Goal: Task Accomplishment & Management: Use online tool/utility

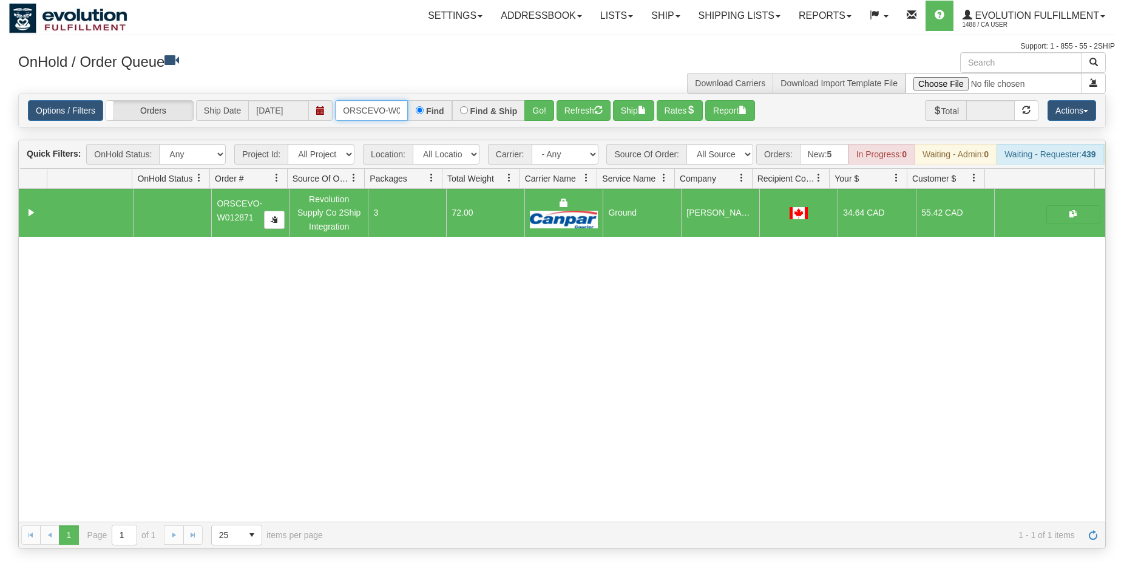
scroll to position [0, 25]
click at [369, 111] on input "ORSCEVO-W012871" at bounding box center [371, 110] width 73 height 21
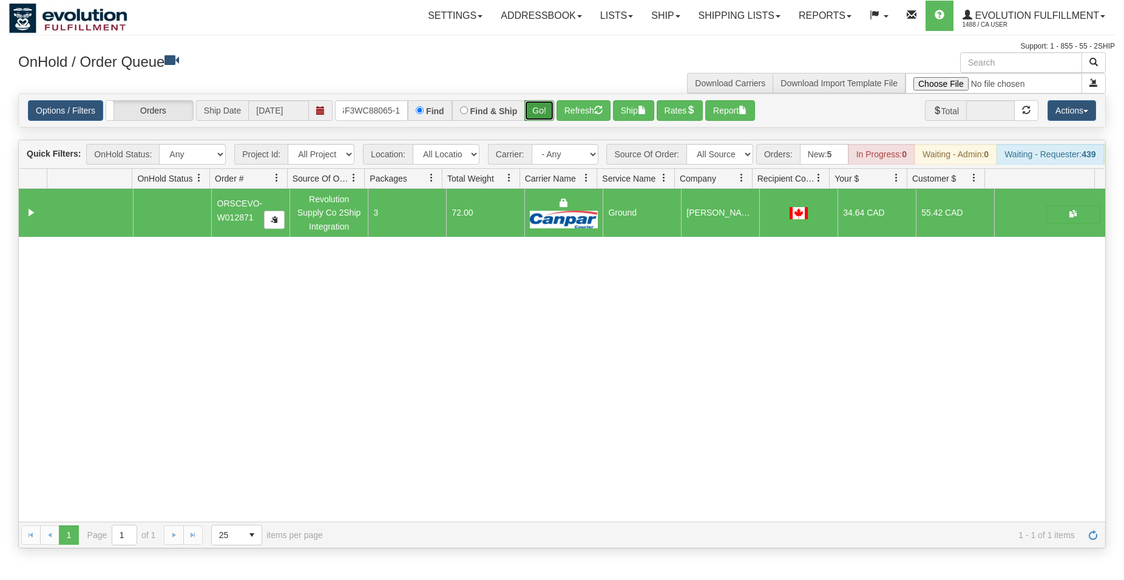
click at [538, 106] on button "Go!" at bounding box center [540, 110] width 30 height 21
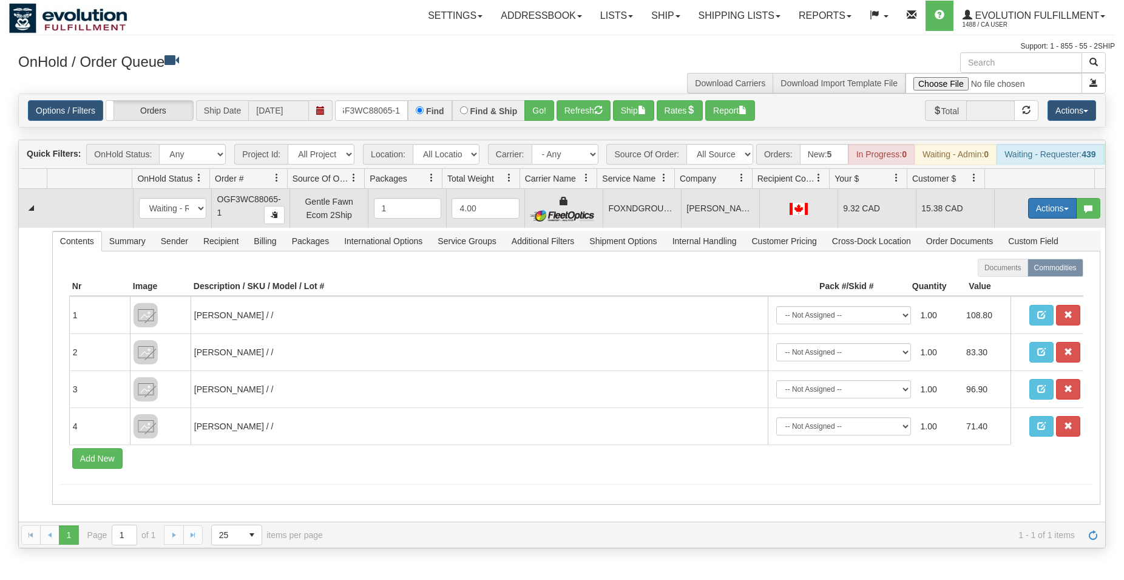
click at [1032, 215] on button "Actions" at bounding box center [1052, 208] width 49 height 21
click at [999, 284] on span "Ship" at bounding box center [1003, 279] width 25 height 10
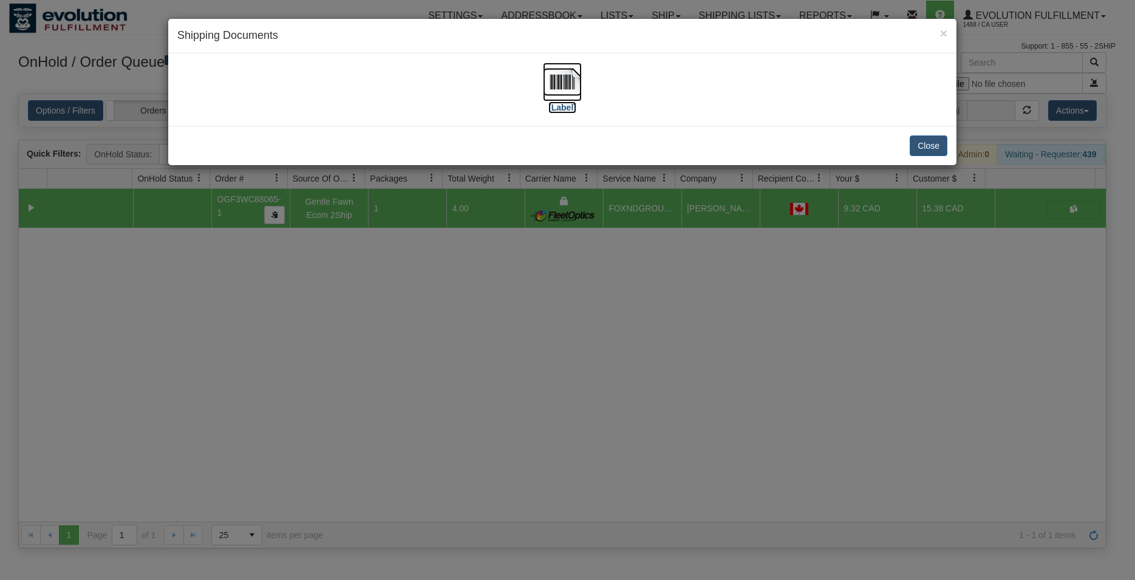
click at [555, 89] on img at bounding box center [562, 82] width 39 height 39
click at [915, 143] on button "Close" at bounding box center [928, 145] width 38 height 21
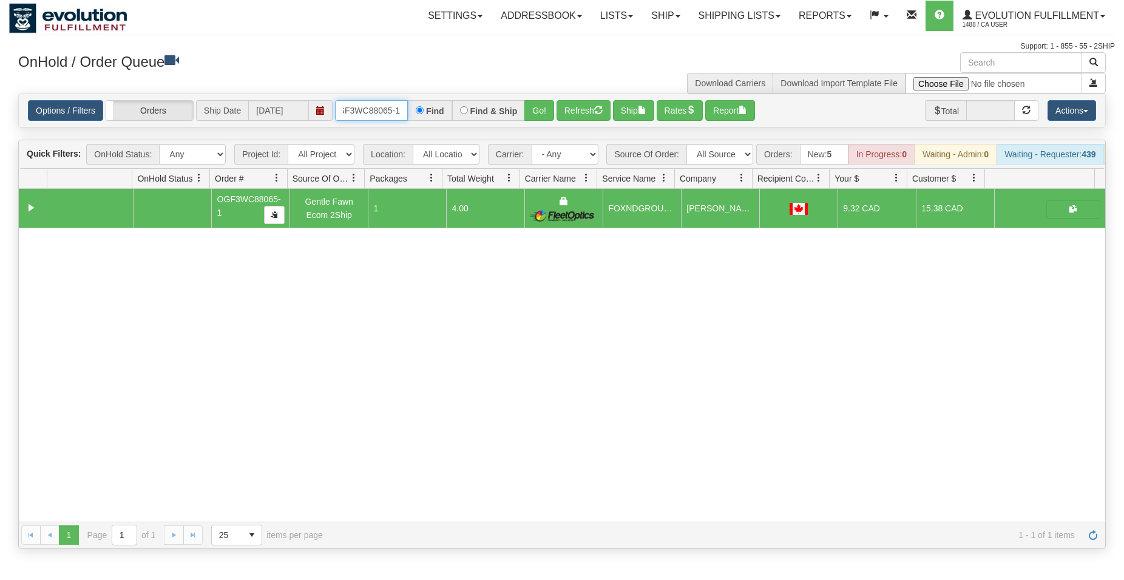
click at [385, 110] on input "OGF3WC88065-1" at bounding box center [371, 110] width 73 height 21
click at [545, 106] on button "Go!" at bounding box center [540, 110] width 30 height 21
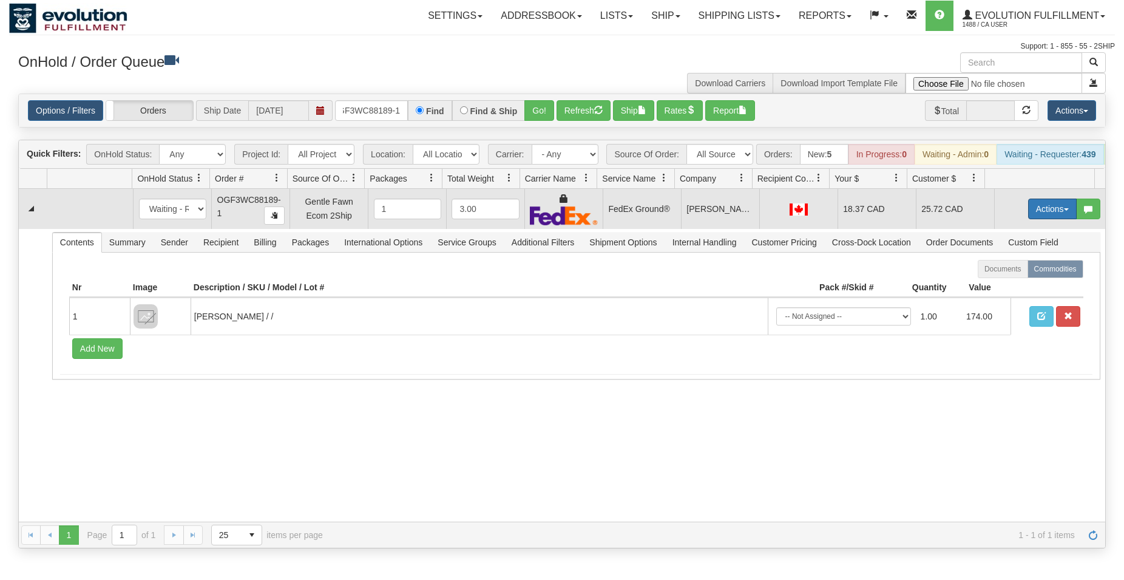
click at [1028, 213] on button "Actions" at bounding box center [1052, 209] width 49 height 21
click at [991, 284] on span "Ship" at bounding box center [1003, 279] width 25 height 10
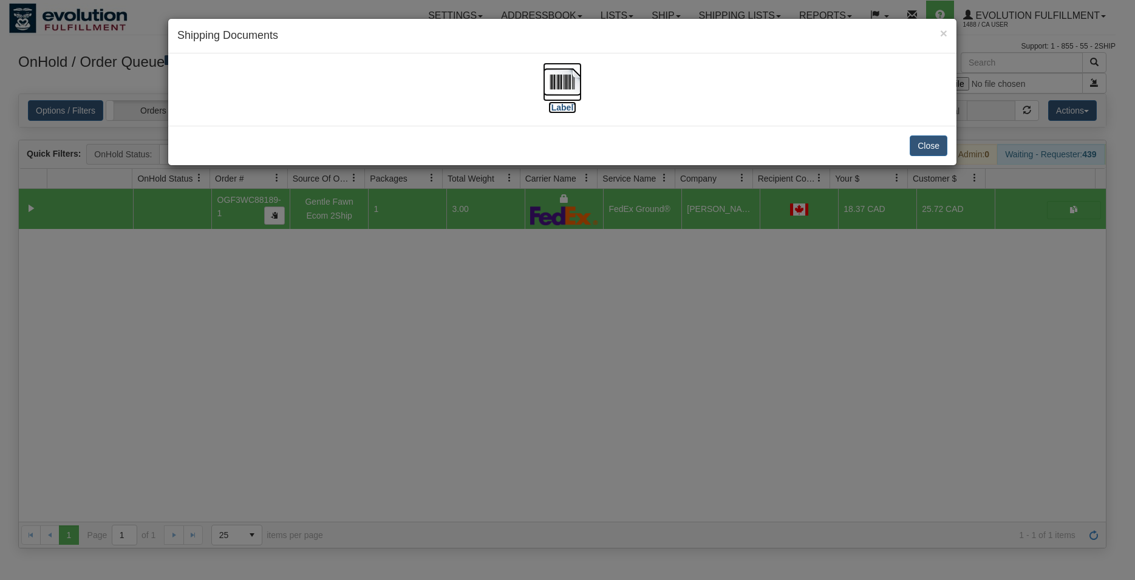
click at [557, 81] on img at bounding box center [562, 82] width 39 height 39
click at [920, 140] on button "Close" at bounding box center [928, 145] width 38 height 21
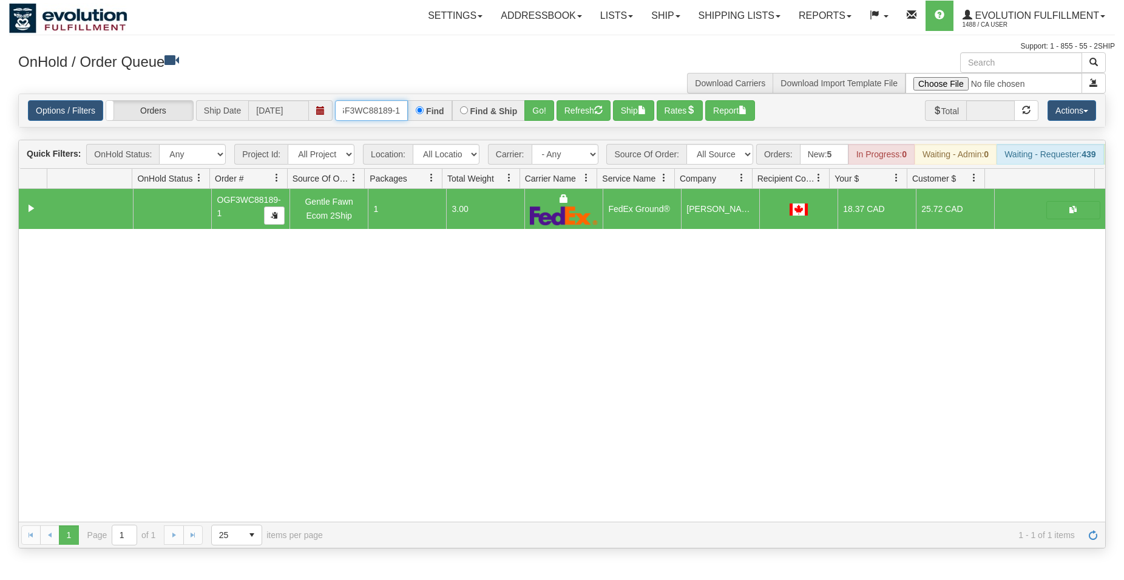
click at [382, 116] on input "OGF3WC88189-1" at bounding box center [371, 110] width 73 height 21
click at [549, 117] on button "Go!" at bounding box center [540, 110] width 30 height 21
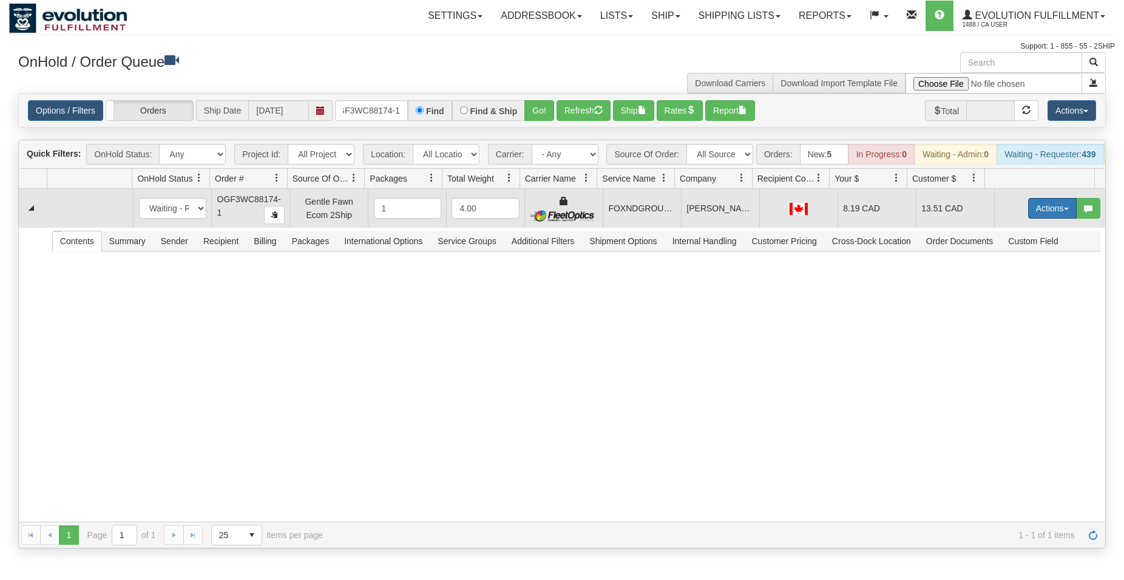
click at [1039, 217] on button "Actions" at bounding box center [1052, 208] width 49 height 21
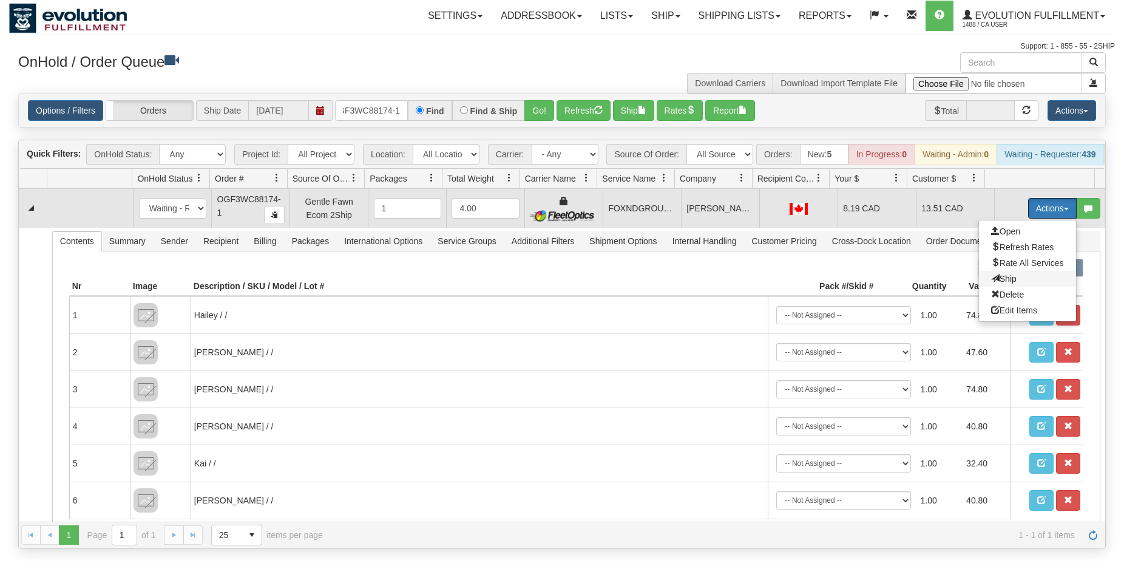
click at [991, 284] on span "Ship" at bounding box center [1003, 279] width 25 height 10
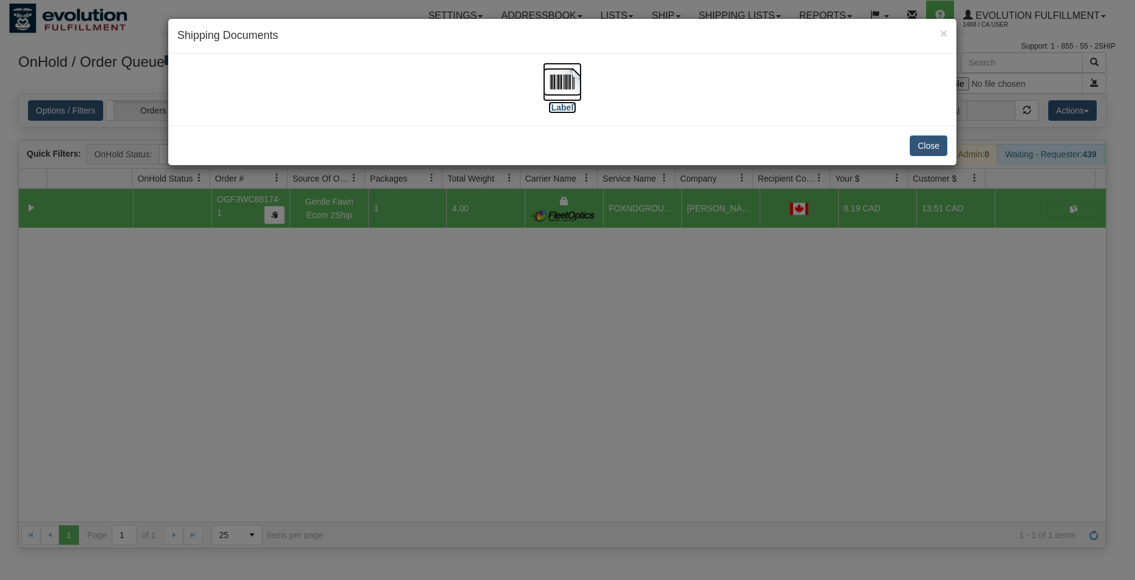
click at [565, 84] on img at bounding box center [562, 82] width 39 height 39
click at [925, 140] on button "Close" at bounding box center [928, 145] width 38 height 21
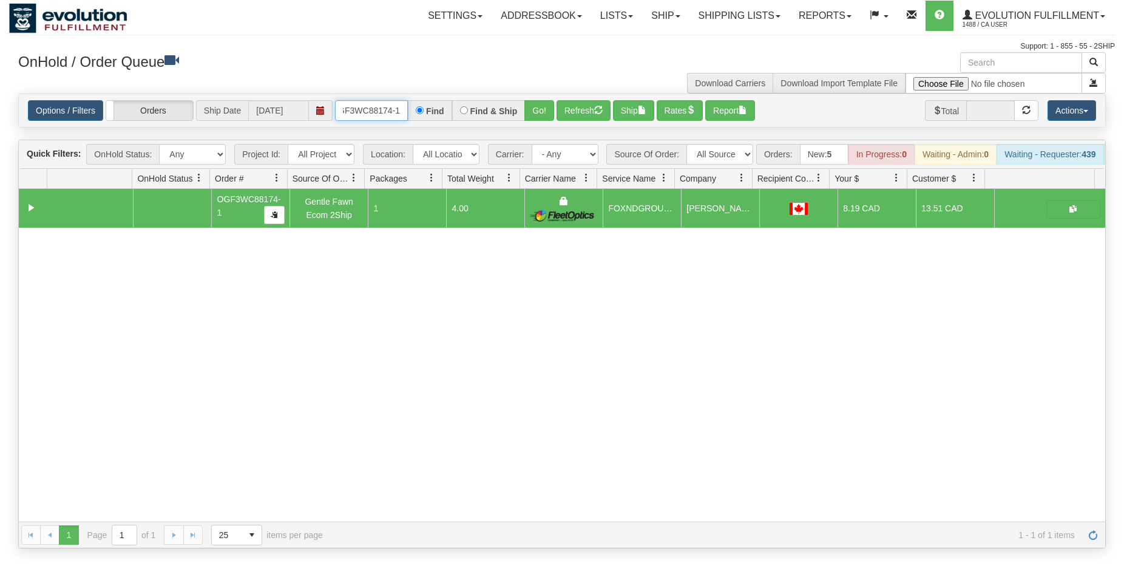
click at [366, 111] on input "OGF3WC88174-1" at bounding box center [371, 110] width 73 height 21
click at [546, 103] on button "Go!" at bounding box center [540, 110] width 30 height 21
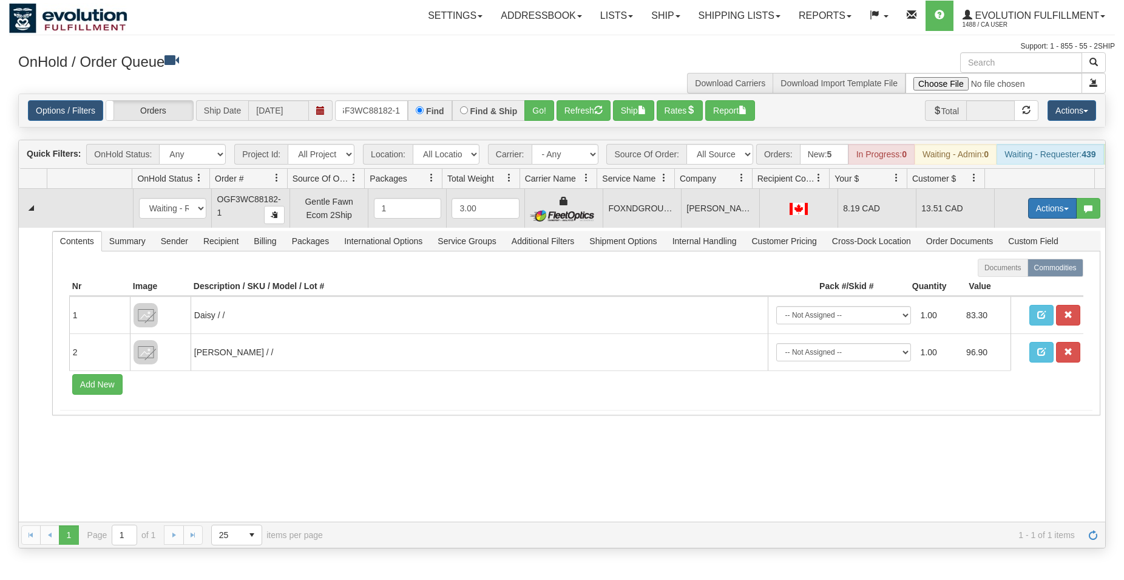
click at [1050, 214] on button "Actions" at bounding box center [1052, 208] width 49 height 21
click at [996, 284] on span "Ship" at bounding box center [1003, 279] width 25 height 10
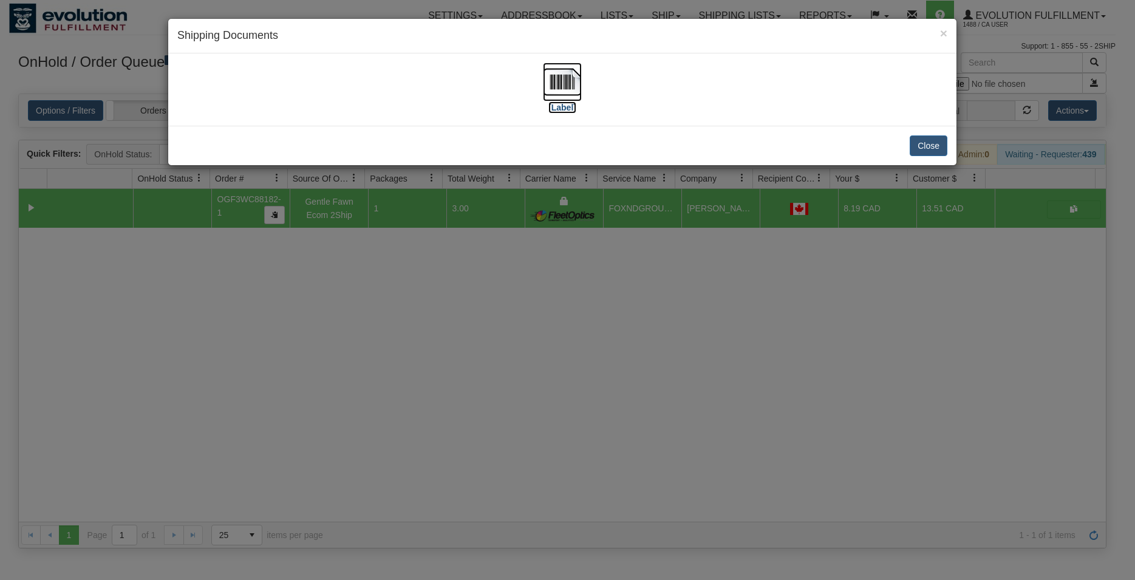
click at [548, 70] on img at bounding box center [562, 82] width 39 height 39
click at [928, 143] on button "Close" at bounding box center [928, 145] width 38 height 21
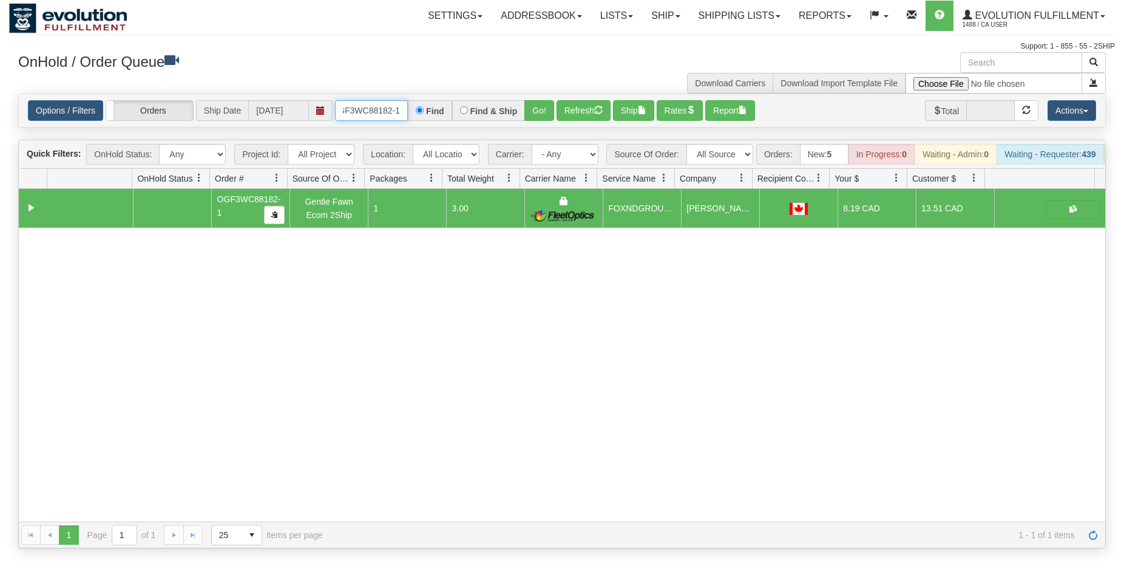
click at [365, 110] on input "OGF3WC88182-1" at bounding box center [371, 110] width 73 height 21
click at [542, 109] on button "Go!" at bounding box center [540, 110] width 30 height 21
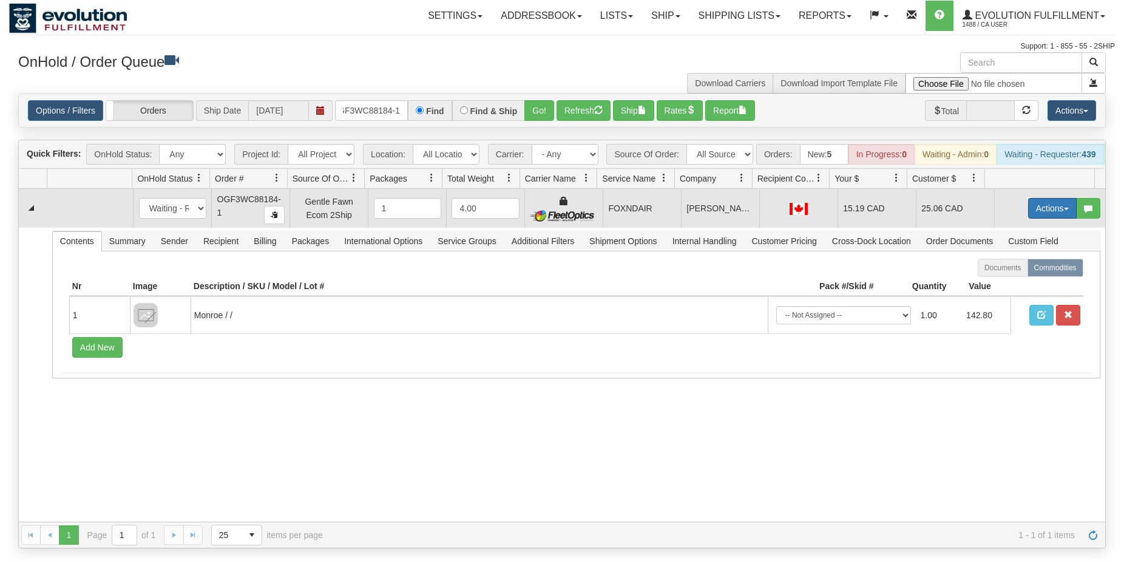
click at [1028, 219] on button "Actions" at bounding box center [1052, 208] width 49 height 21
click at [991, 284] on span "Ship" at bounding box center [1003, 279] width 25 height 10
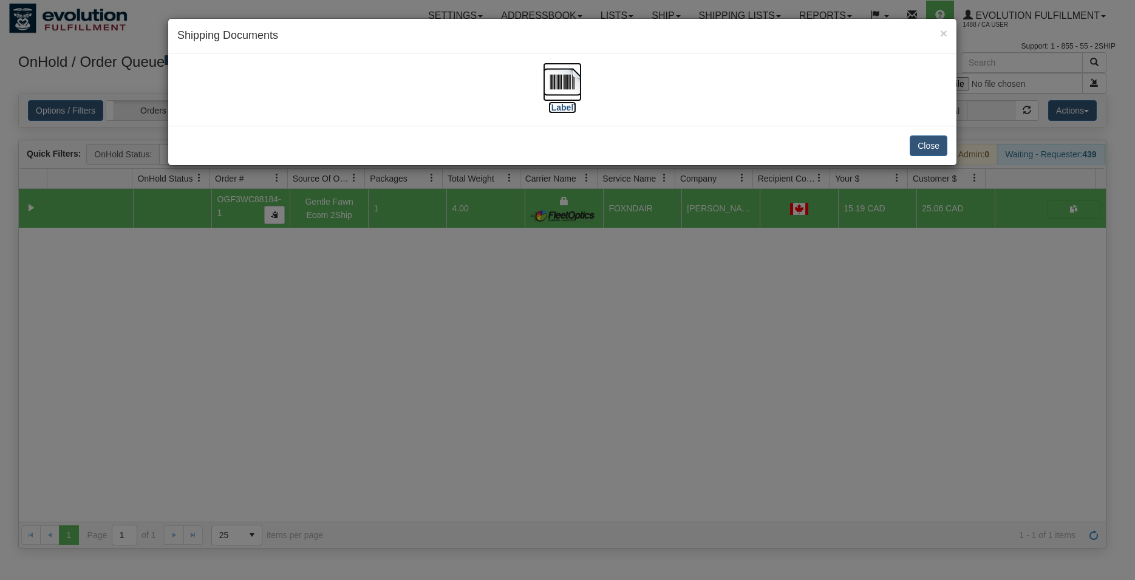
click at [567, 83] on img at bounding box center [562, 82] width 39 height 39
click at [936, 145] on button "Close" at bounding box center [928, 145] width 38 height 21
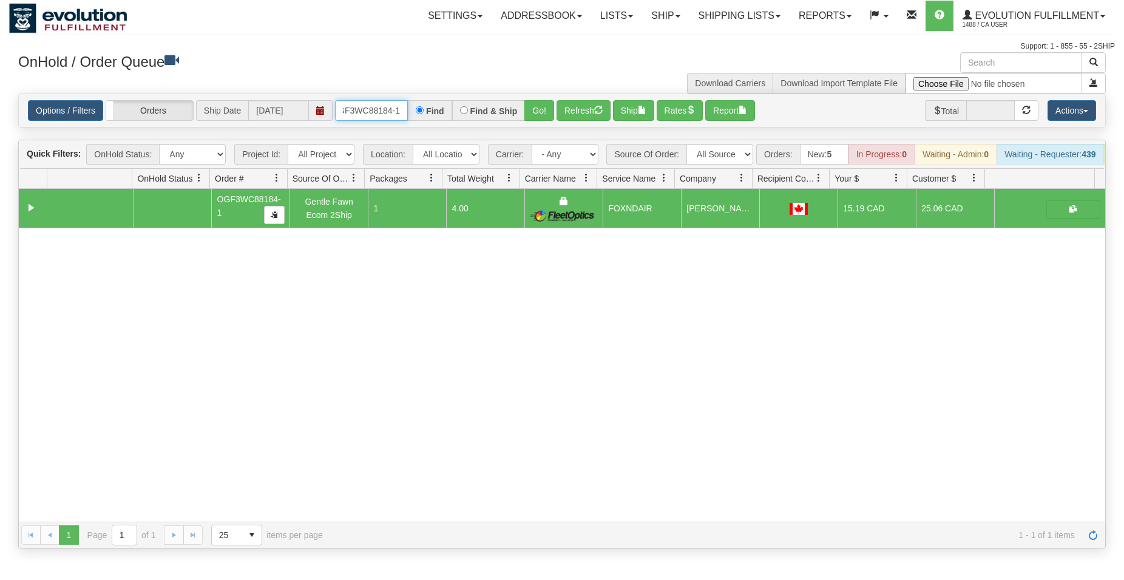
click at [365, 110] on input "OGF3WC88184-1" at bounding box center [371, 110] width 73 height 21
click at [549, 106] on button "Go!" at bounding box center [540, 110] width 30 height 21
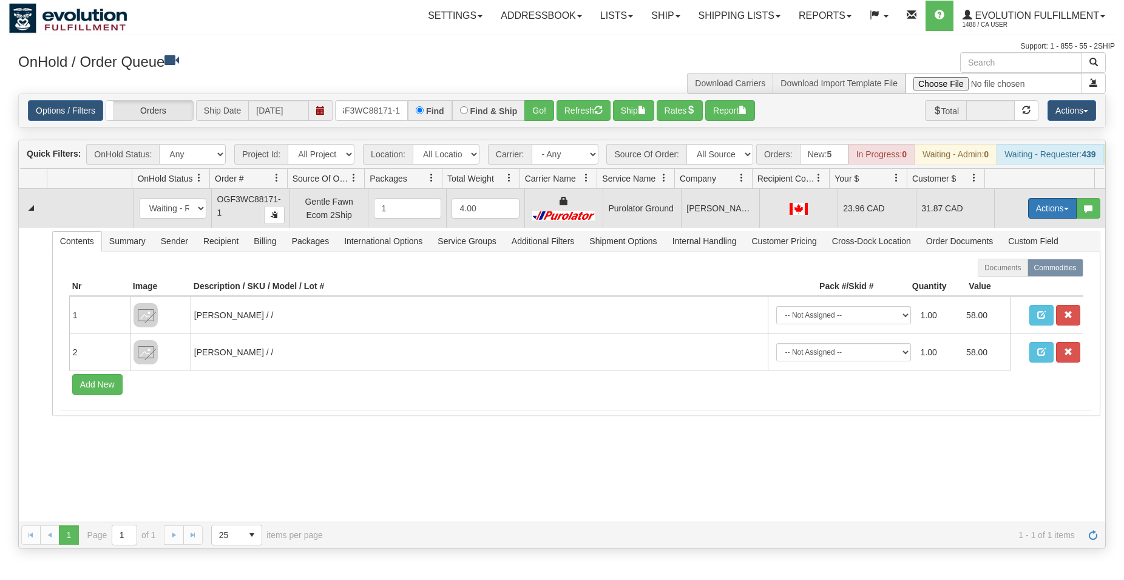
click at [1047, 212] on button "Actions" at bounding box center [1052, 208] width 49 height 21
click at [1002, 284] on span "Ship" at bounding box center [1003, 279] width 25 height 10
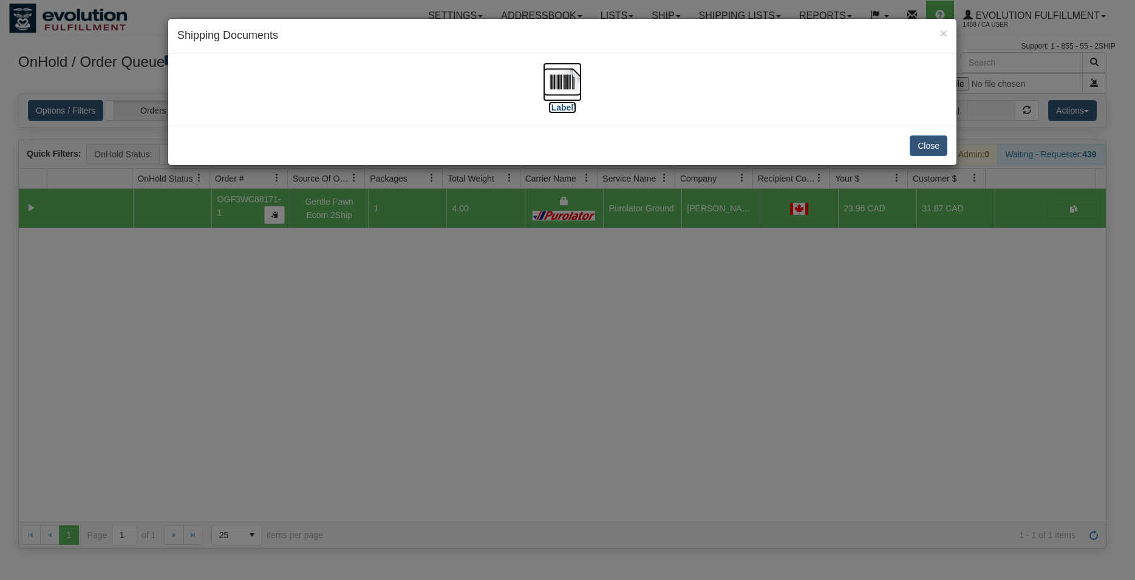
click at [560, 80] on img at bounding box center [562, 82] width 39 height 39
click at [923, 144] on button "Close" at bounding box center [928, 145] width 38 height 21
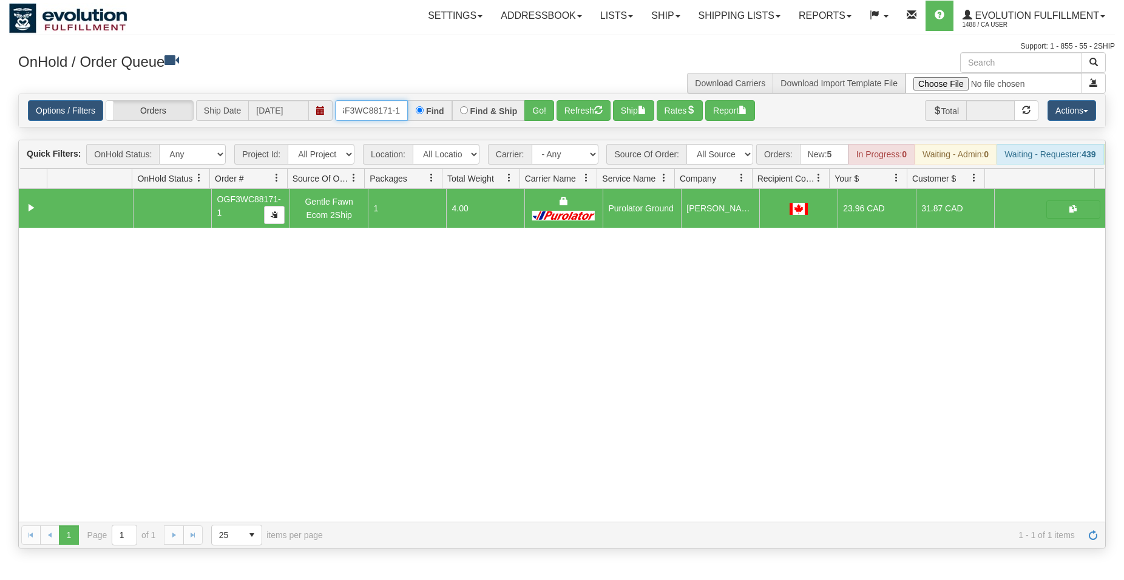
click at [364, 107] on input "OGF3WC88171-1" at bounding box center [371, 110] width 73 height 21
click at [542, 110] on button "Go!" at bounding box center [540, 110] width 30 height 21
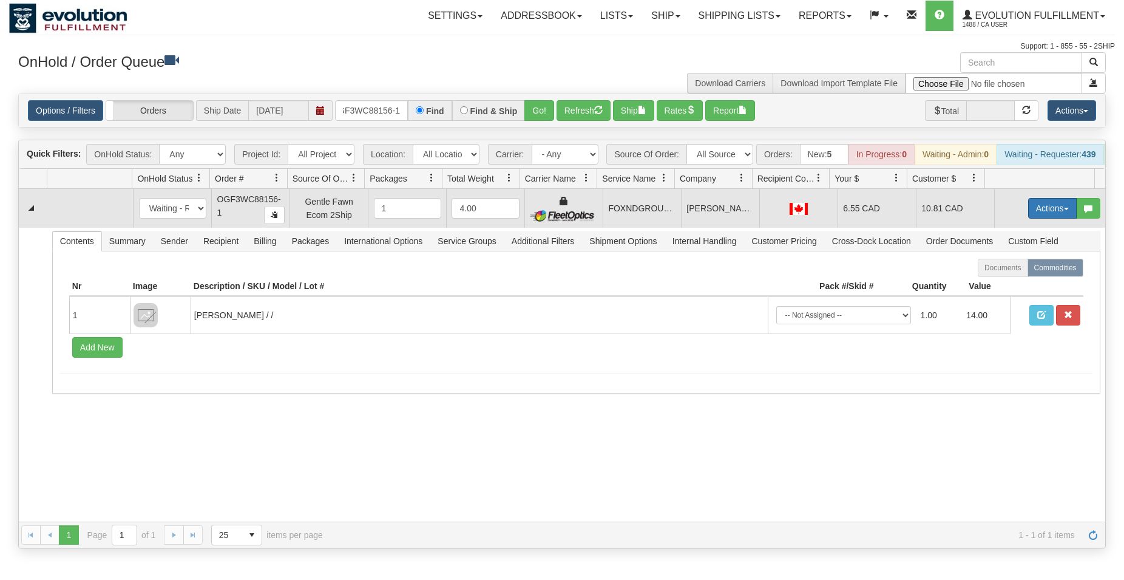
click at [1049, 217] on button "Actions" at bounding box center [1052, 208] width 49 height 21
click at [994, 284] on span "Ship" at bounding box center [1003, 279] width 25 height 10
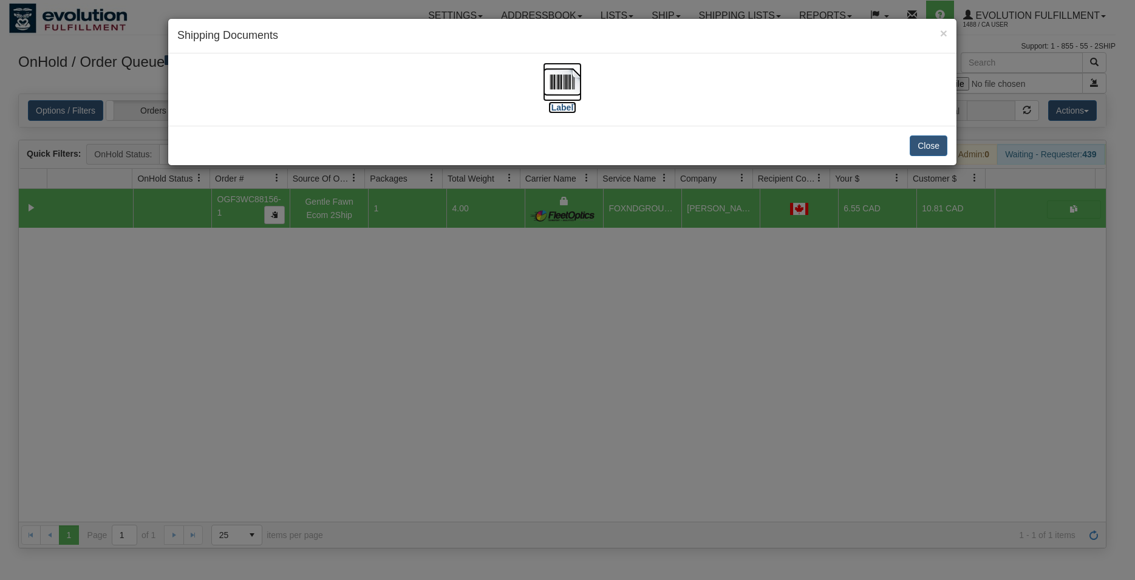
click at [572, 84] on img at bounding box center [562, 82] width 39 height 39
click at [918, 152] on button "Close" at bounding box center [928, 145] width 38 height 21
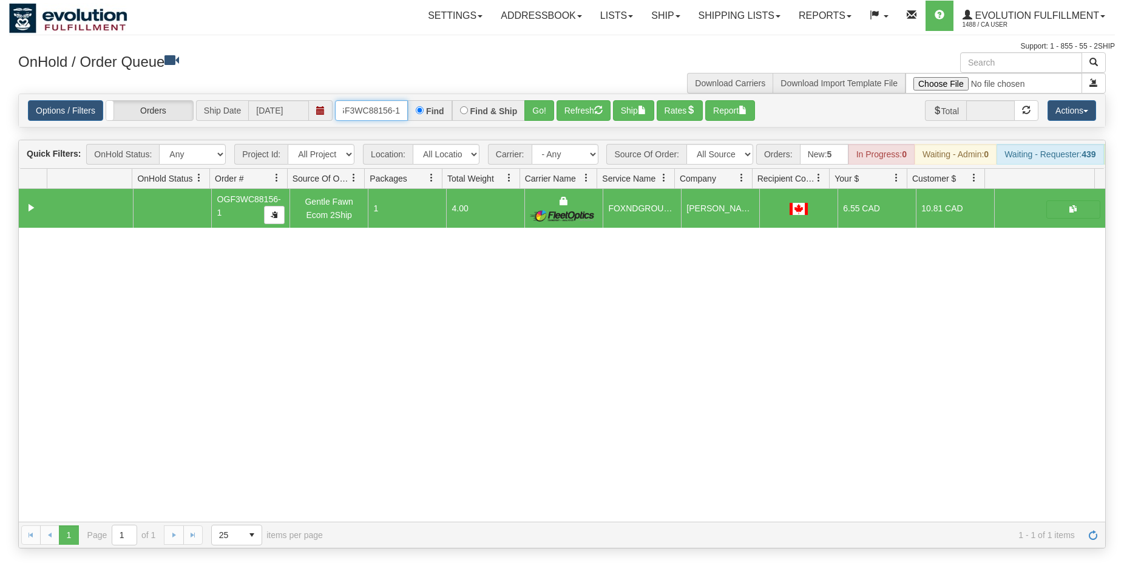
click at [363, 112] on input "OGF3WC88156-1" at bounding box center [371, 110] width 73 height 21
click at [542, 106] on button "Go!" at bounding box center [540, 110] width 30 height 21
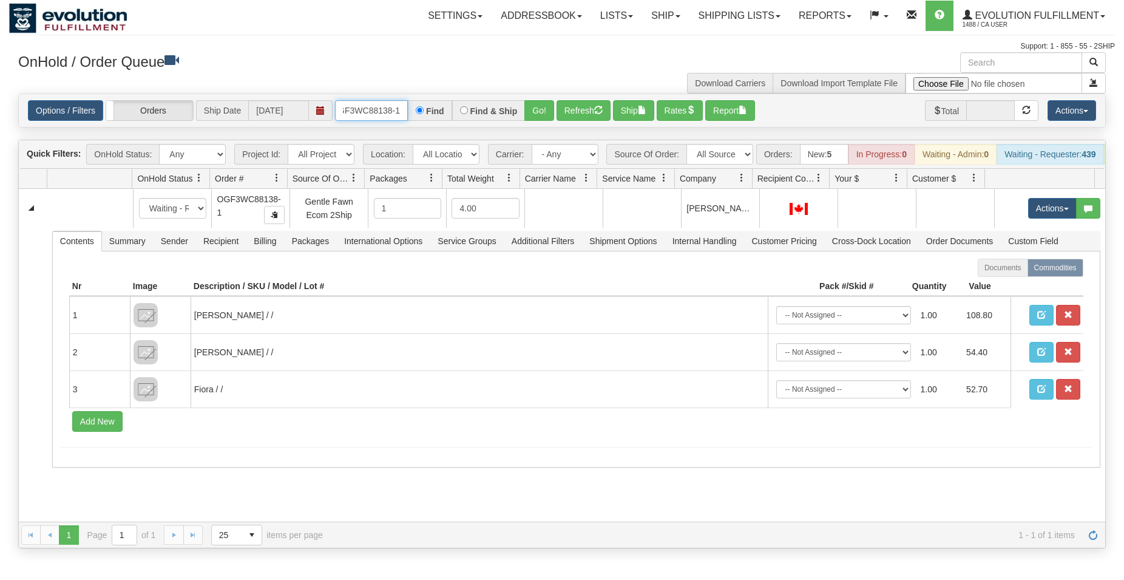
click at [389, 111] on input "OGF3WC88138-1" at bounding box center [371, 110] width 73 height 21
click at [539, 114] on button "Go!" at bounding box center [540, 110] width 30 height 21
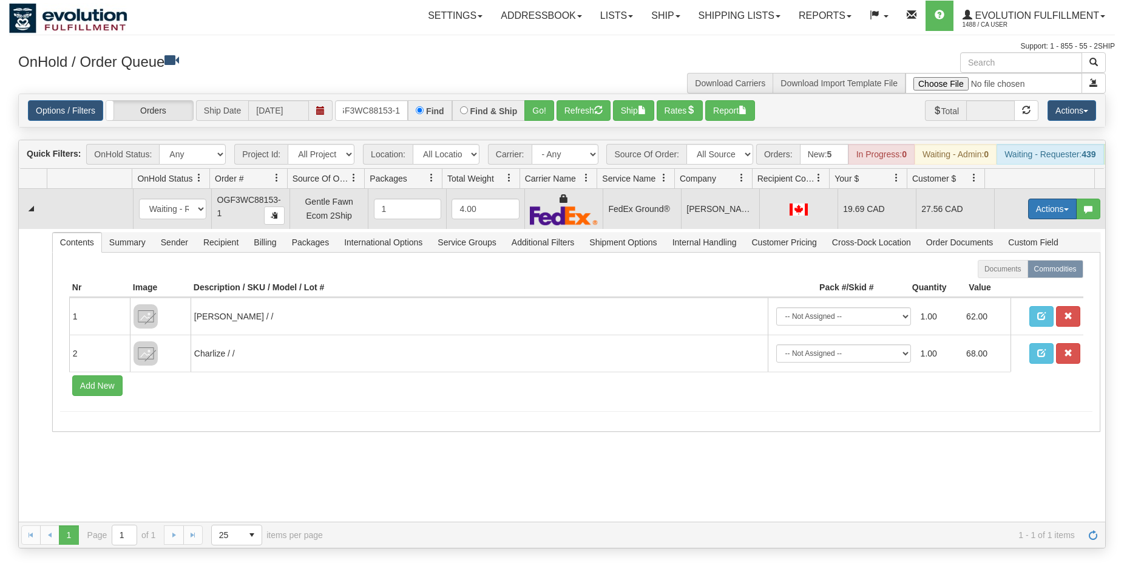
click at [1037, 219] on button "Actions" at bounding box center [1052, 209] width 49 height 21
click at [994, 284] on span "Ship" at bounding box center [1003, 279] width 25 height 10
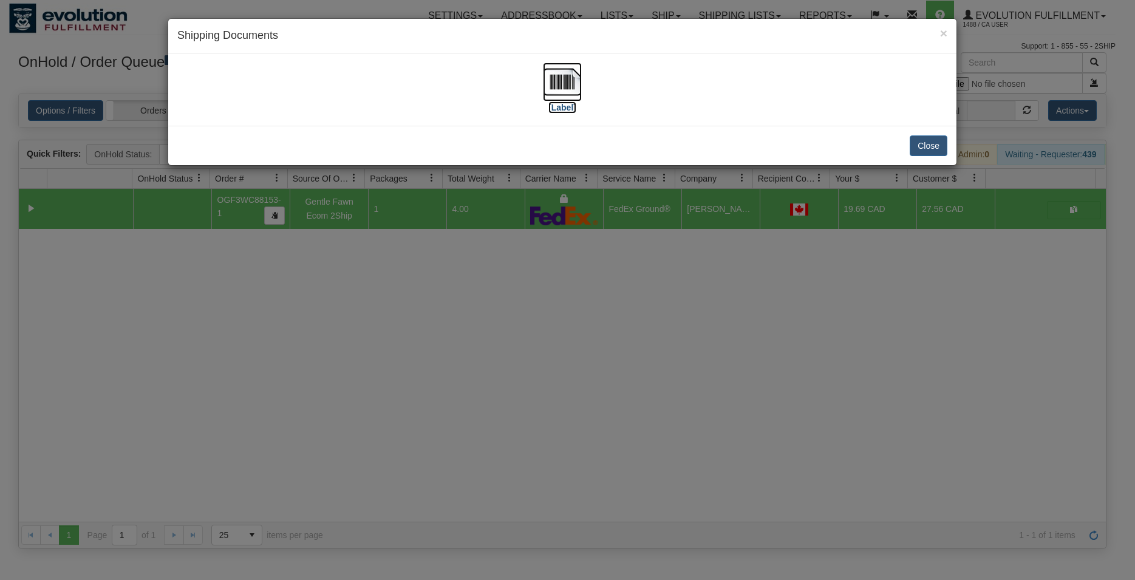
click at [548, 80] on img at bounding box center [562, 82] width 39 height 39
click at [918, 141] on button "Close" at bounding box center [928, 145] width 38 height 21
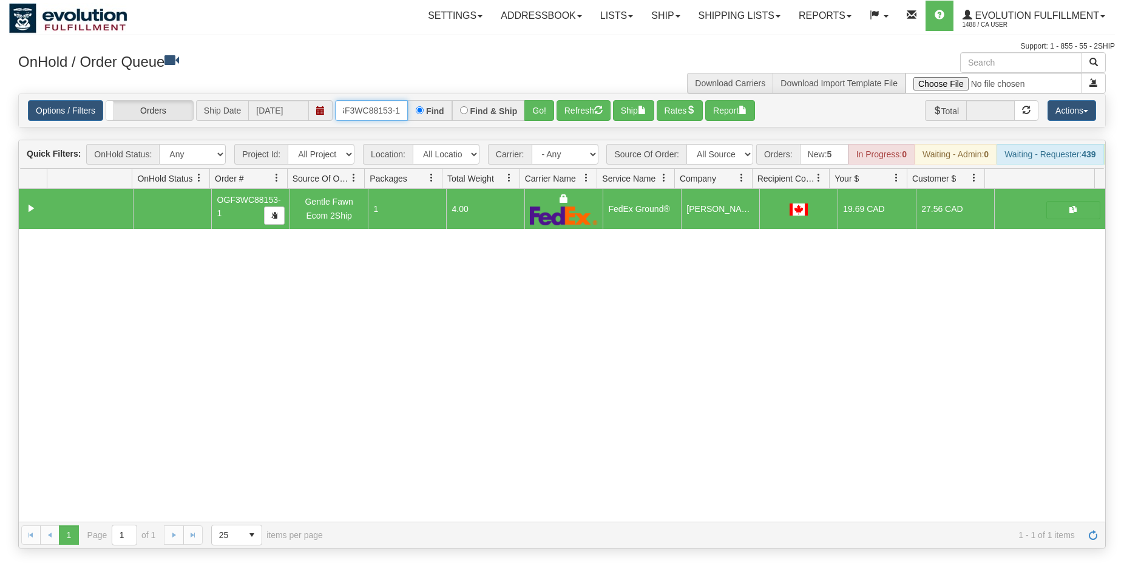
click at [376, 106] on input "OGF3WC88153-1" at bounding box center [371, 110] width 73 height 21
click at [531, 110] on button "Go!" at bounding box center [540, 110] width 30 height 21
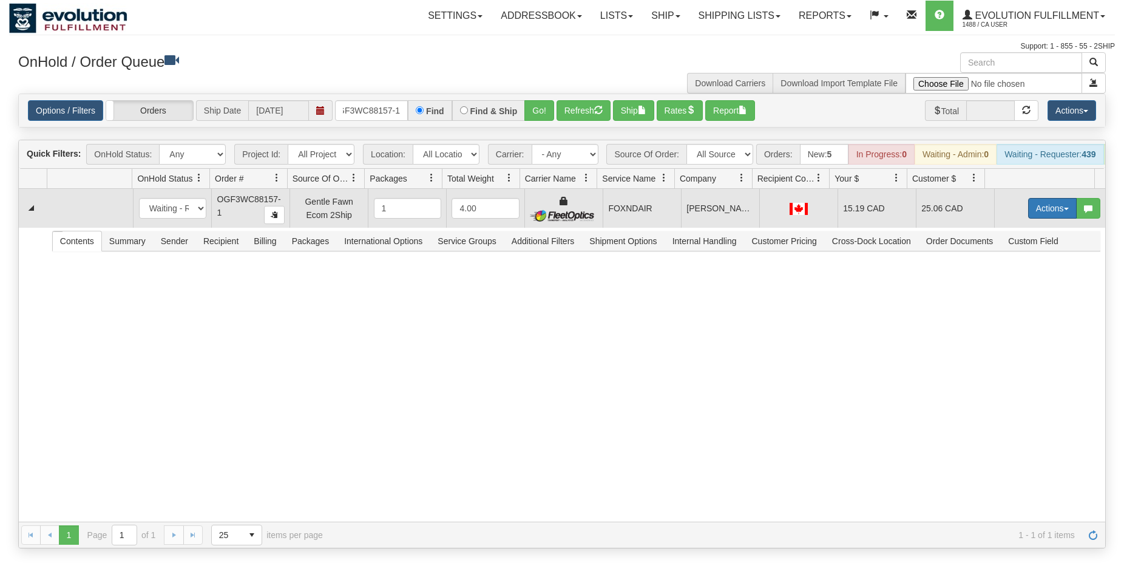
click at [1034, 218] on button "Actions" at bounding box center [1052, 208] width 49 height 21
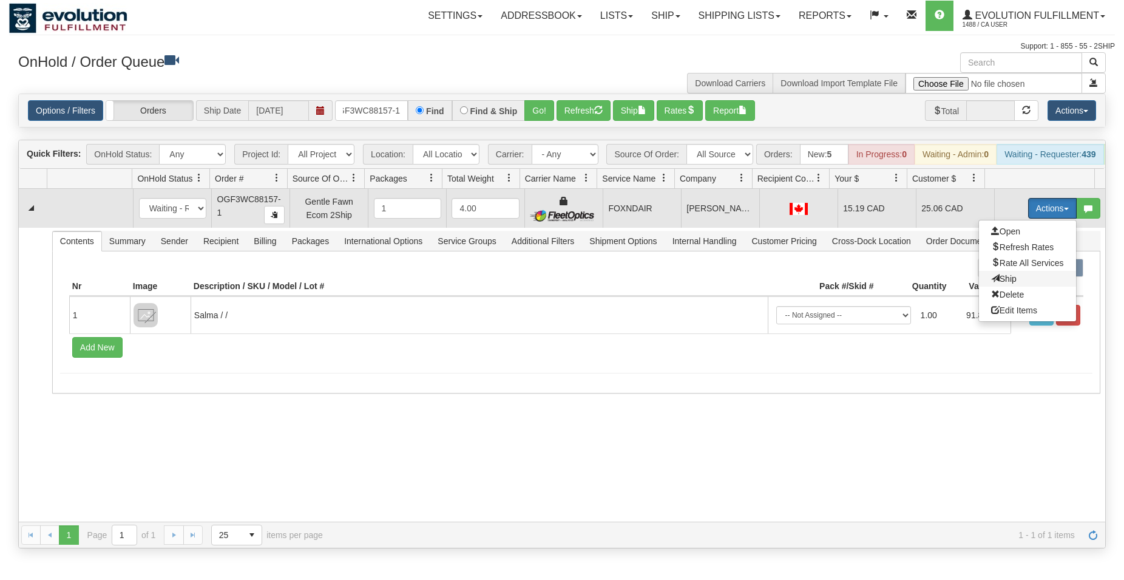
click at [991, 284] on span "Ship" at bounding box center [1003, 279] width 25 height 10
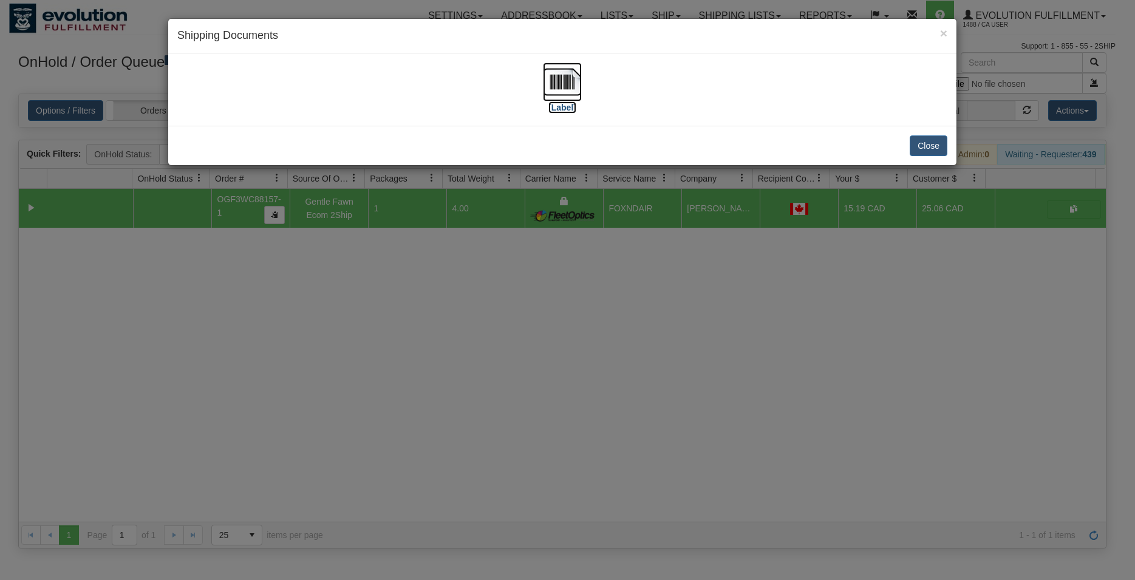
click at [551, 76] on img at bounding box center [562, 82] width 39 height 39
click at [918, 141] on button "Close" at bounding box center [928, 145] width 38 height 21
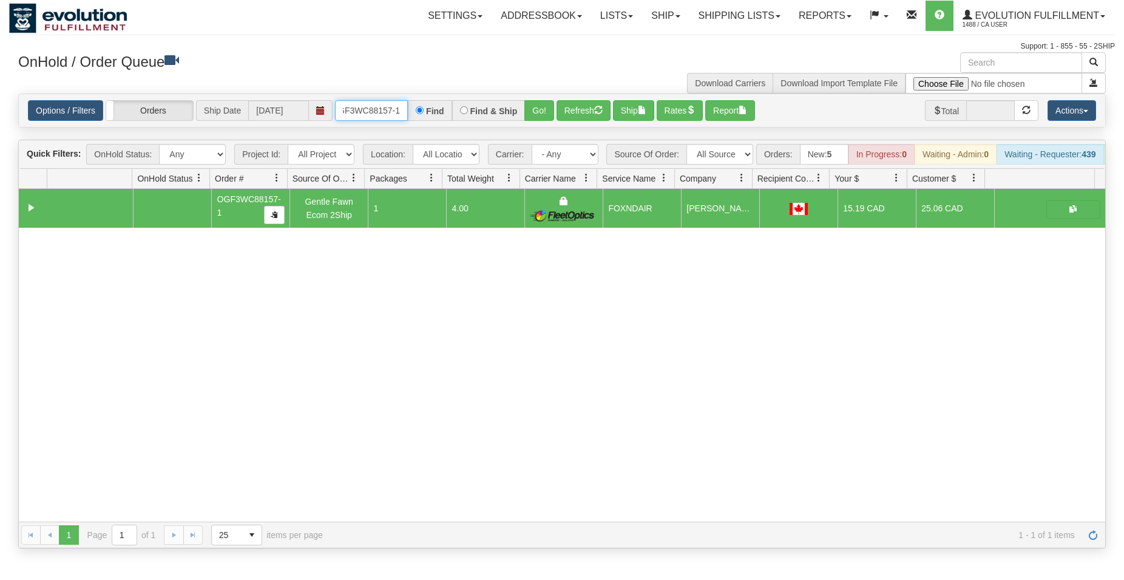
click at [370, 114] on input "OGF3WC88157-1" at bounding box center [371, 110] width 73 height 21
click at [530, 112] on button "Go!" at bounding box center [540, 110] width 30 height 21
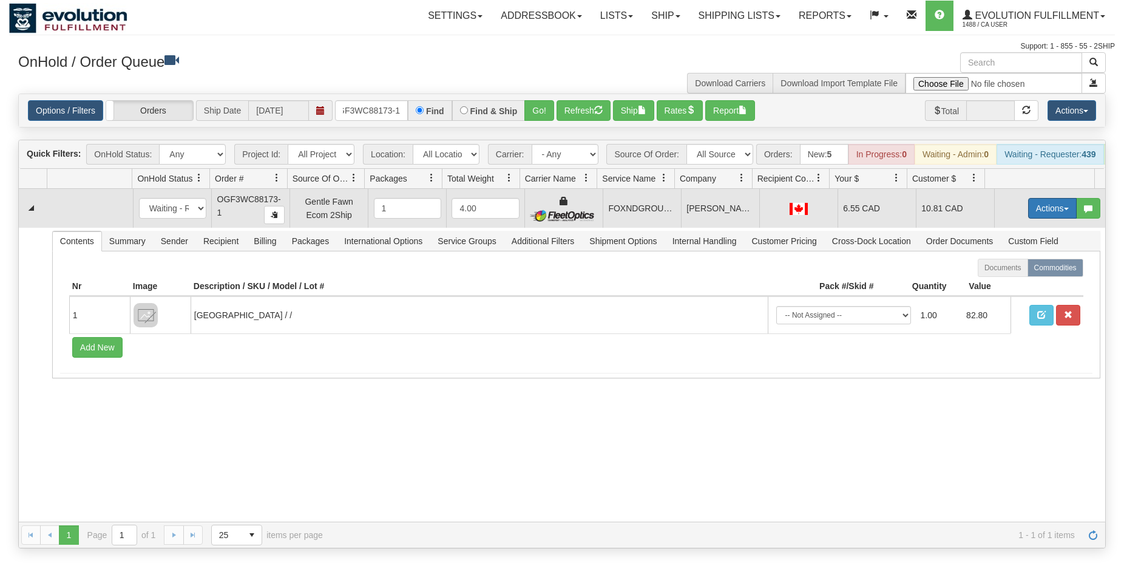
click at [1037, 218] on button "Actions" at bounding box center [1052, 208] width 49 height 21
click at [994, 284] on link "Ship" at bounding box center [1027, 279] width 97 height 16
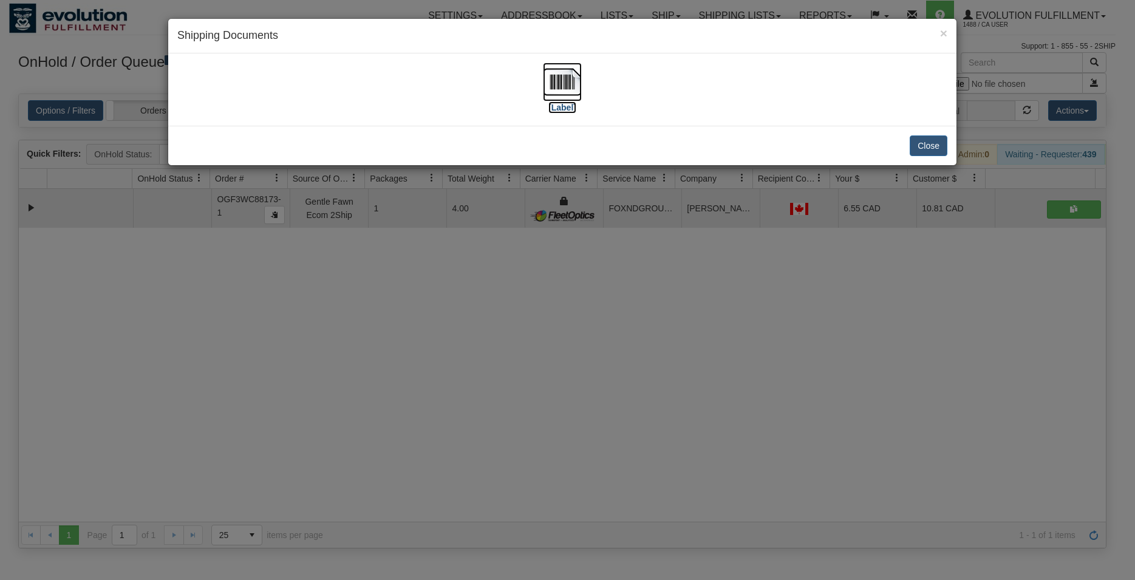
click at [569, 79] on img at bounding box center [562, 82] width 39 height 39
click at [926, 140] on button "Close" at bounding box center [928, 145] width 38 height 21
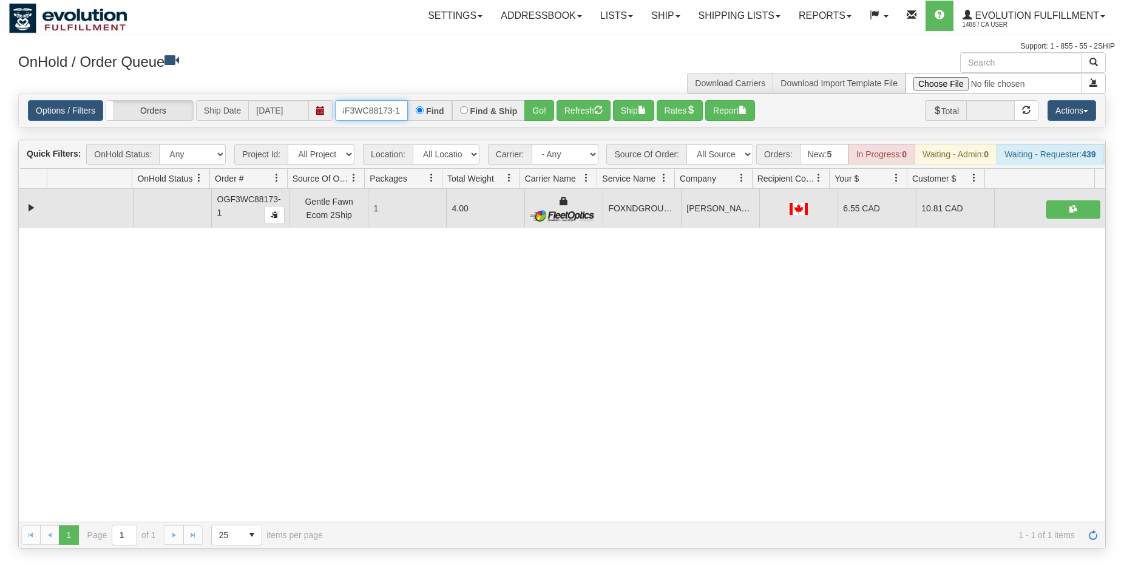
click at [383, 111] on input "OGF3WC88173-1" at bounding box center [371, 110] width 73 height 21
click at [535, 104] on button "Go!" at bounding box center [540, 110] width 30 height 21
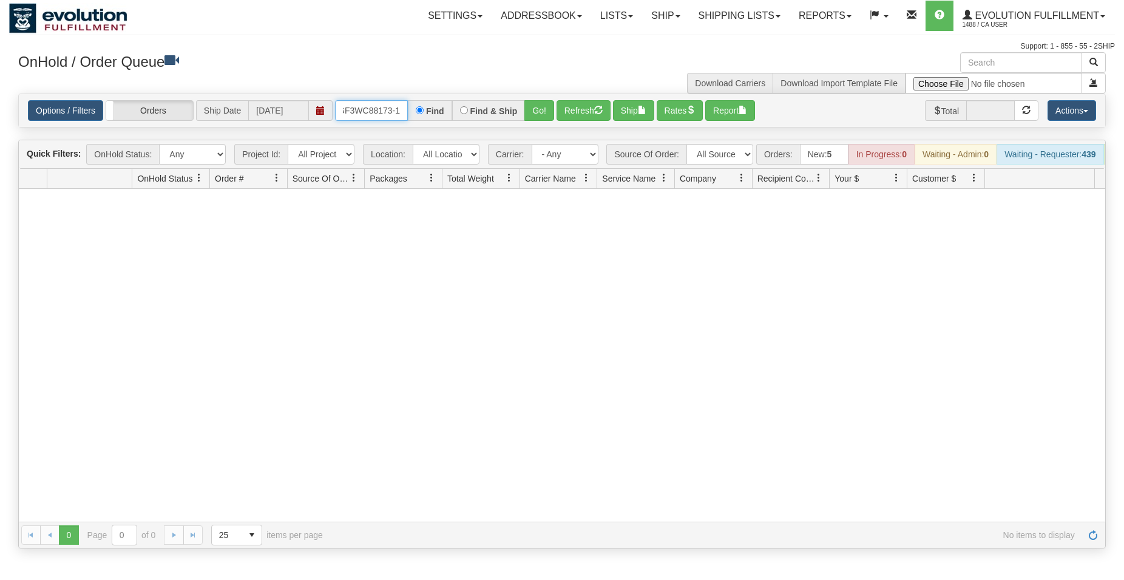
click at [388, 112] on input "OGF3WC88173-1" at bounding box center [371, 110] width 73 height 21
click at [549, 114] on button "Go!" at bounding box center [540, 110] width 30 height 21
click at [366, 103] on input "OGF3WC88173-1" at bounding box center [371, 110] width 73 height 21
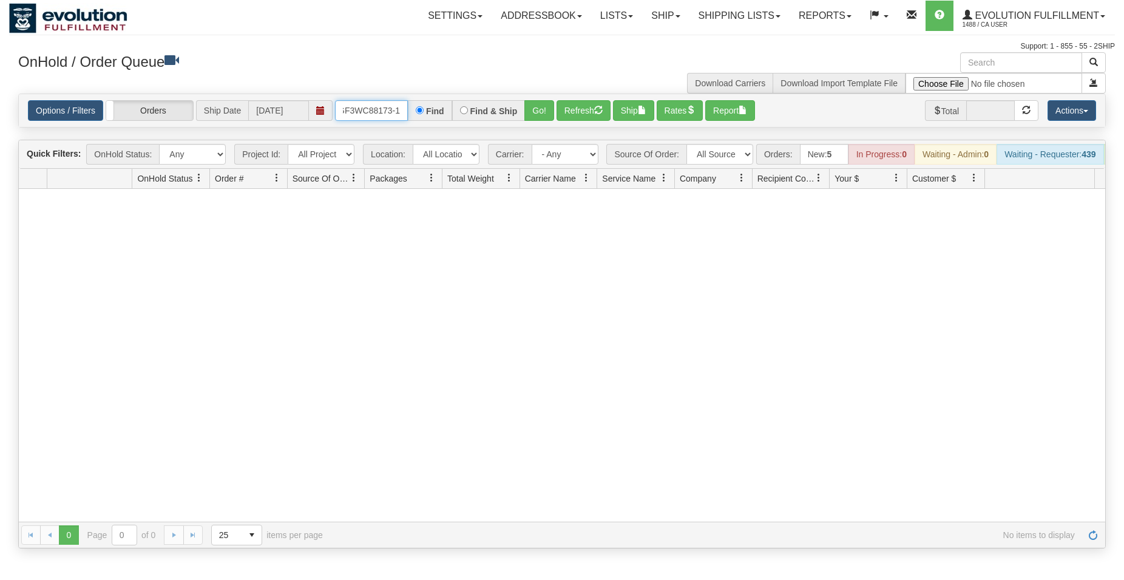
click at [366, 103] on input "OGF3WC88173-1" at bounding box center [371, 110] width 73 height 21
click at [536, 103] on button "Go!" at bounding box center [540, 110] width 30 height 21
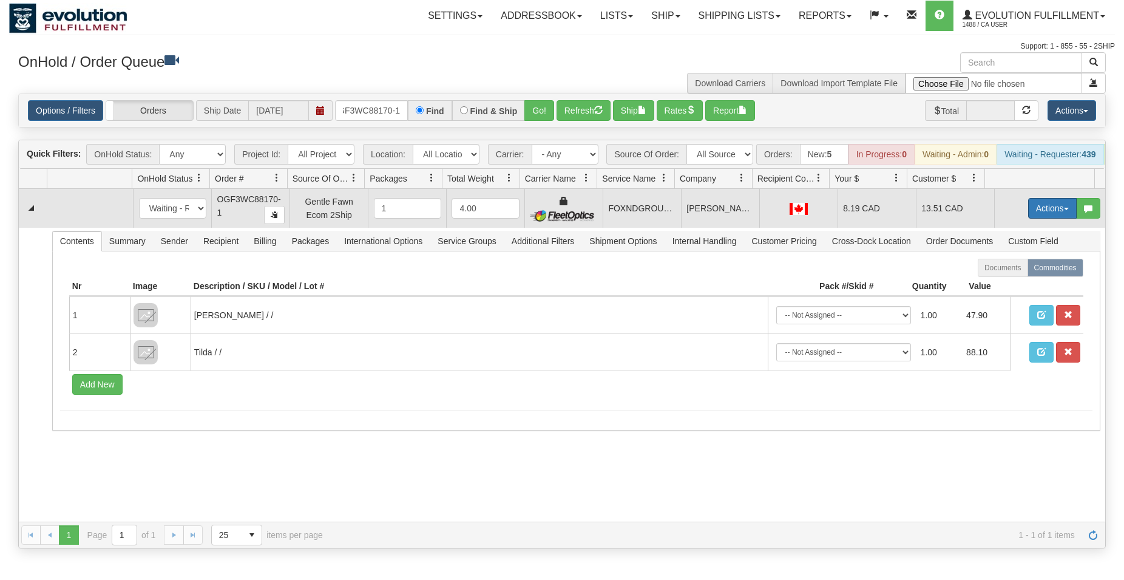
click at [1046, 212] on button "Actions" at bounding box center [1052, 208] width 49 height 21
click at [996, 284] on span "Ship" at bounding box center [1003, 279] width 25 height 10
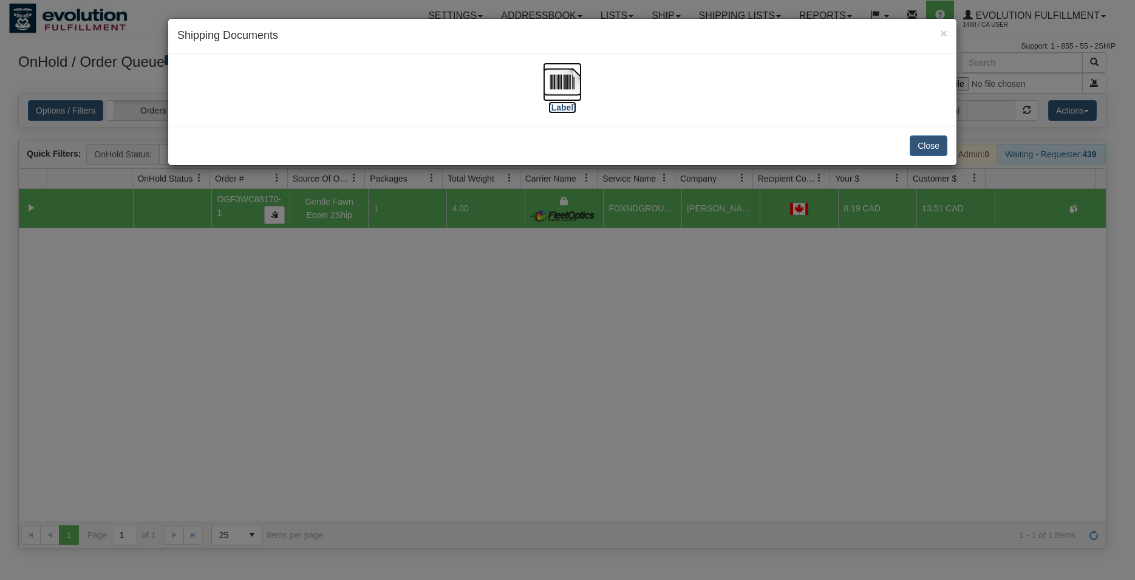
click at [565, 85] on img at bounding box center [562, 82] width 39 height 39
click at [931, 149] on button "Close" at bounding box center [928, 145] width 38 height 21
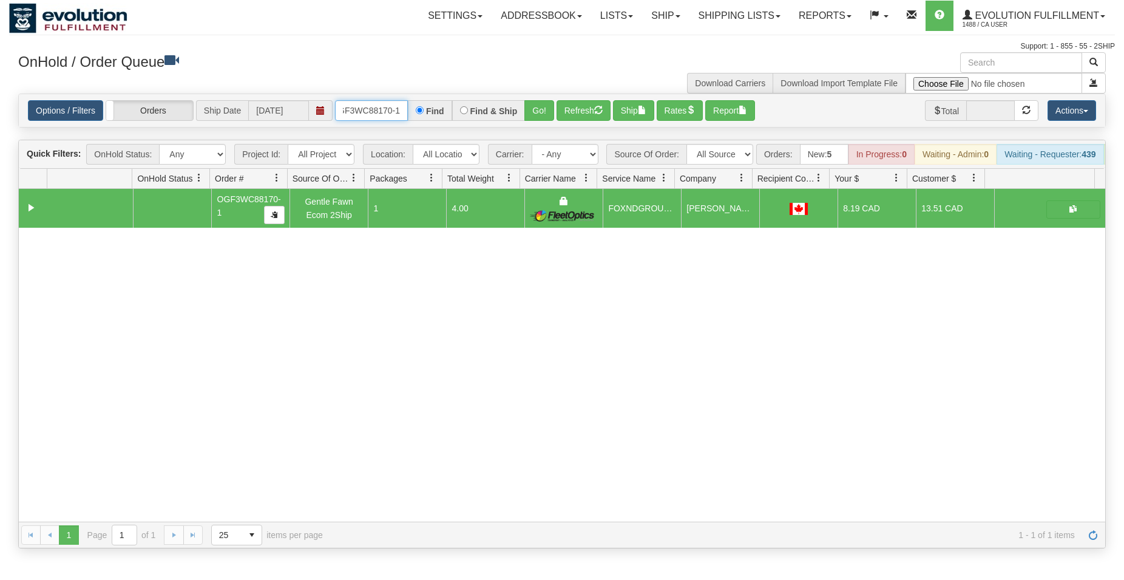
click at [372, 109] on input "OGF3WC88170-1" at bounding box center [371, 110] width 73 height 21
click at [543, 109] on button "Go!" at bounding box center [540, 110] width 30 height 21
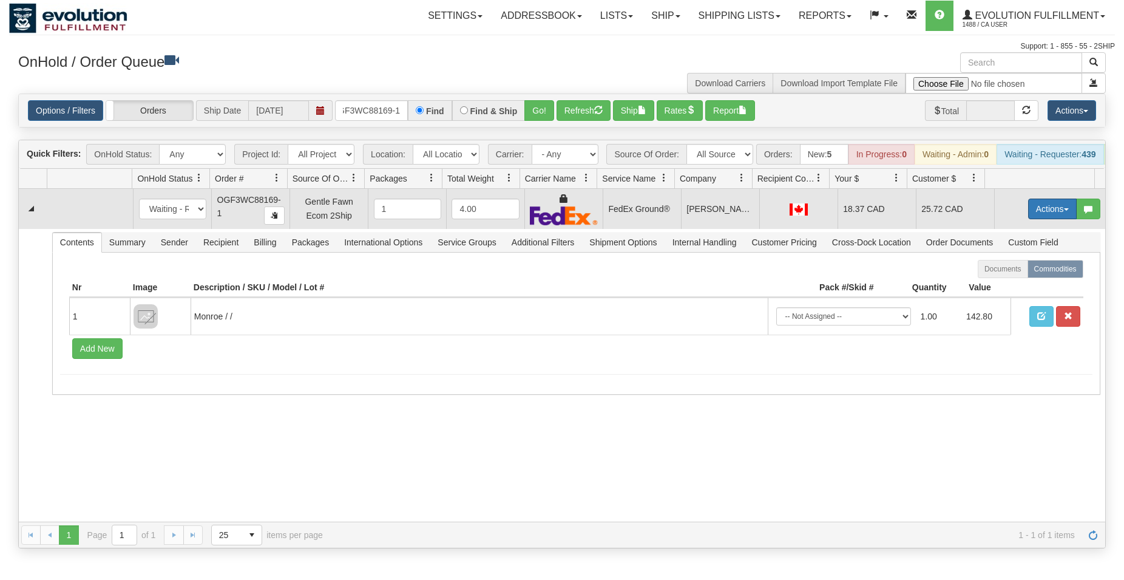
click at [1052, 219] on button "Actions" at bounding box center [1052, 209] width 49 height 21
click at [991, 284] on span "Ship" at bounding box center [1003, 279] width 25 height 10
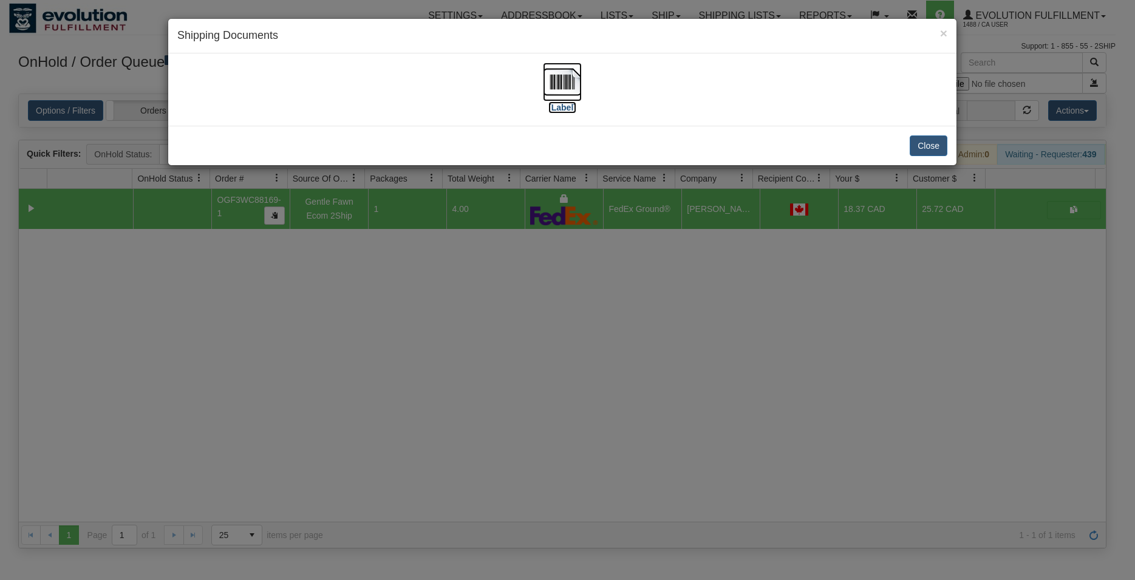
click at [568, 86] on img at bounding box center [562, 82] width 39 height 39
click at [924, 141] on button "Close" at bounding box center [928, 145] width 38 height 21
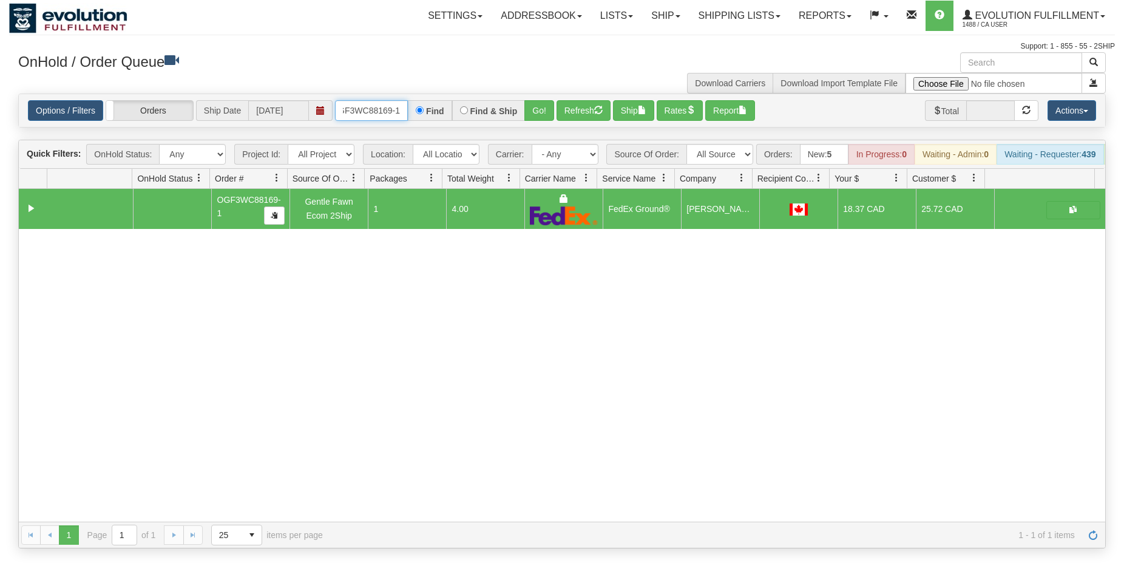
click at [372, 106] on input "OGF3WC88169-1" at bounding box center [371, 110] width 73 height 21
click at [542, 110] on button "Go!" at bounding box center [540, 110] width 30 height 21
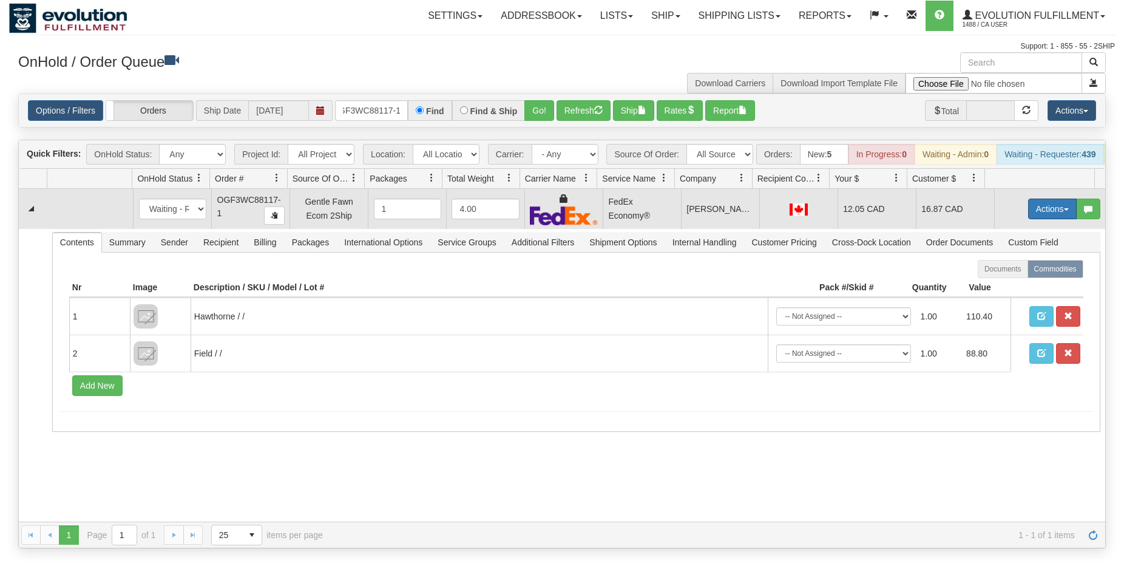
click at [1028, 217] on button "Actions" at bounding box center [1052, 209] width 49 height 21
click at [993, 284] on span "Ship" at bounding box center [1003, 279] width 25 height 10
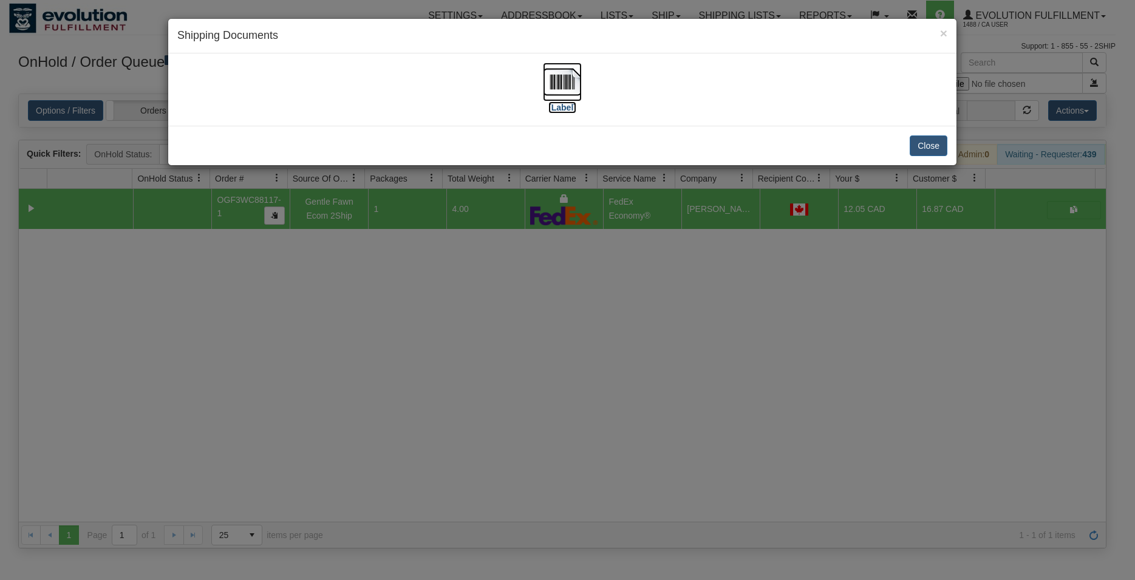
click at [556, 90] on img at bounding box center [562, 82] width 39 height 39
click at [923, 141] on button "Close" at bounding box center [928, 145] width 38 height 21
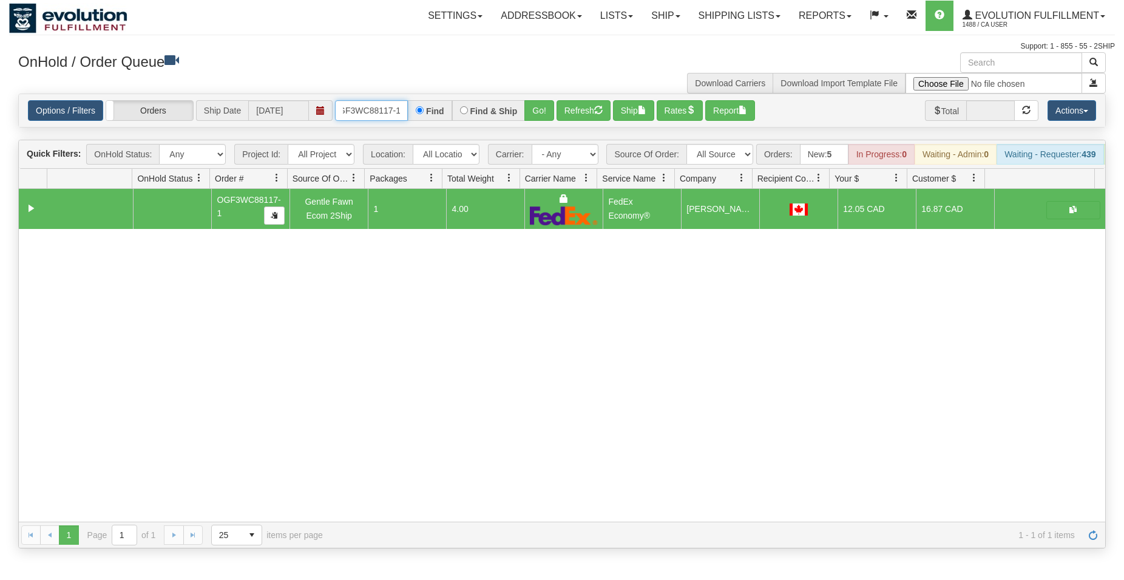
click at [389, 110] on input "OGF3WC88117-1" at bounding box center [371, 110] width 73 height 21
click at [535, 110] on button "Go!" at bounding box center [540, 110] width 30 height 21
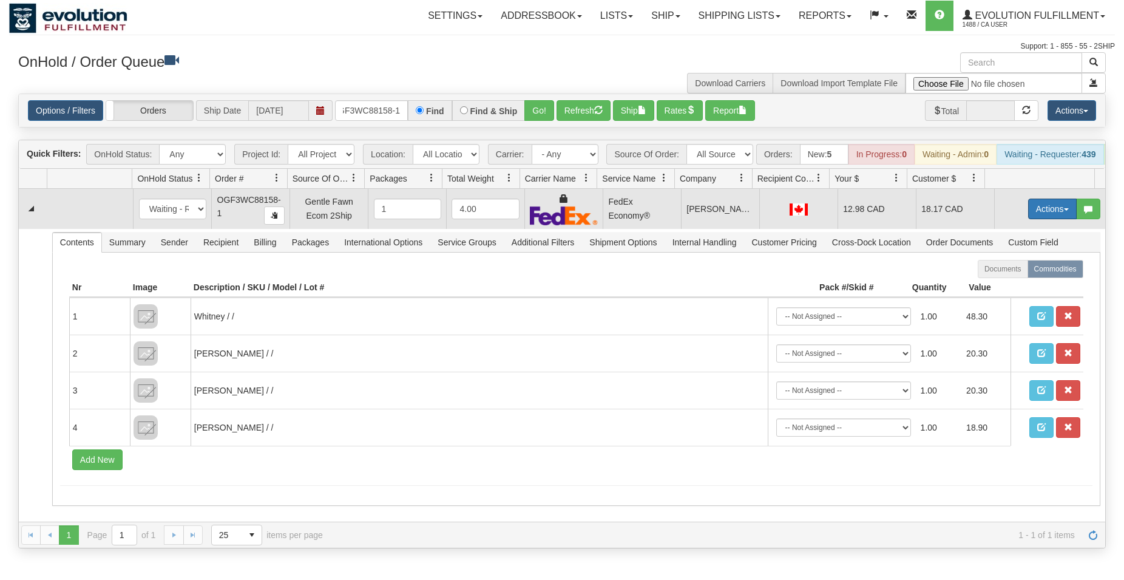
click at [1036, 219] on button "Actions" at bounding box center [1052, 209] width 49 height 21
click at [994, 284] on span "Ship" at bounding box center [1003, 279] width 25 height 10
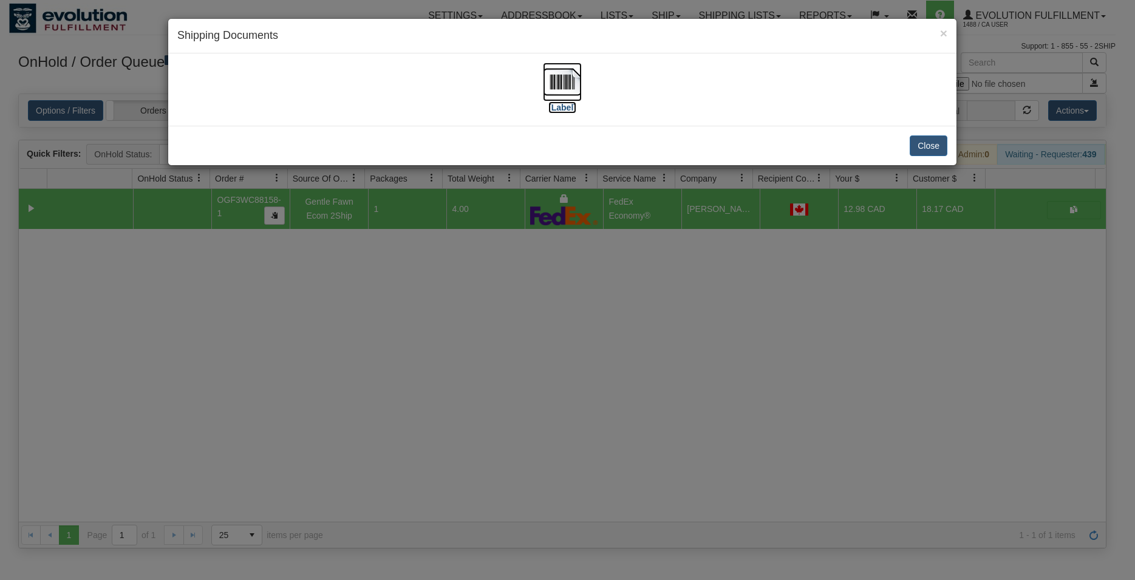
click at [571, 80] on img at bounding box center [562, 82] width 39 height 39
click at [938, 143] on button "Close" at bounding box center [928, 145] width 38 height 21
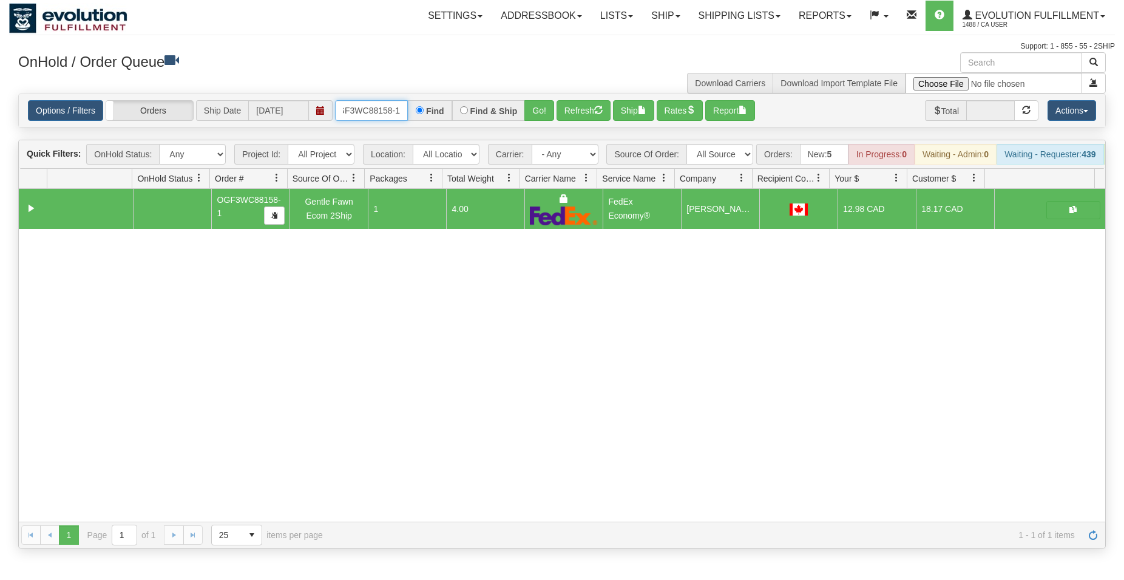
click at [373, 110] on input "OGF3WC88158-1" at bounding box center [371, 110] width 73 height 21
click at [532, 114] on button "Go!" at bounding box center [540, 110] width 30 height 21
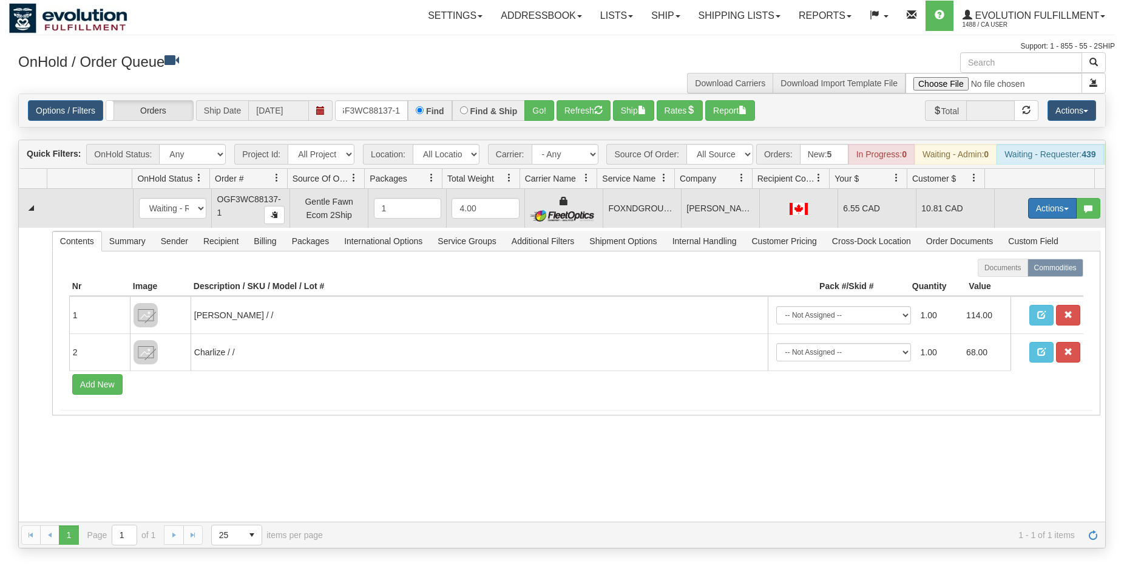
click at [1028, 219] on button "Actions" at bounding box center [1052, 208] width 49 height 21
click at [1000, 284] on span "Ship" at bounding box center [1003, 279] width 25 height 10
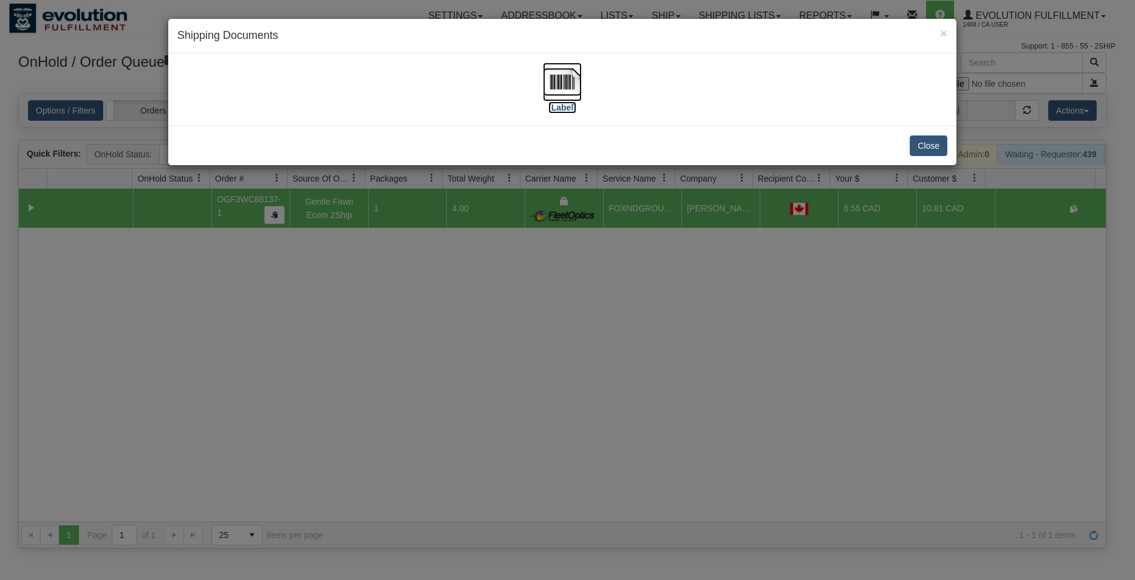
click at [555, 73] on img at bounding box center [562, 82] width 39 height 39
click at [912, 143] on button "Close" at bounding box center [928, 145] width 38 height 21
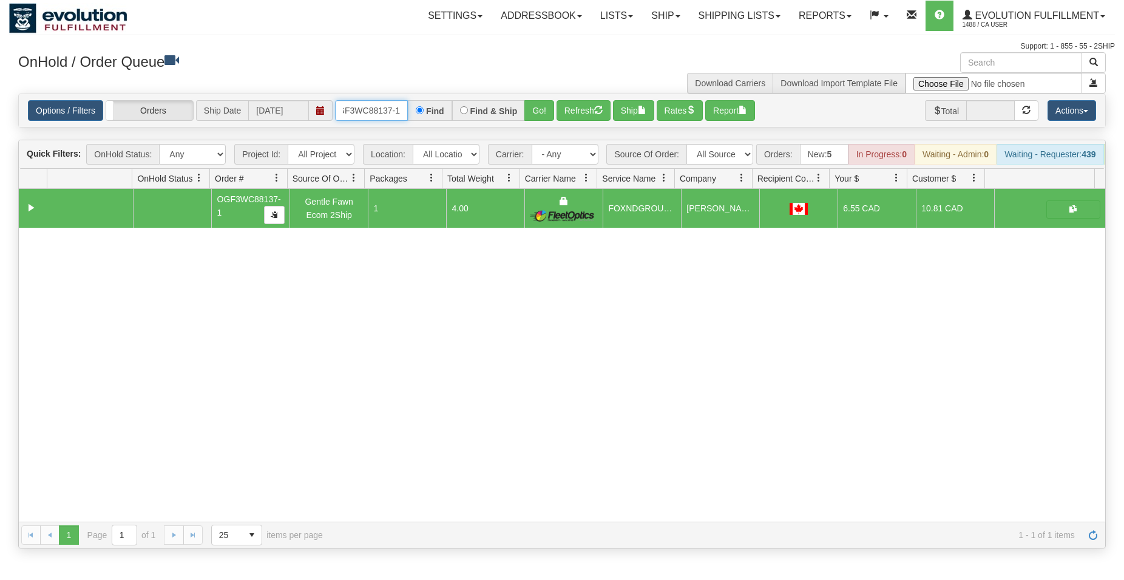
click at [381, 109] on input "OGF3WC88137-1" at bounding box center [371, 110] width 73 height 21
click at [380, 109] on input "OGF3WC88137-1" at bounding box center [371, 110] width 73 height 21
click at [542, 109] on button "Go!" at bounding box center [540, 110] width 30 height 21
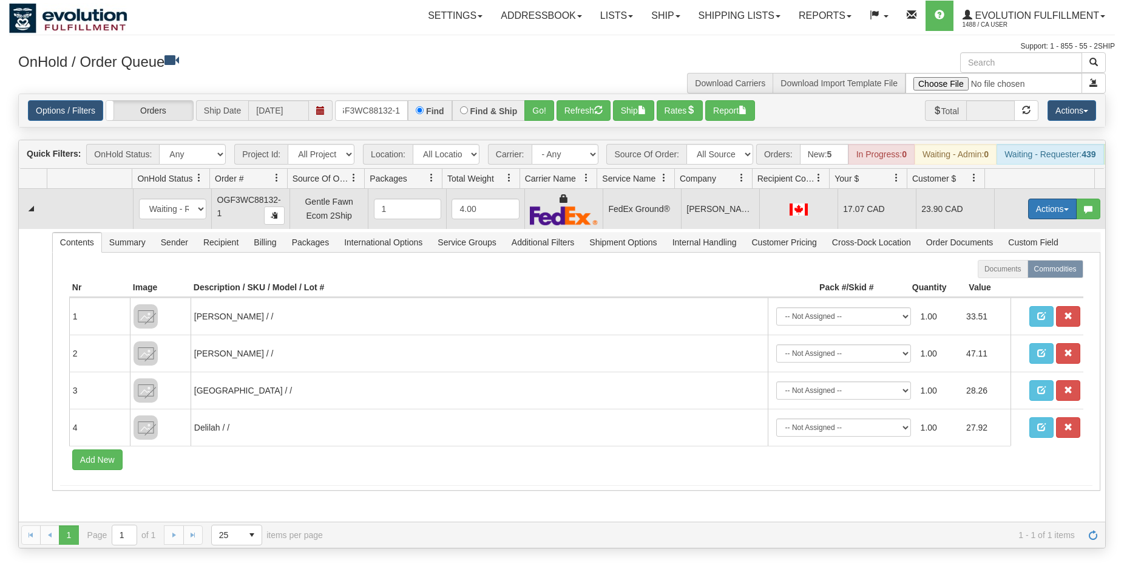
click at [1031, 219] on button "Actions" at bounding box center [1052, 209] width 49 height 21
click at [994, 284] on span "Ship" at bounding box center [1003, 279] width 25 height 10
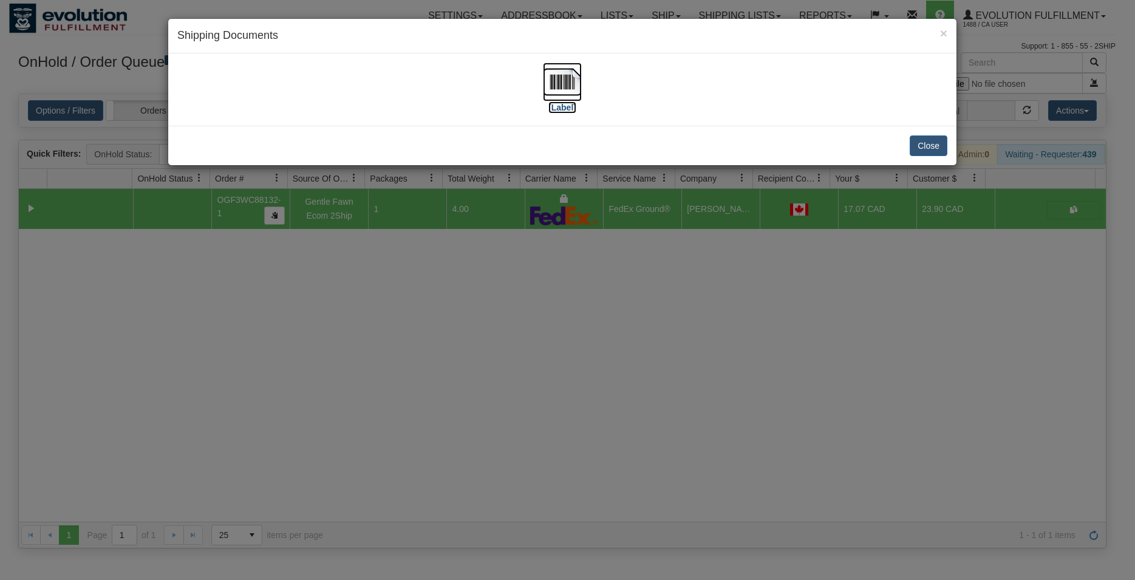
click at [550, 89] on img at bounding box center [562, 82] width 39 height 39
click at [938, 141] on button "Close" at bounding box center [928, 145] width 38 height 21
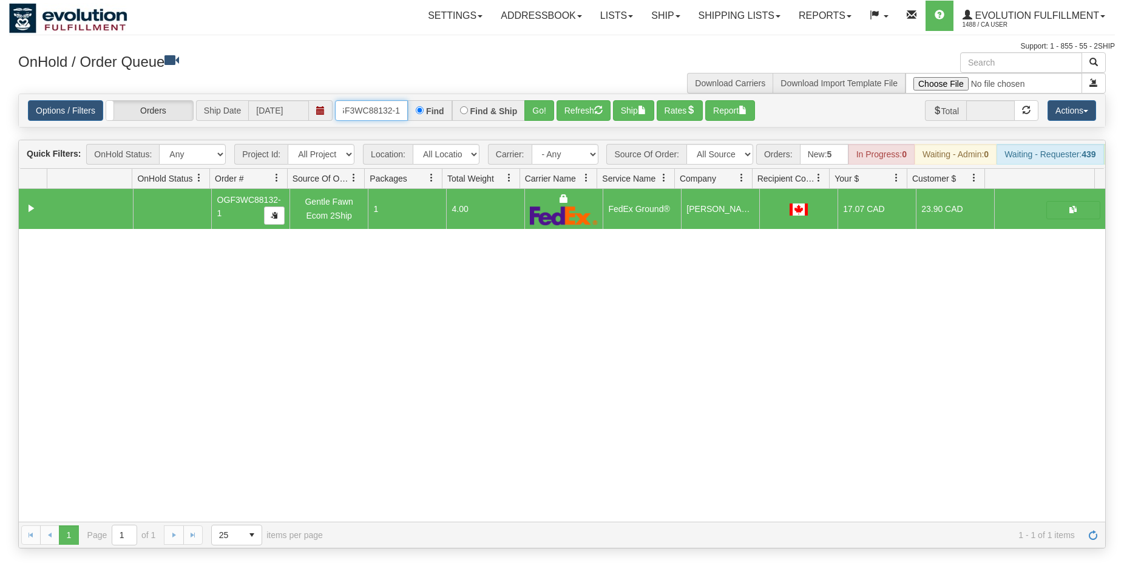
click at [376, 109] on input "OGF3WC88132-1" at bounding box center [371, 110] width 73 height 21
click at [537, 117] on button "Go!" at bounding box center [540, 110] width 30 height 21
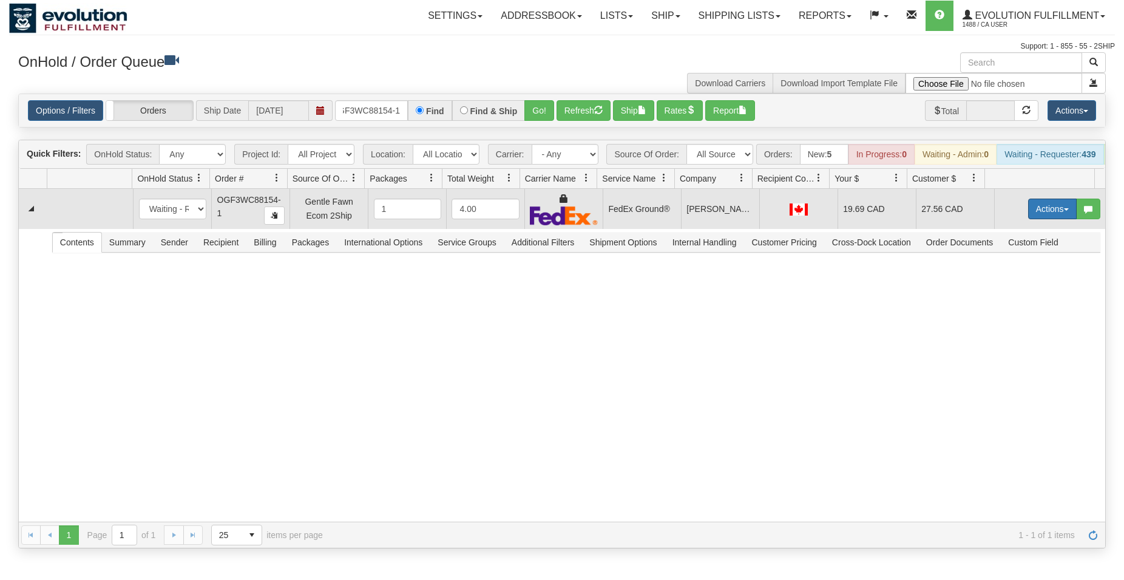
click at [1045, 219] on button "Actions" at bounding box center [1052, 209] width 49 height 21
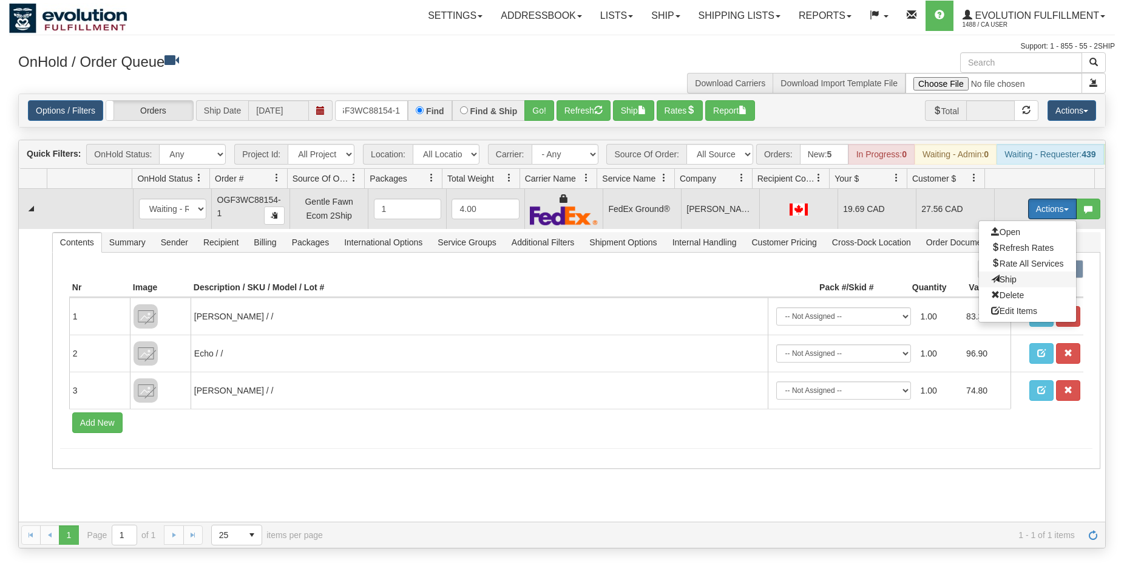
click at [994, 284] on span "Ship" at bounding box center [1003, 279] width 25 height 10
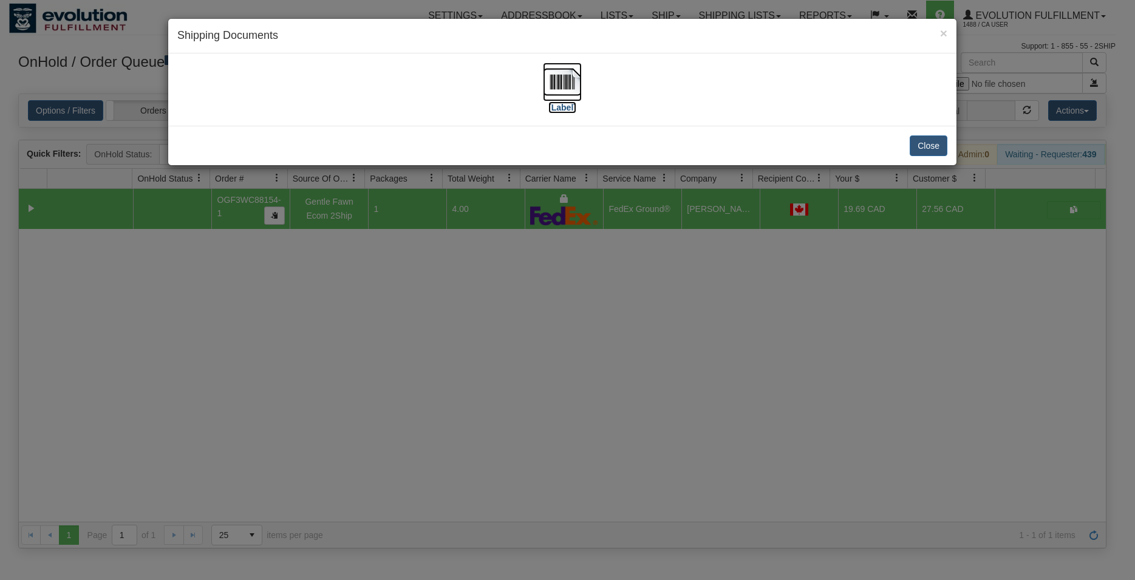
click at [570, 85] on img at bounding box center [562, 82] width 39 height 39
click at [923, 144] on button "Close" at bounding box center [928, 145] width 38 height 21
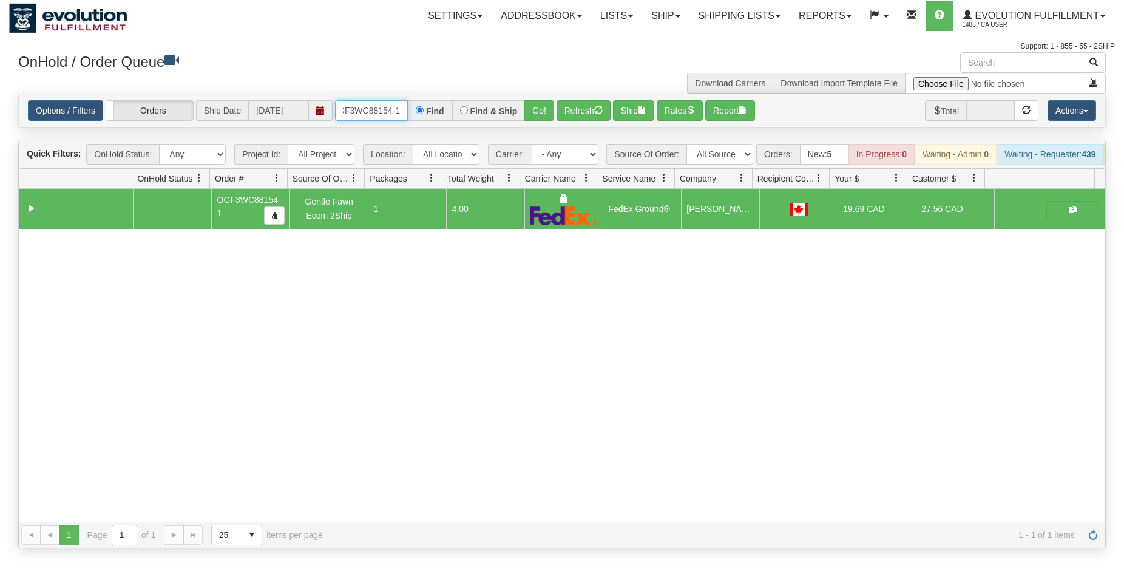
click at [387, 110] on input "OGF3WC88154-1" at bounding box center [371, 110] width 73 height 21
click at [386, 110] on input "OGF3WC88154-1" at bounding box center [371, 110] width 73 height 21
click at [534, 103] on button "Go!" at bounding box center [540, 110] width 30 height 21
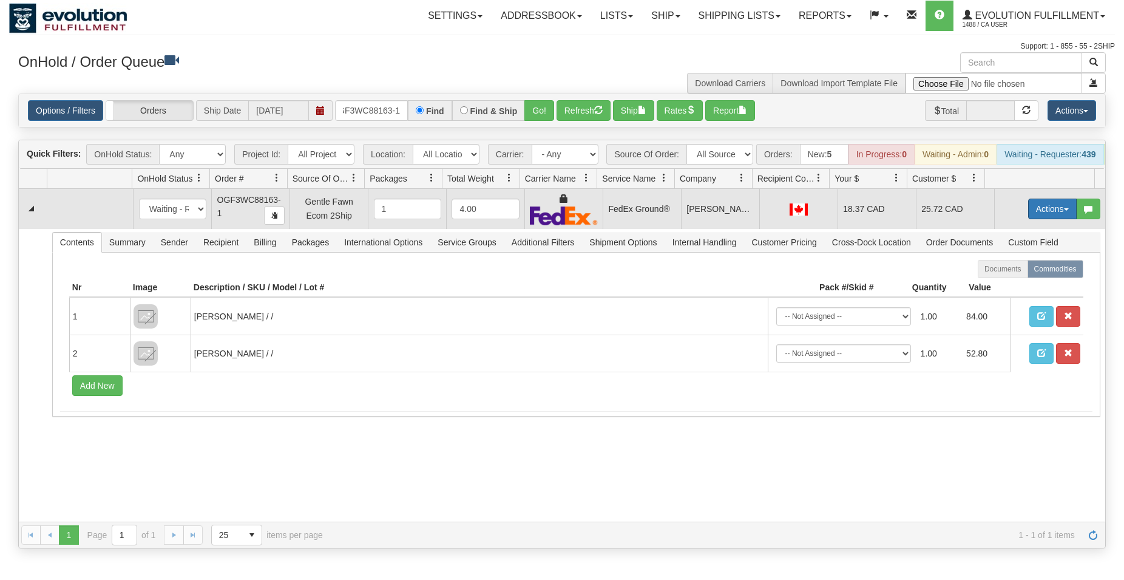
click at [1034, 219] on button "Actions" at bounding box center [1052, 209] width 49 height 21
click at [994, 284] on span "Ship" at bounding box center [1003, 279] width 25 height 10
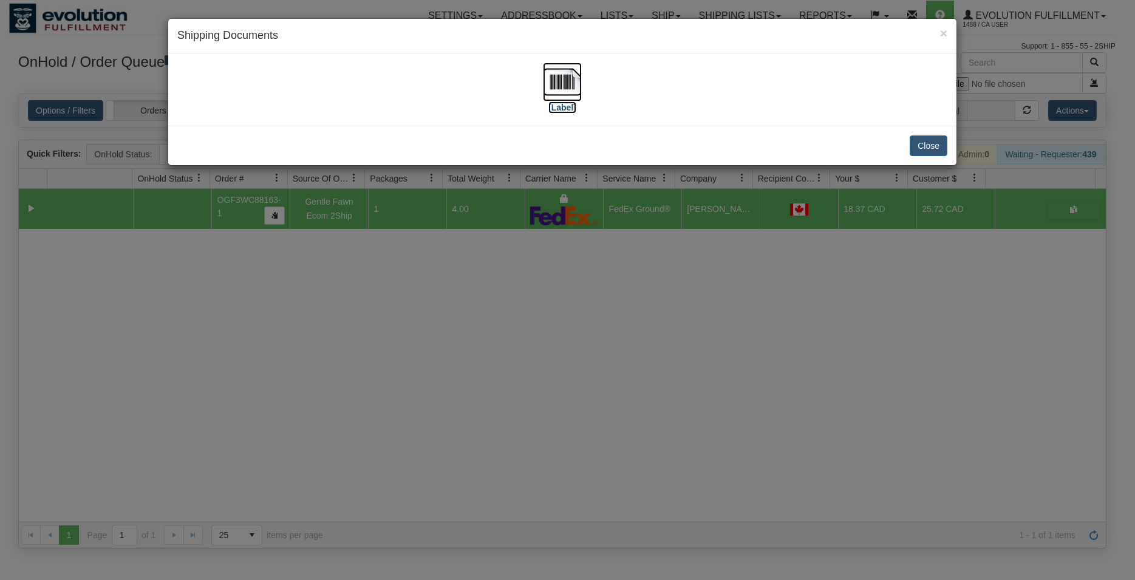
click at [558, 80] on img at bounding box center [562, 82] width 39 height 39
click at [935, 151] on button "Close" at bounding box center [928, 145] width 38 height 21
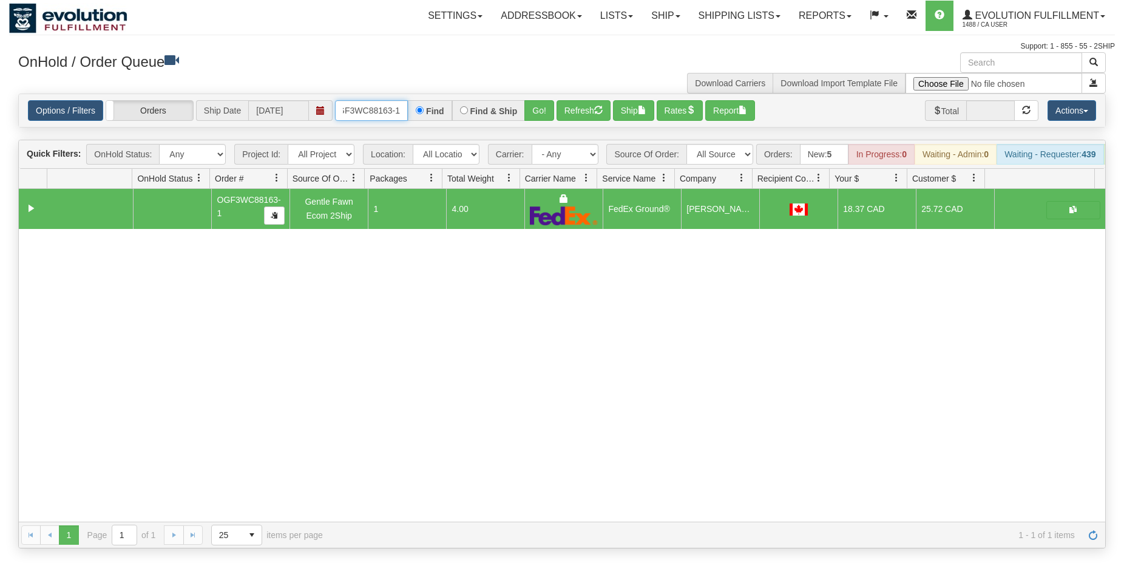
click at [380, 110] on input "OGF3WC88163-1" at bounding box center [371, 110] width 73 height 21
click at [547, 107] on button "Go!" at bounding box center [540, 110] width 30 height 21
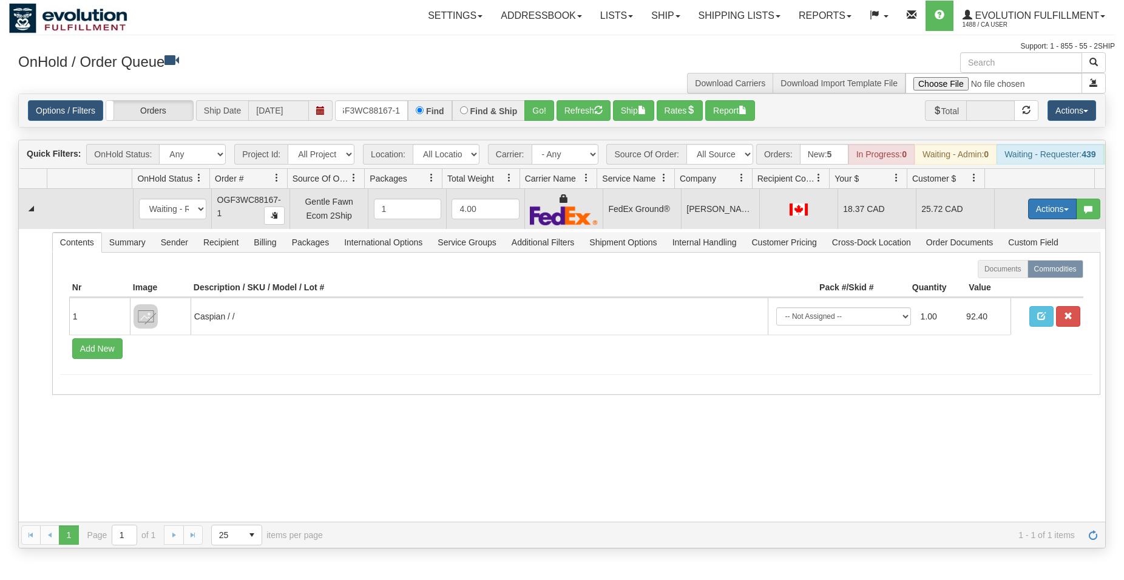
click at [1030, 219] on button "Actions" at bounding box center [1052, 209] width 49 height 21
click at [991, 284] on span "Ship" at bounding box center [1003, 279] width 25 height 10
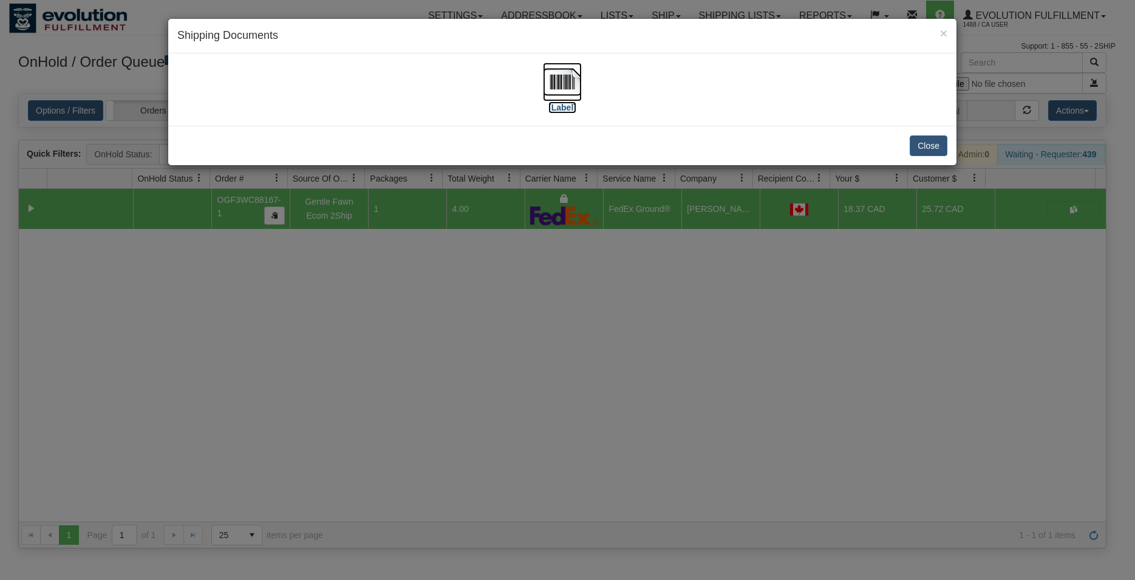
click at [546, 80] on img at bounding box center [562, 82] width 39 height 39
click at [948, 152] on div "Close" at bounding box center [562, 145] width 788 height 39
click at [928, 142] on button "Close" at bounding box center [928, 145] width 38 height 21
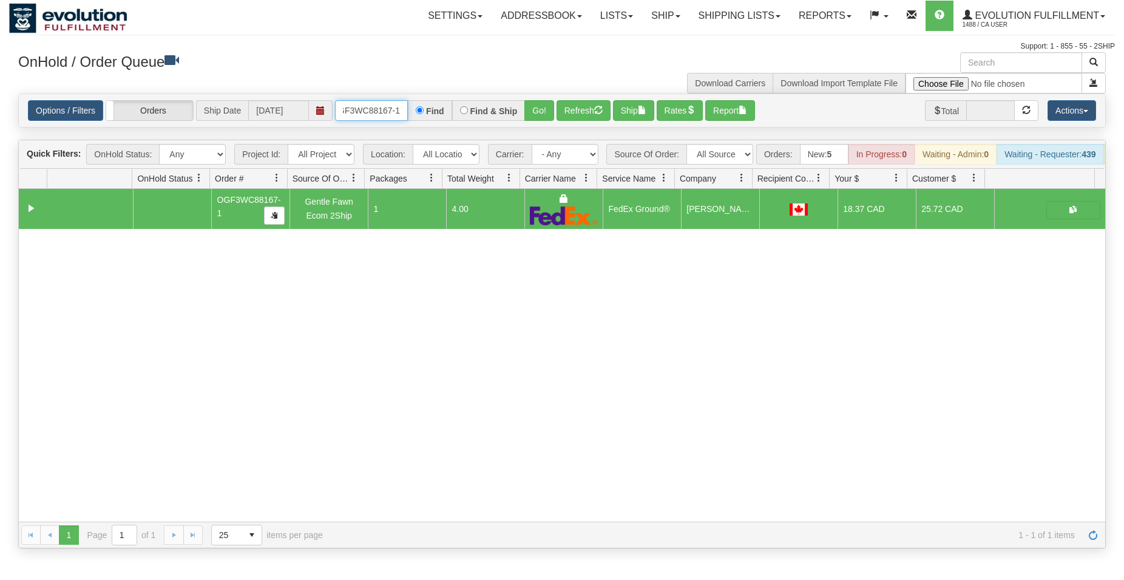
click at [356, 102] on input "OGF3WC88167-1" at bounding box center [371, 110] width 73 height 21
click at [535, 110] on button "Go!" at bounding box center [540, 110] width 30 height 21
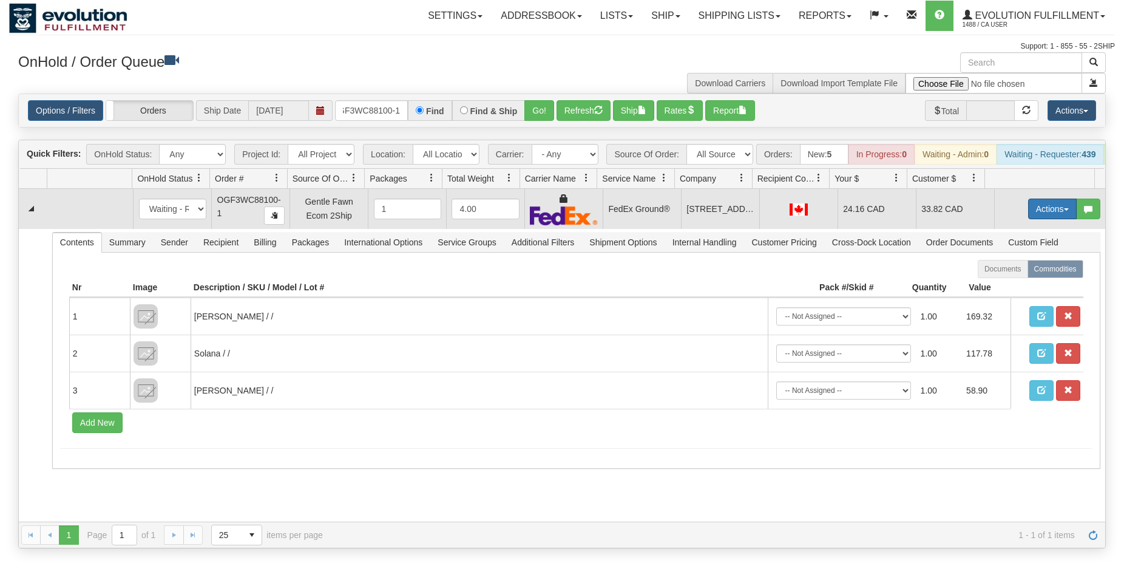
click at [1037, 219] on button "Actions" at bounding box center [1052, 209] width 49 height 21
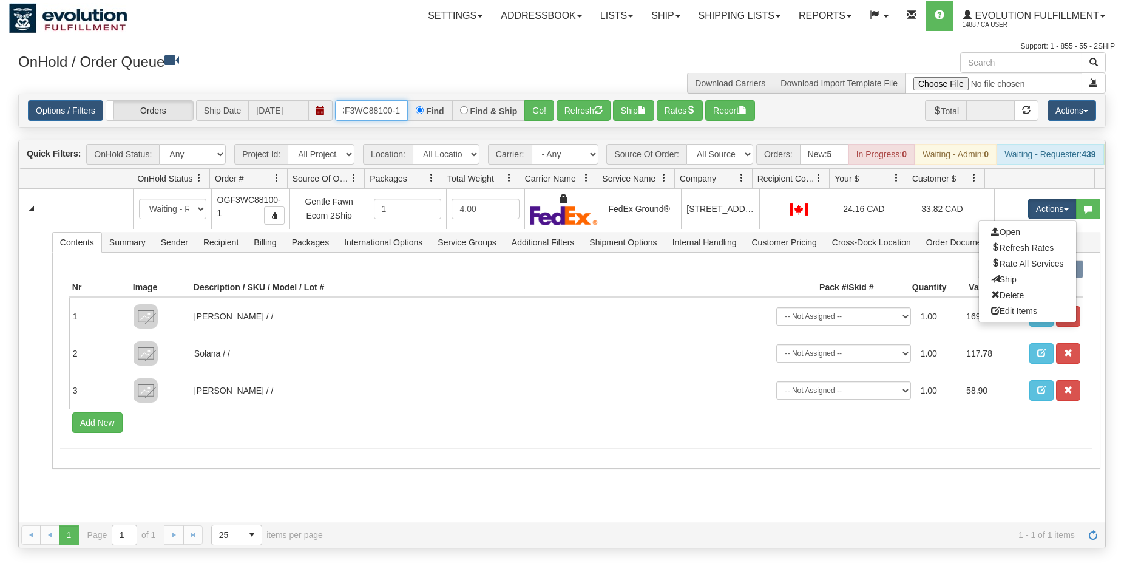
click at [370, 116] on input "OGF3WC88100-1" at bounding box center [371, 110] width 73 height 21
click at [532, 106] on button "Go!" at bounding box center [540, 110] width 30 height 21
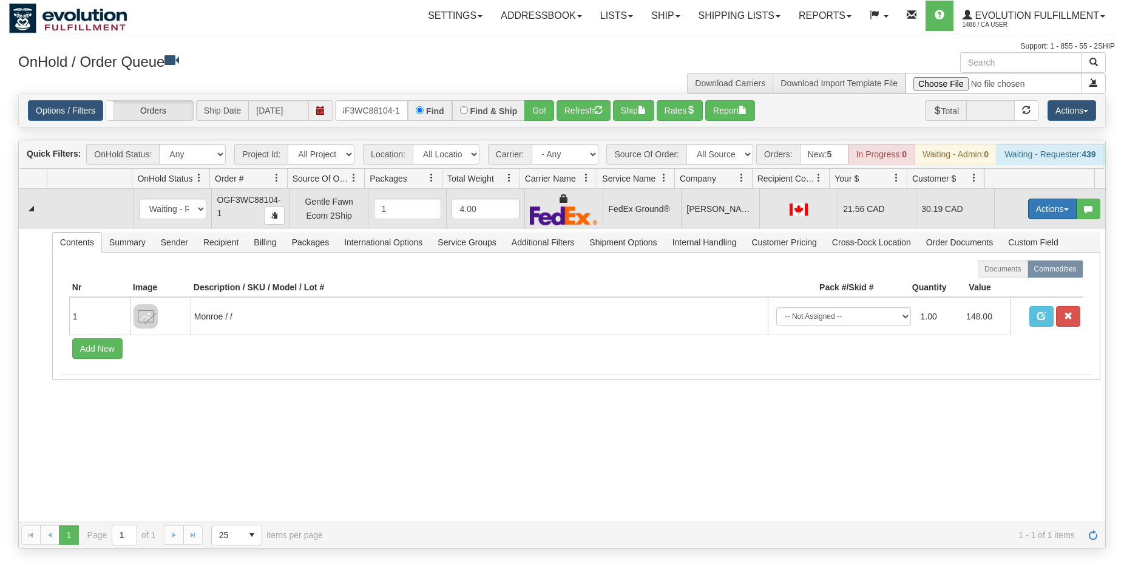
click at [1054, 217] on button "Actions" at bounding box center [1052, 209] width 49 height 21
click at [1000, 284] on span "Ship" at bounding box center [1003, 279] width 25 height 10
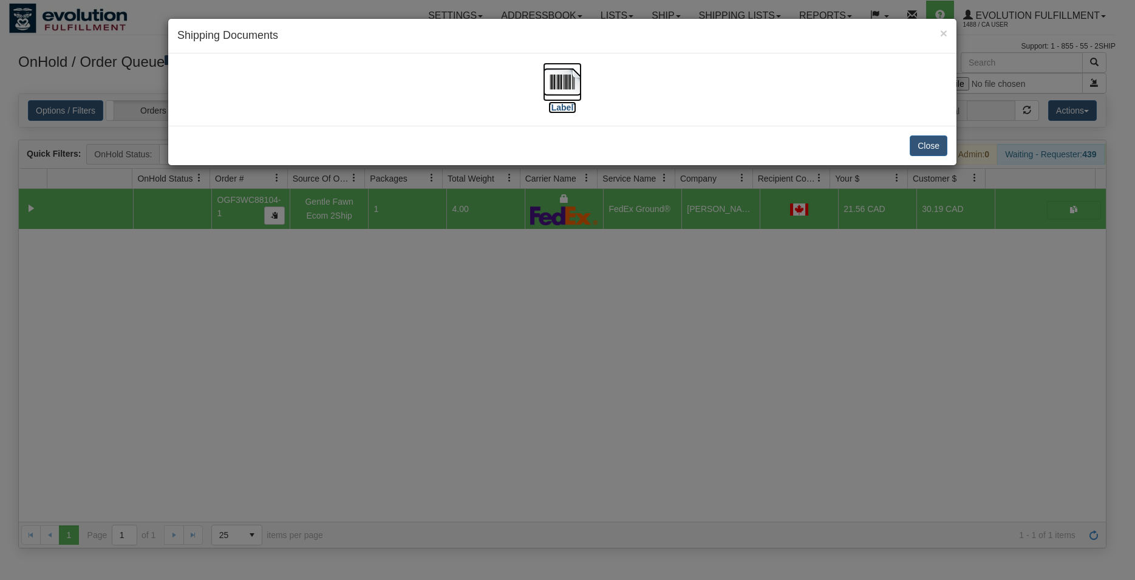
click at [563, 78] on img at bounding box center [562, 82] width 39 height 39
click at [929, 149] on button "Close" at bounding box center [928, 145] width 38 height 21
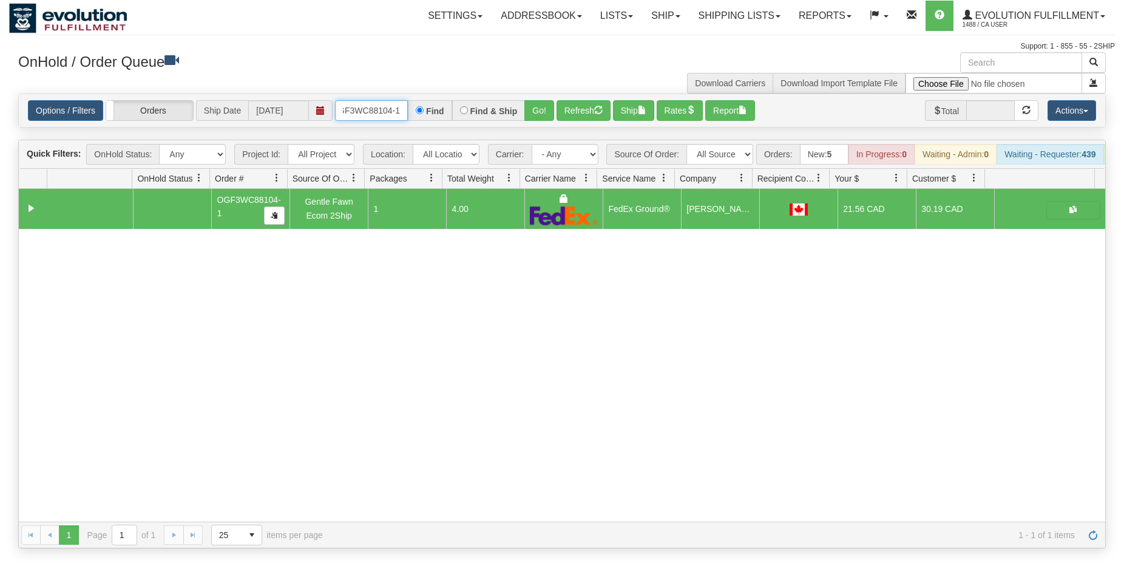
click at [379, 110] on input "OGF3WC88104-1" at bounding box center [371, 110] width 73 height 21
click at [546, 107] on button "Go!" at bounding box center [540, 110] width 30 height 21
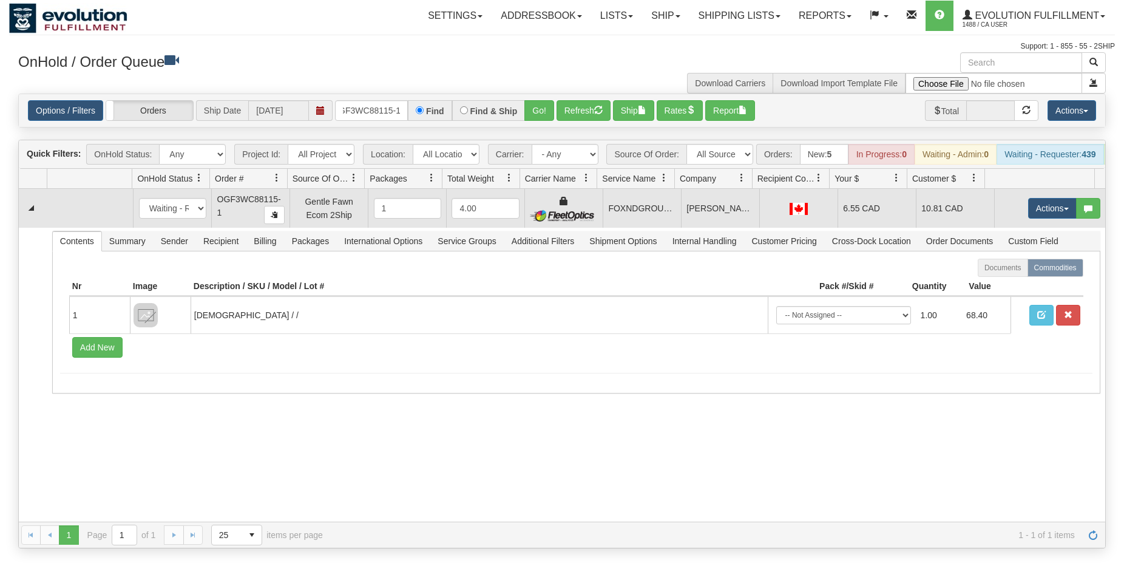
click at [1042, 205] on td "Actions Open Refresh Rates Rate All Services Ship Delete Edit Items" at bounding box center [1049, 208] width 111 height 39
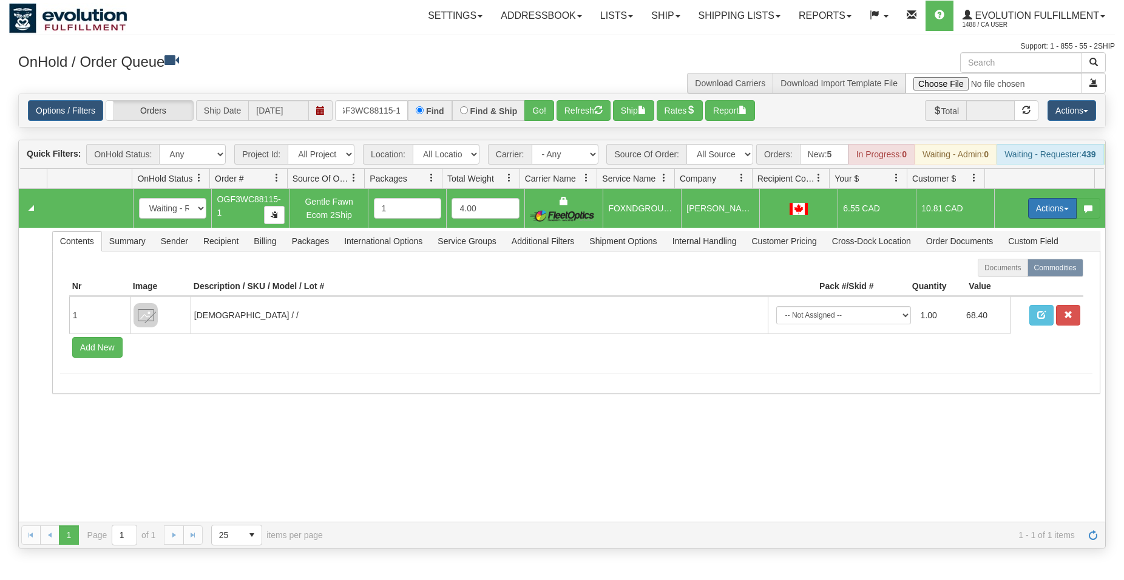
click at [1041, 209] on button "Actions" at bounding box center [1052, 208] width 49 height 21
click at [991, 284] on span "Ship" at bounding box center [1003, 279] width 25 height 10
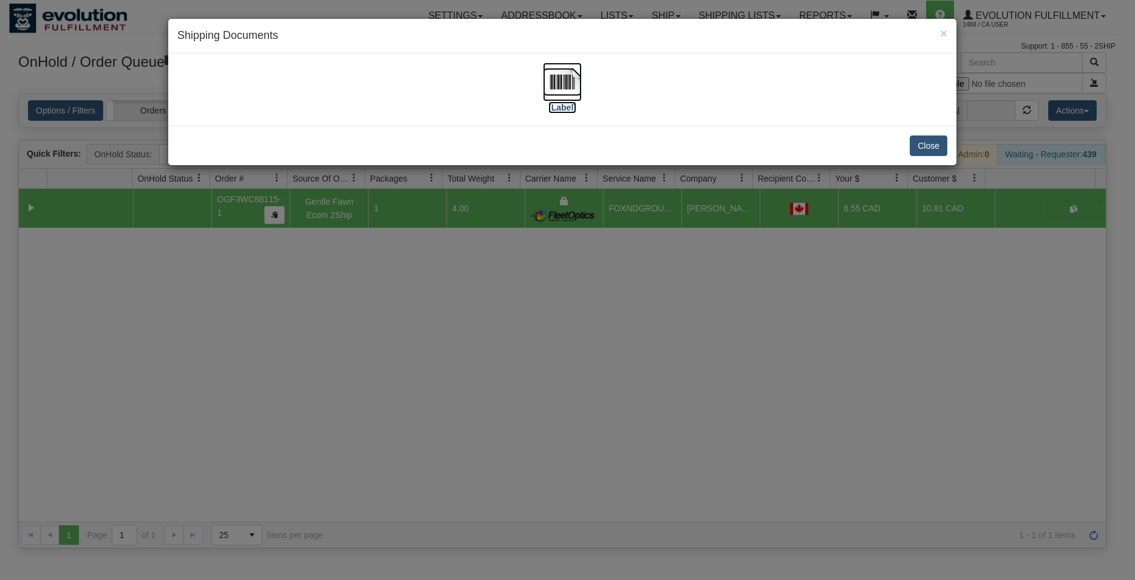
click at [551, 78] on img at bounding box center [562, 82] width 39 height 39
click at [916, 145] on button "Close" at bounding box center [928, 145] width 38 height 21
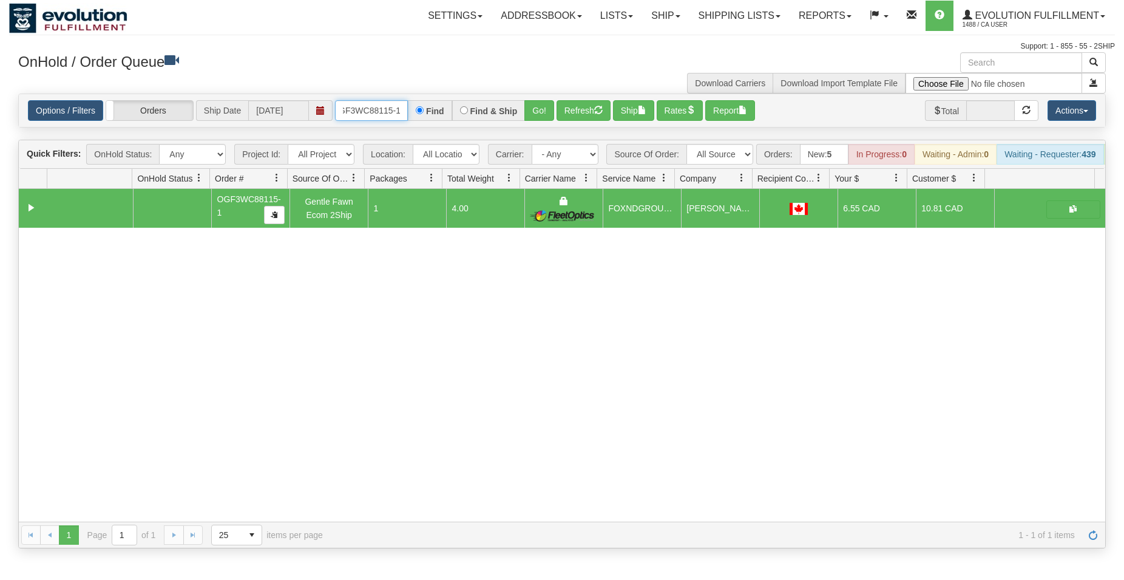
click at [370, 106] on input "OGF3WC88115-1" at bounding box center [371, 110] width 73 height 21
click at [539, 114] on button "Go!" at bounding box center [540, 110] width 30 height 21
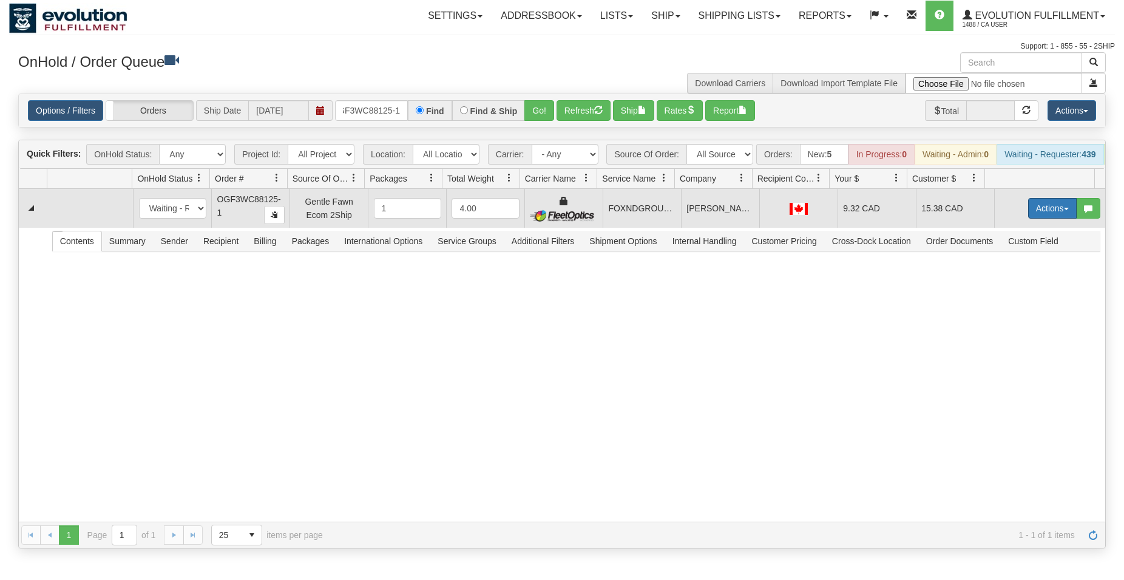
click at [1059, 219] on button "Actions" at bounding box center [1052, 208] width 49 height 21
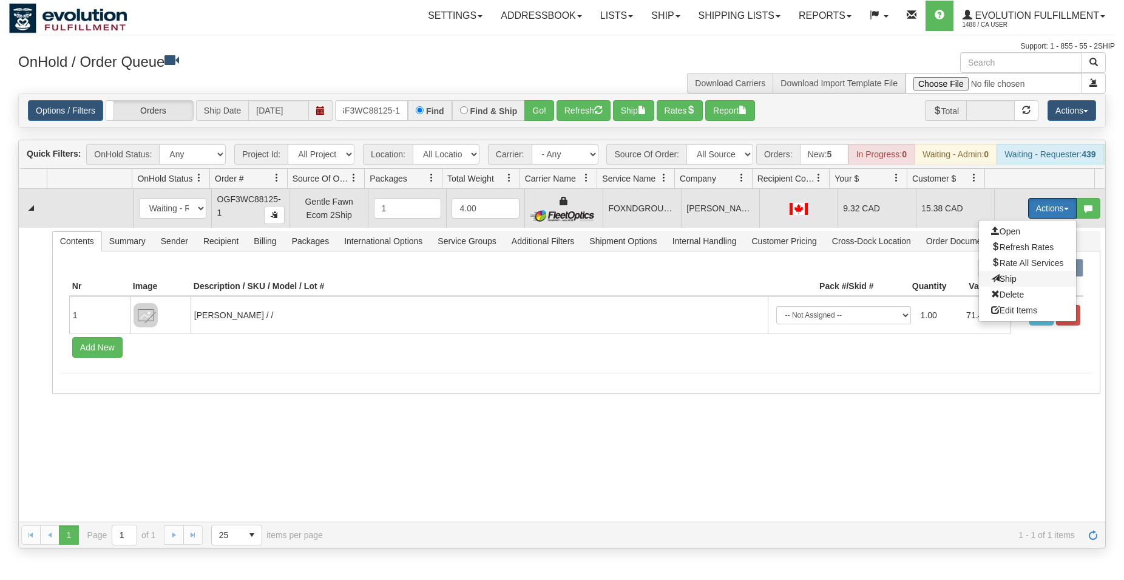
click at [999, 284] on span "Ship" at bounding box center [1003, 279] width 25 height 10
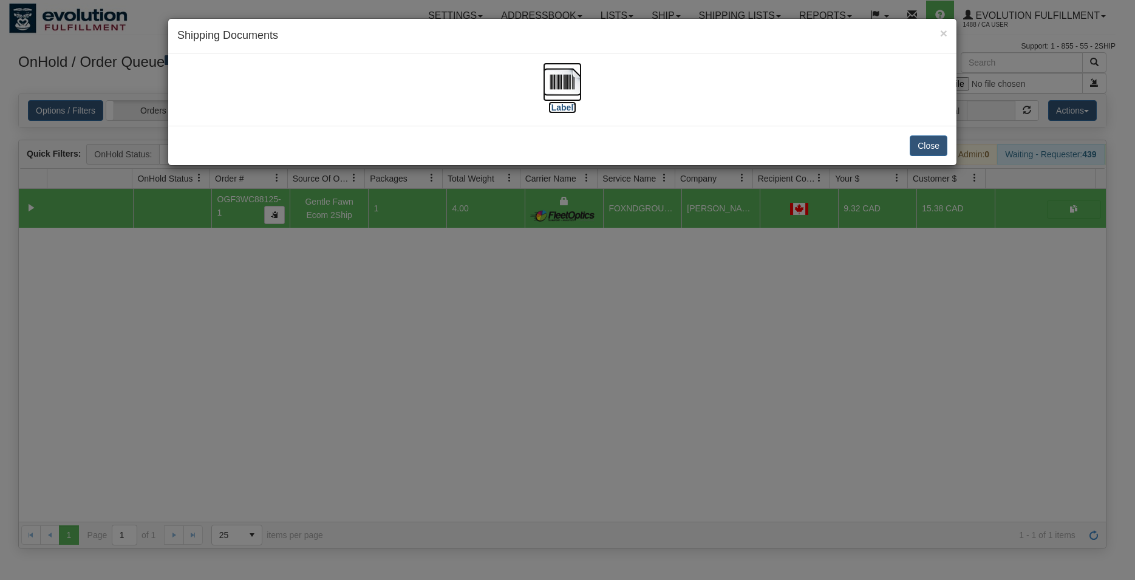
click at [572, 83] on img at bounding box center [562, 82] width 39 height 39
click at [928, 143] on button "Close" at bounding box center [928, 145] width 38 height 21
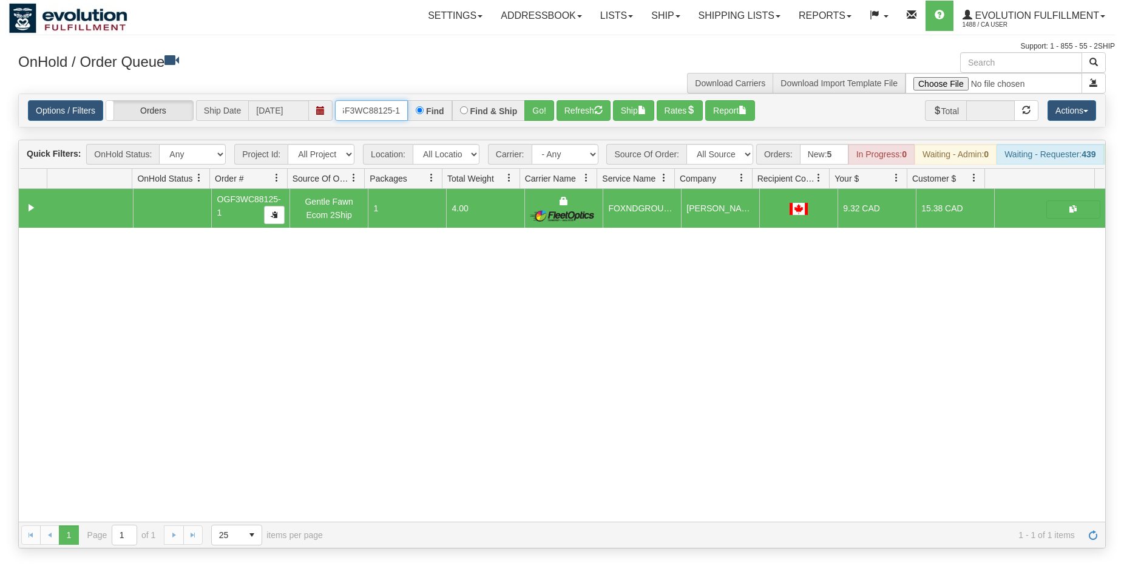
click at [381, 110] on input "OGF3WC88125-1" at bounding box center [371, 110] width 73 height 21
click at [538, 114] on button "Go!" at bounding box center [540, 110] width 30 height 21
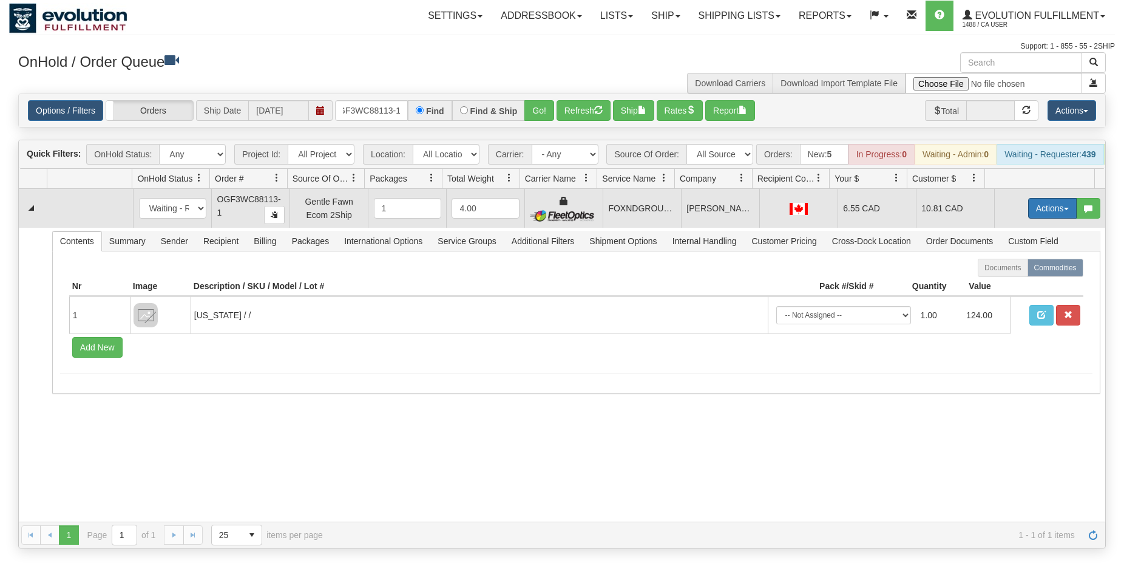
click at [1047, 216] on button "Actions" at bounding box center [1052, 208] width 49 height 21
click at [993, 284] on span "Ship" at bounding box center [1003, 279] width 25 height 10
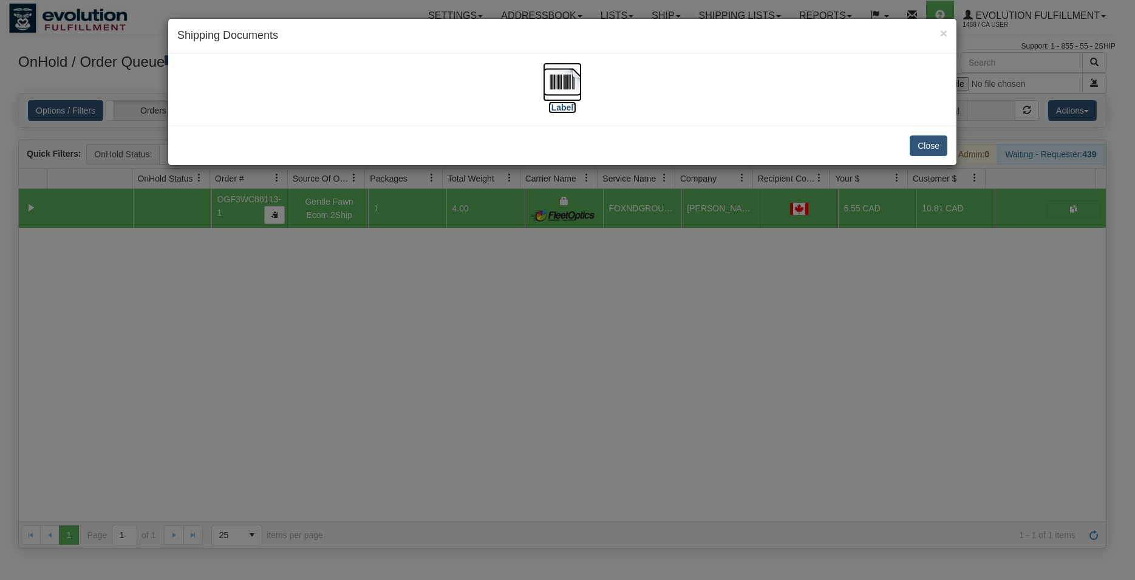
click at [558, 72] on img at bounding box center [562, 82] width 39 height 39
click at [918, 144] on button "Close" at bounding box center [928, 145] width 38 height 21
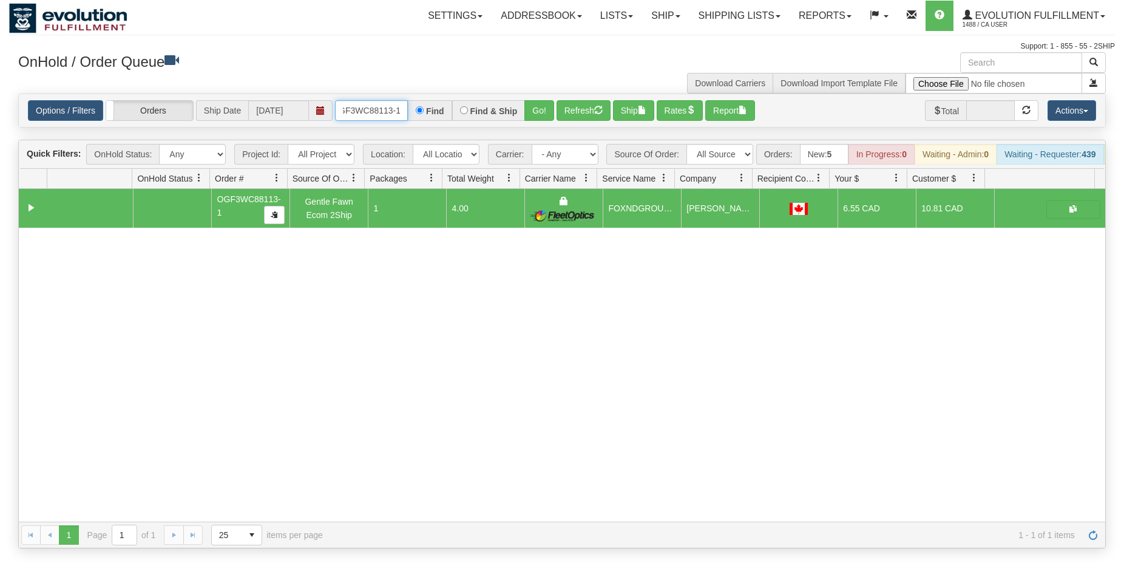
click at [371, 107] on input "OGF3WC88113-1" at bounding box center [371, 110] width 73 height 21
click at [555, 112] on div "Options / Filters Group Shipments Orders Ship Date [DATE] OGF3WC88129-1 Find Fi…" at bounding box center [562, 110] width 1068 height 21
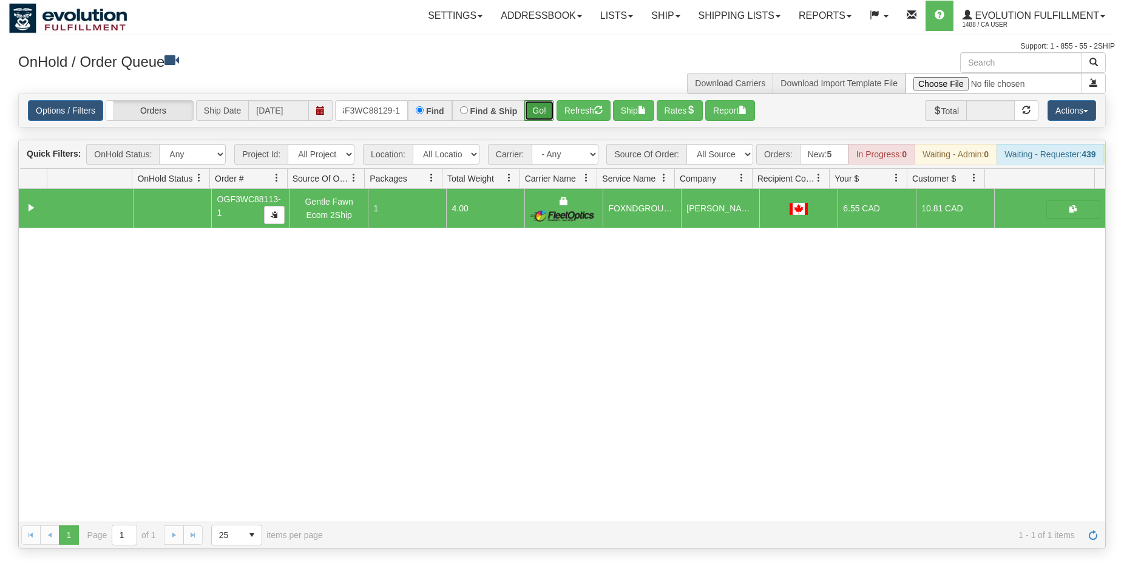
click at [539, 110] on button "Go!" at bounding box center [540, 110] width 30 height 21
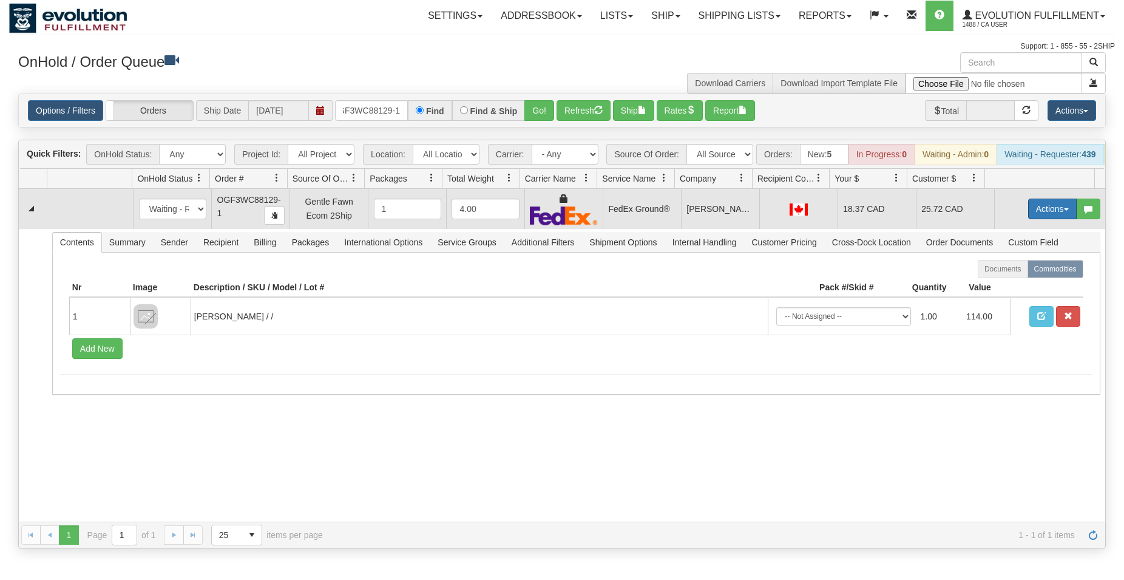
click at [1028, 219] on button "Actions" at bounding box center [1052, 209] width 49 height 21
click at [992, 284] on span "Ship" at bounding box center [1003, 279] width 25 height 10
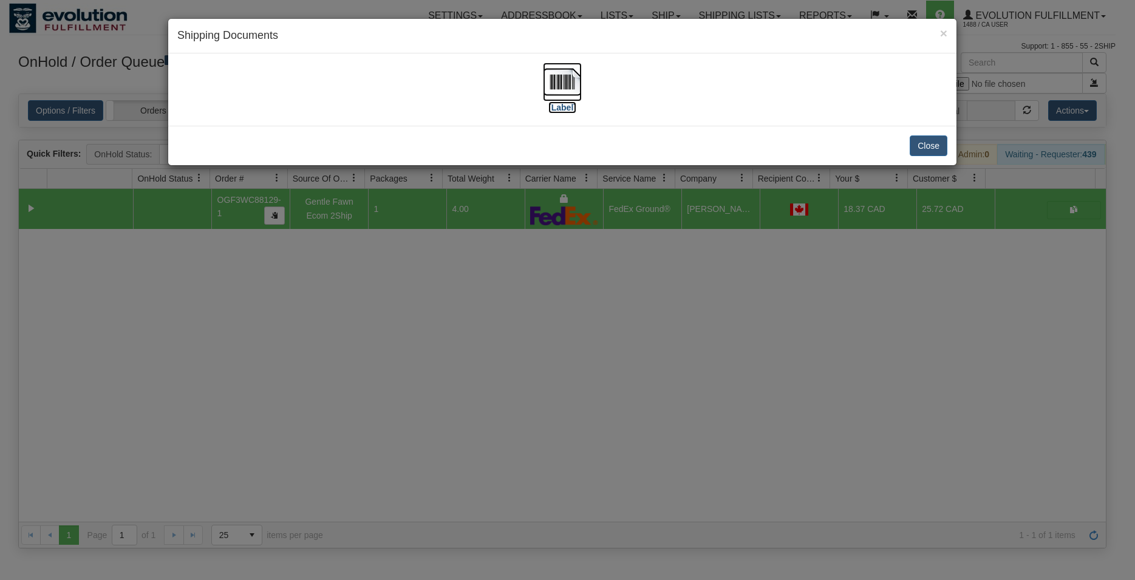
click at [559, 91] on img at bounding box center [562, 82] width 39 height 39
click at [941, 146] on button "Close" at bounding box center [928, 145] width 38 height 21
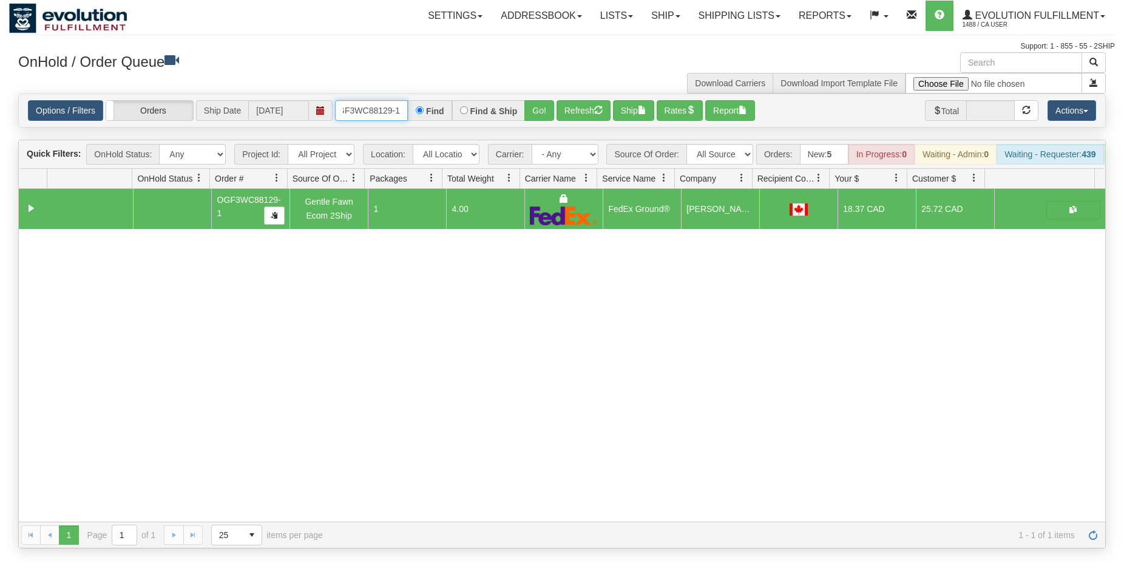
click at [378, 112] on input "OGF3WC88129-1" at bounding box center [371, 110] width 73 height 21
click at [544, 116] on button "Go!" at bounding box center [540, 110] width 30 height 21
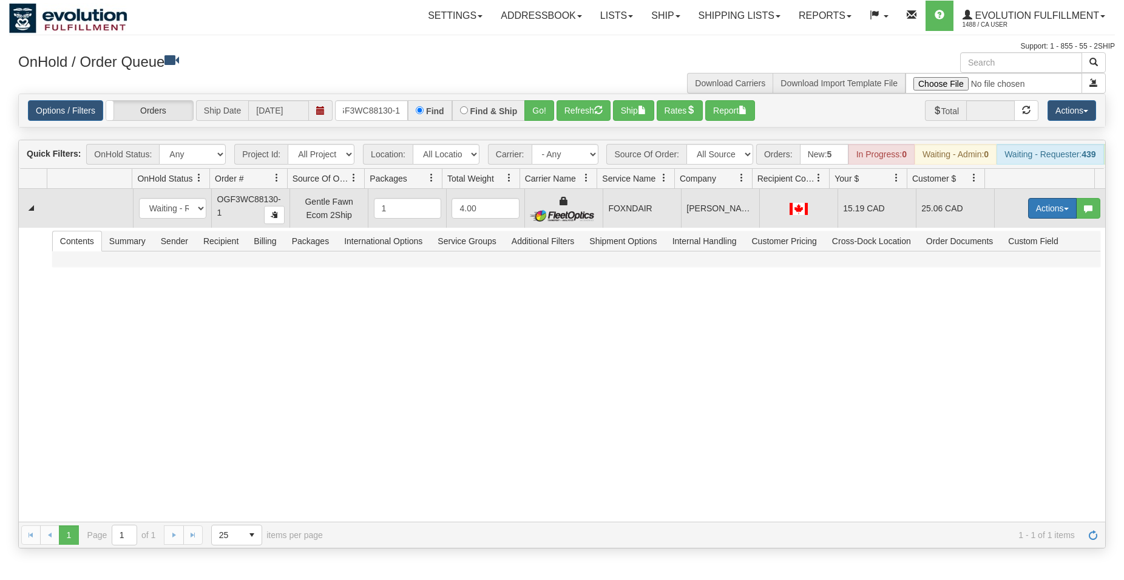
click at [1042, 219] on button "Actions" at bounding box center [1052, 208] width 49 height 21
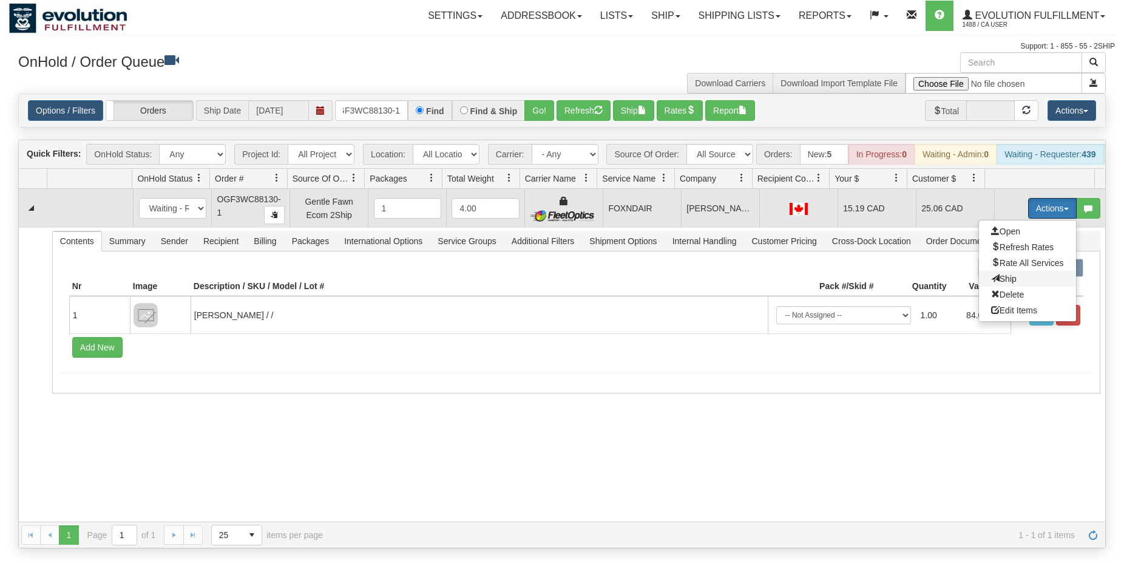
click at [991, 284] on span "Ship" at bounding box center [1003, 279] width 25 height 10
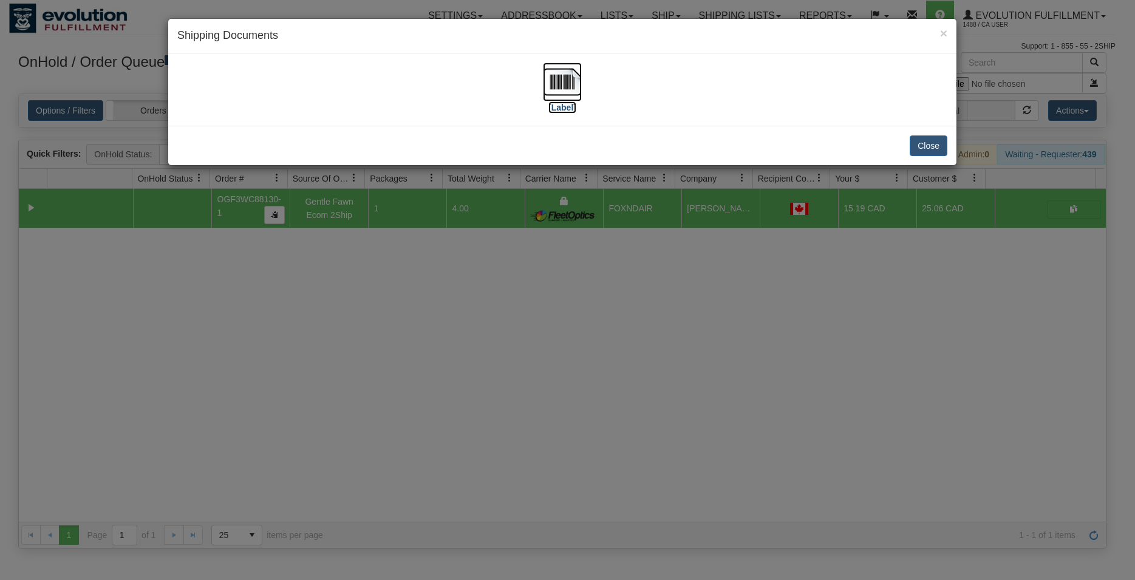
click at [570, 80] on img at bounding box center [562, 82] width 39 height 39
click at [931, 143] on button "Close" at bounding box center [928, 145] width 38 height 21
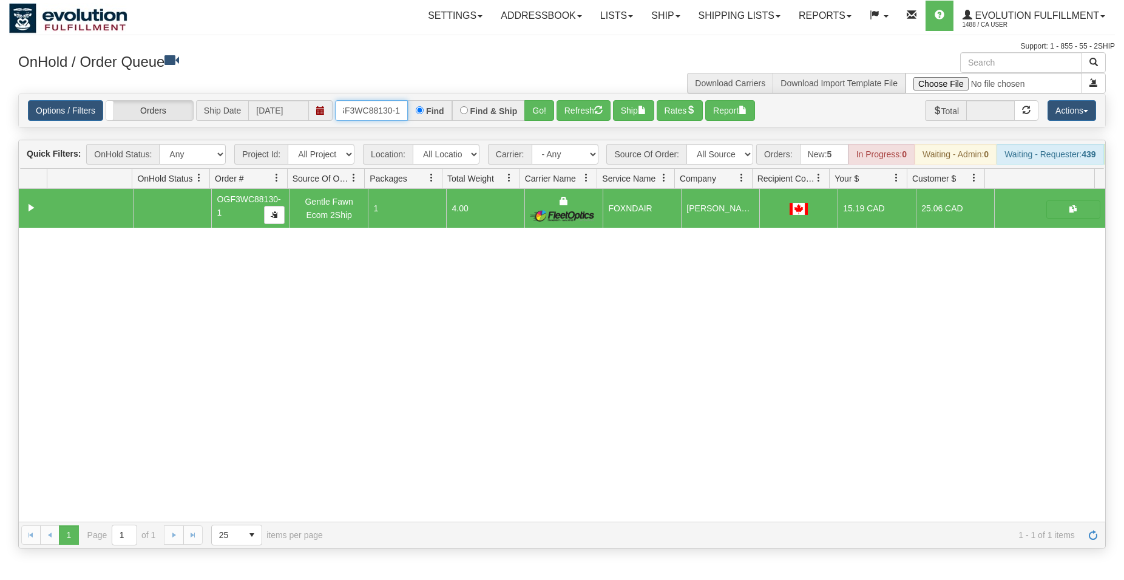
click at [365, 114] on input "OGF3WC88130-1" at bounding box center [371, 110] width 73 height 21
click at [534, 115] on button "Go!" at bounding box center [540, 110] width 30 height 21
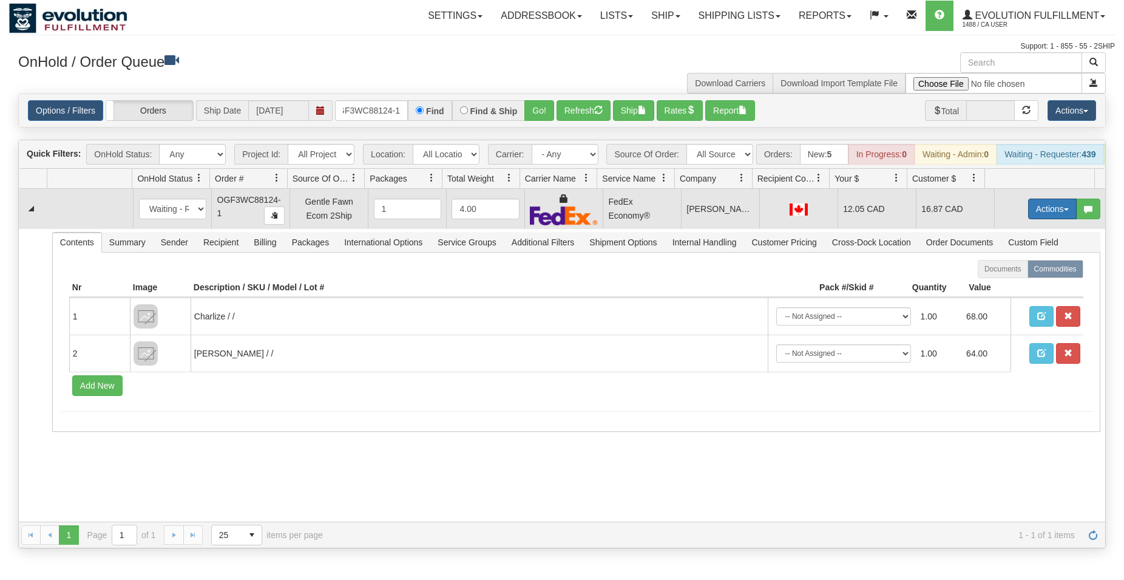
click at [1037, 218] on button "Actions" at bounding box center [1052, 209] width 49 height 21
click at [997, 284] on span "Ship" at bounding box center [1003, 279] width 25 height 10
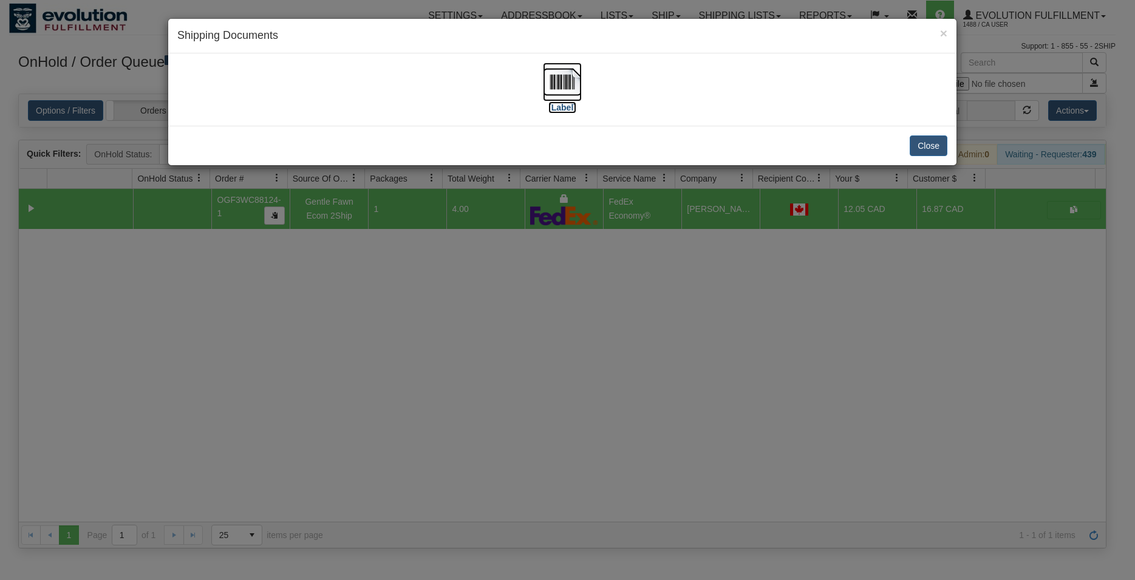
click at [559, 90] on img at bounding box center [562, 82] width 39 height 39
click at [918, 140] on button "Close" at bounding box center [928, 145] width 38 height 21
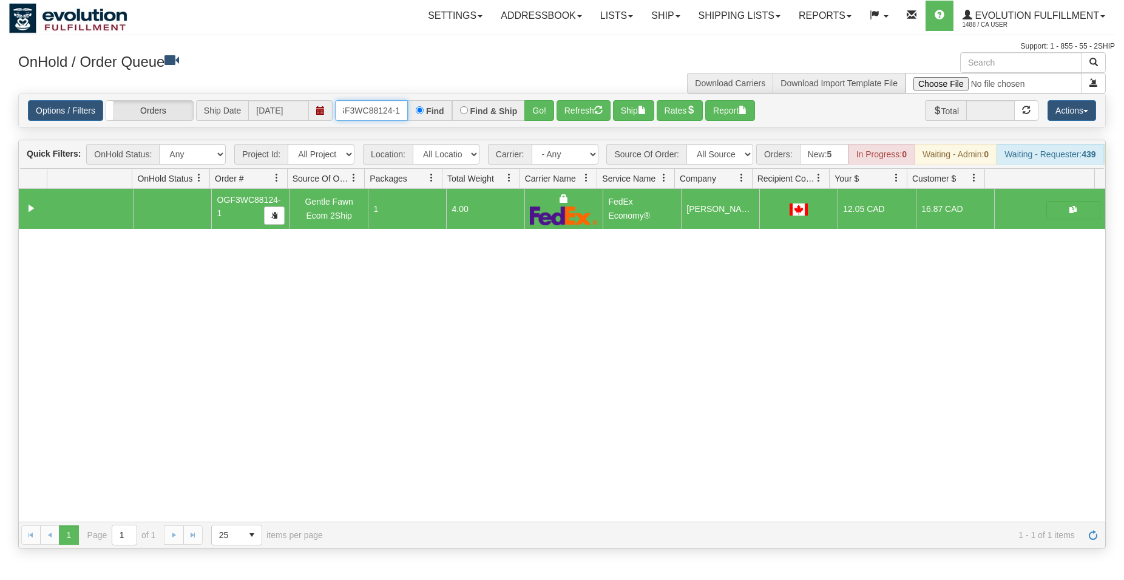
click at [359, 113] on input "OGF3WC88124-1" at bounding box center [371, 110] width 73 height 21
click at [543, 118] on button "Go!" at bounding box center [540, 110] width 30 height 21
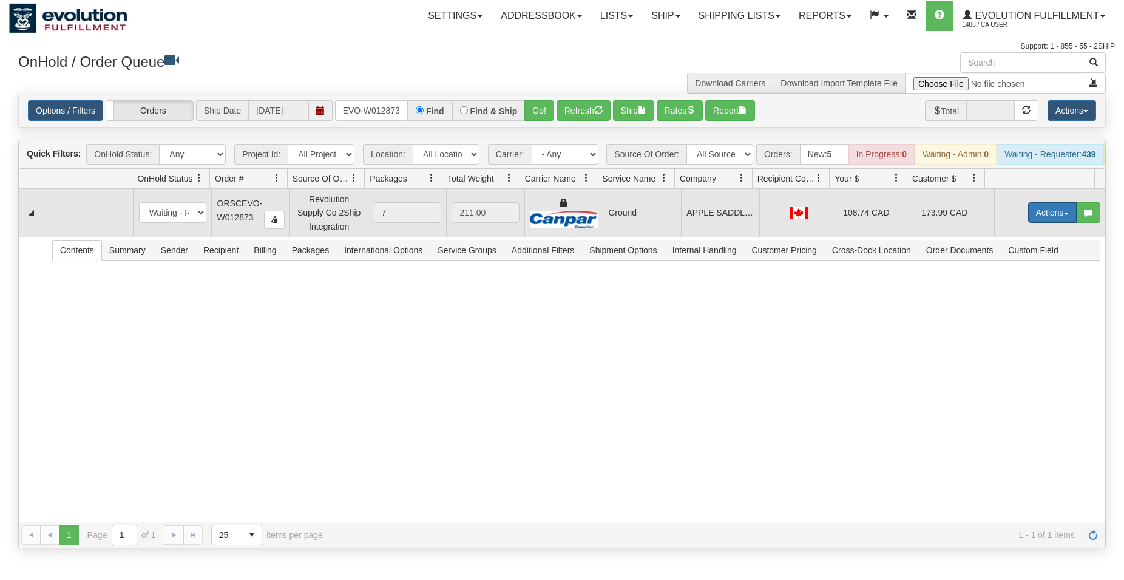
click at [1037, 223] on button "Actions" at bounding box center [1052, 212] width 49 height 21
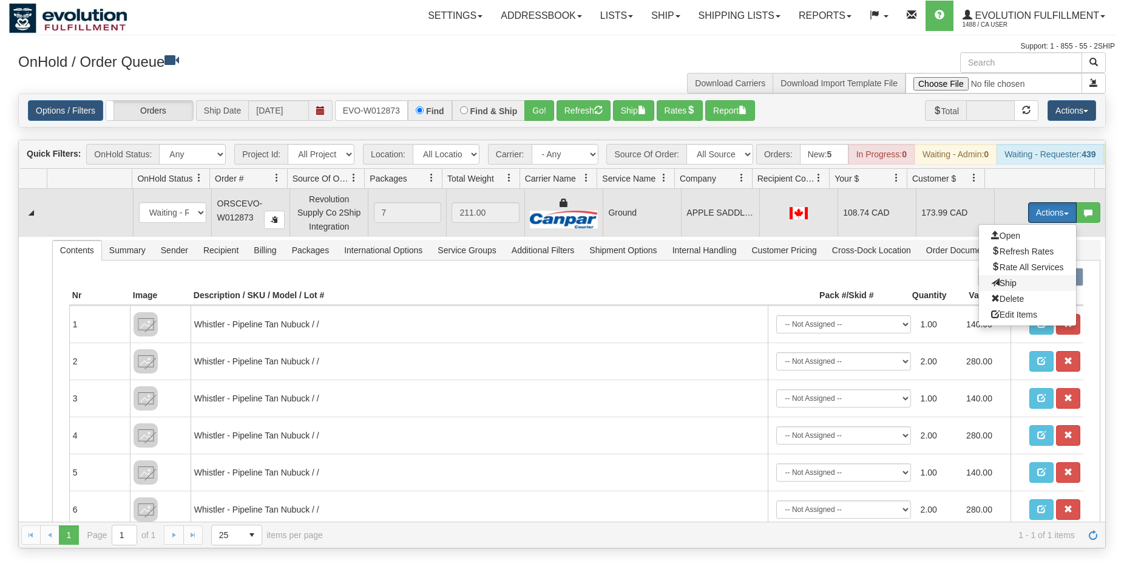
click at [999, 288] on span "Ship" at bounding box center [1003, 283] width 25 height 10
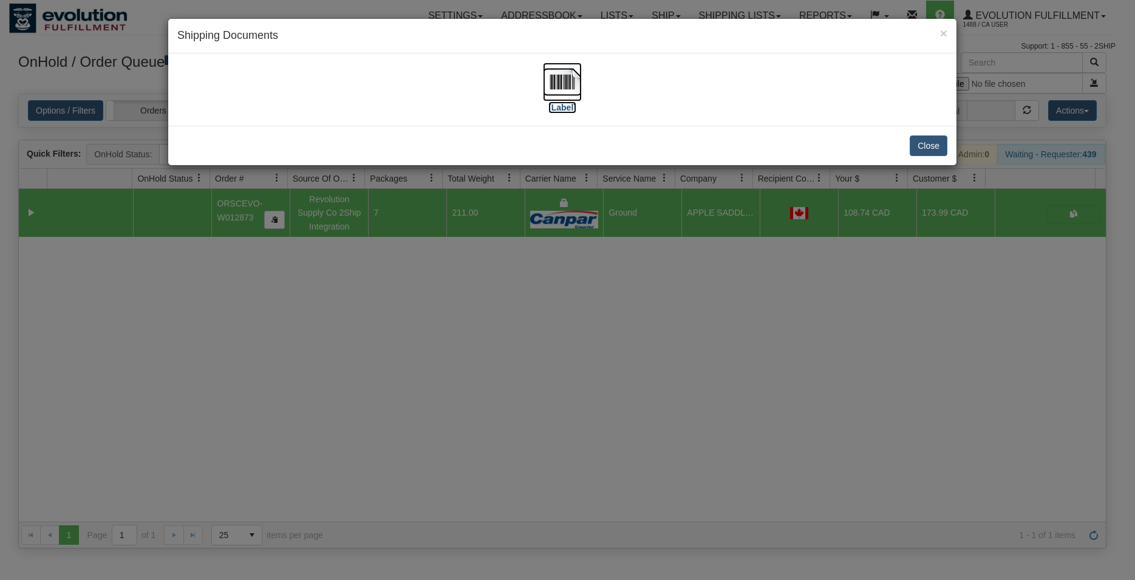
click at [562, 83] on img at bounding box center [562, 82] width 39 height 39
click at [912, 143] on button "Close" at bounding box center [928, 145] width 38 height 21
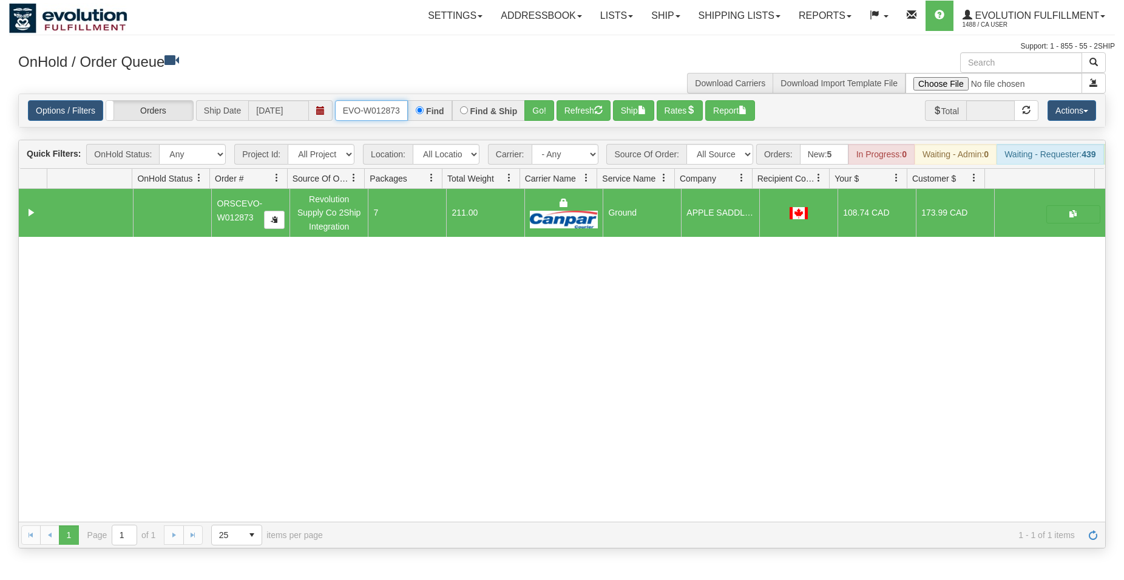
click at [367, 120] on input "ORSCEVO-W012873" at bounding box center [371, 110] width 73 height 21
click at [552, 112] on button "Go!" at bounding box center [540, 110] width 30 height 21
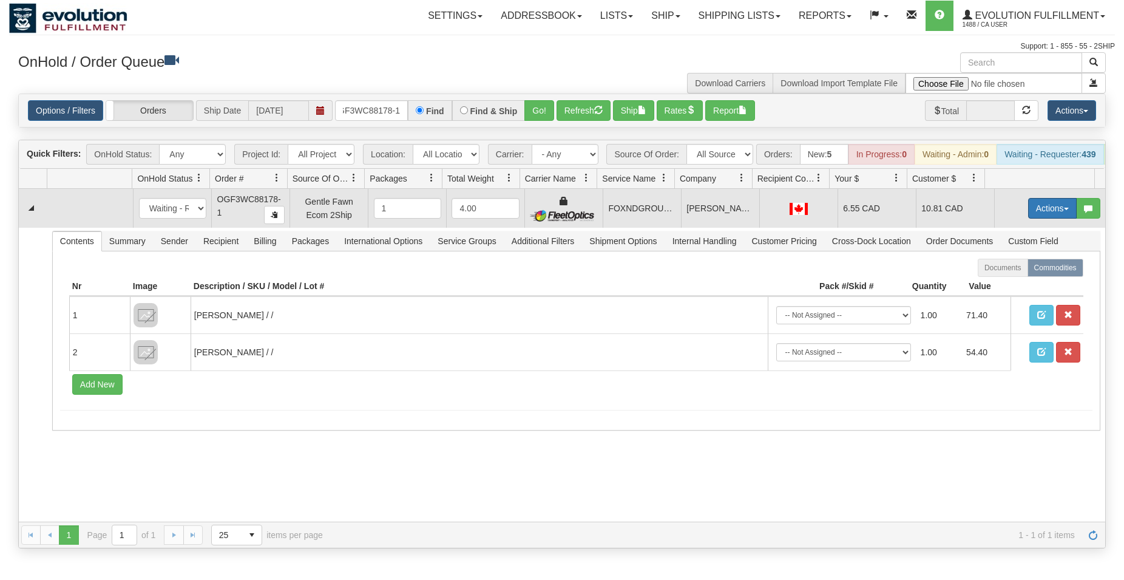
click at [1052, 219] on button "Actions" at bounding box center [1052, 208] width 49 height 21
click at [1003, 284] on span "Ship" at bounding box center [1003, 279] width 25 height 10
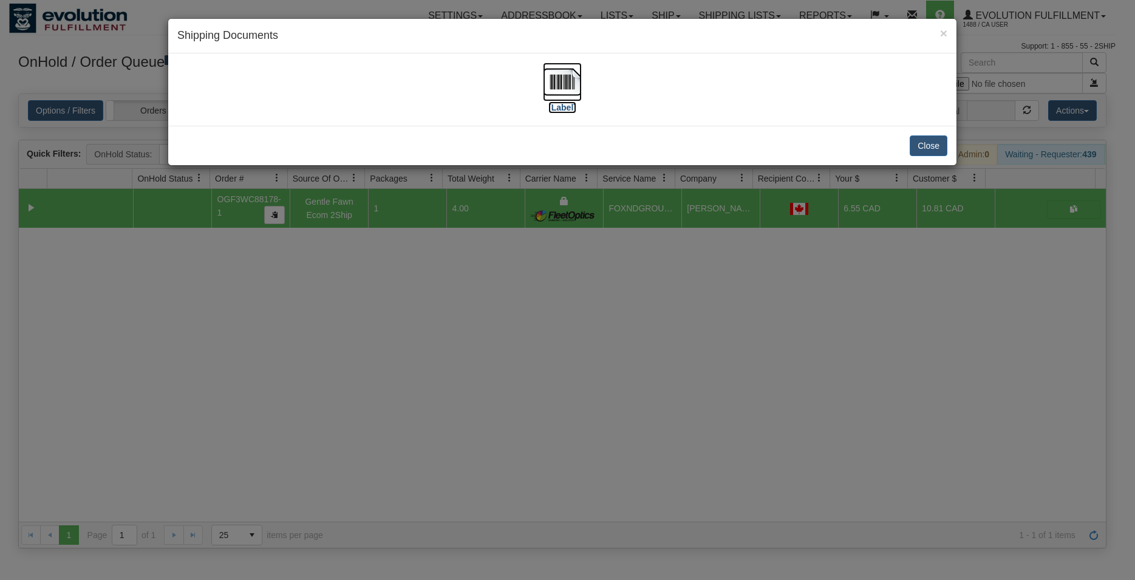
click at [566, 78] on img at bounding box center [562, 82] width 39 height 39
click at [954, 144] on div "Close" at bounding box center [562, 145] width 788 height 39
click at [942, 141] on button "Close" at bounding box center [928, 145] width 38 height 21
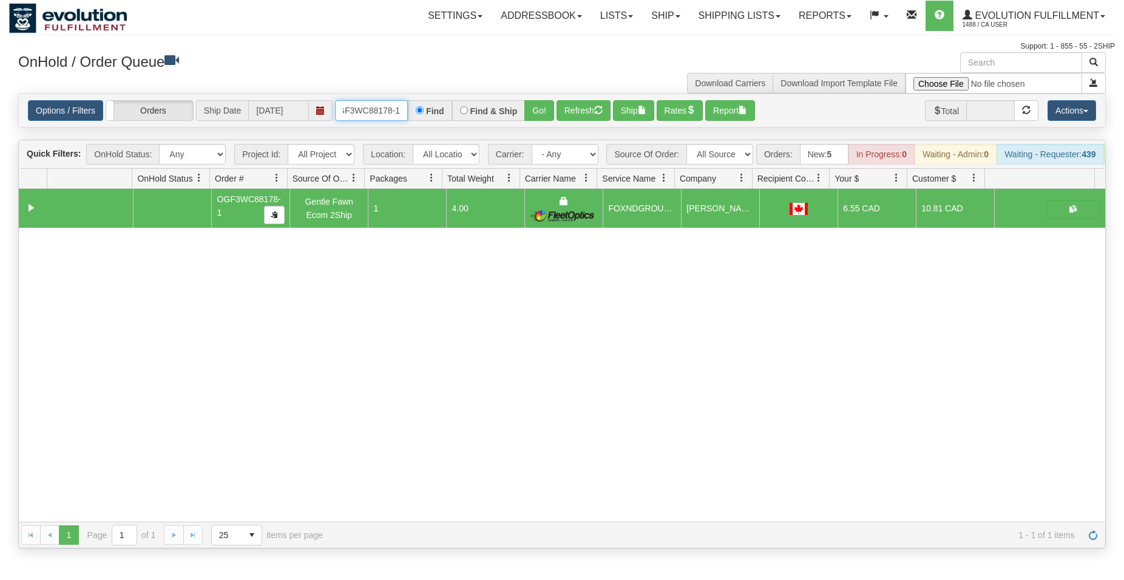
click at [392, 109] on input "OGF3WC88178-1" at bounding box center [371, 110] width 73 height 21
click at [531, 108] on button "Go!" at bounding box center [540, 110] width 30 height 21
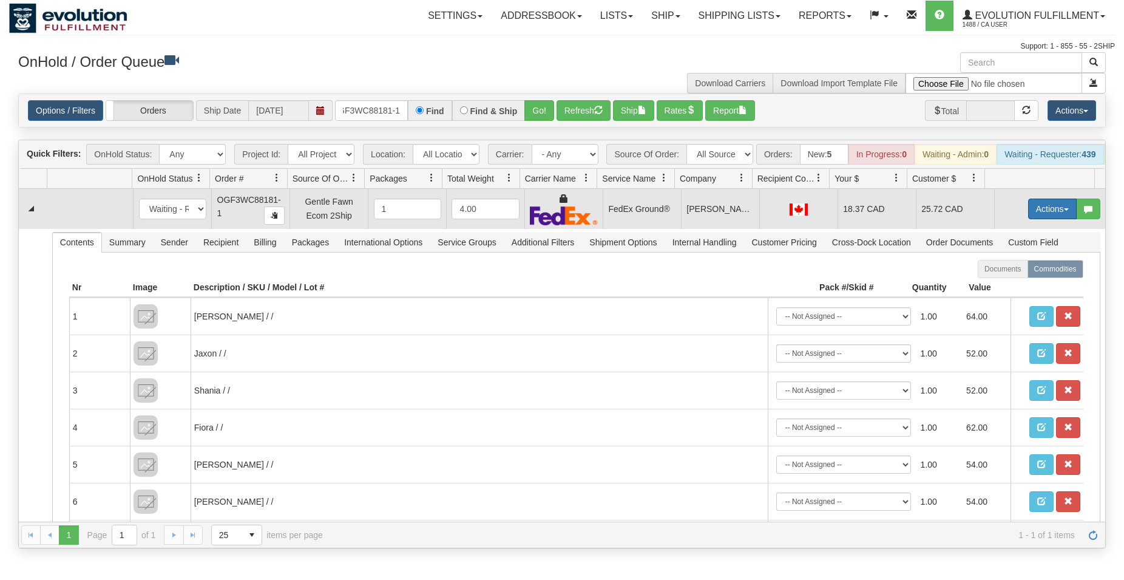
click at [1064, 211] on span "button" at bounding box center [1066, 209] width 5 height 2
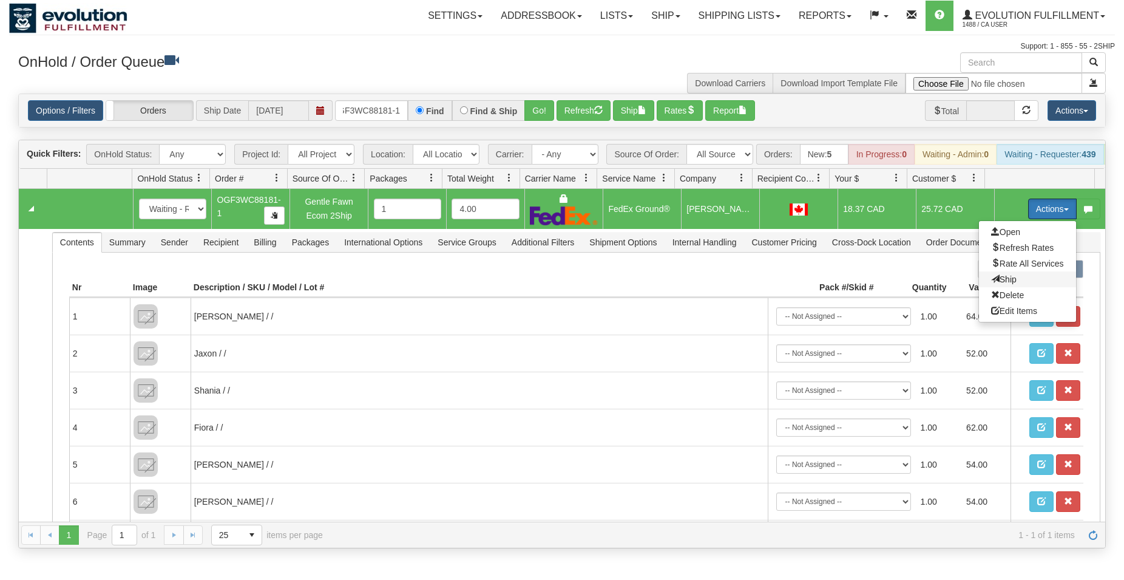
click at [995, 284] on span "Ship" at bounding box center [1003, 279] width 25 height 10
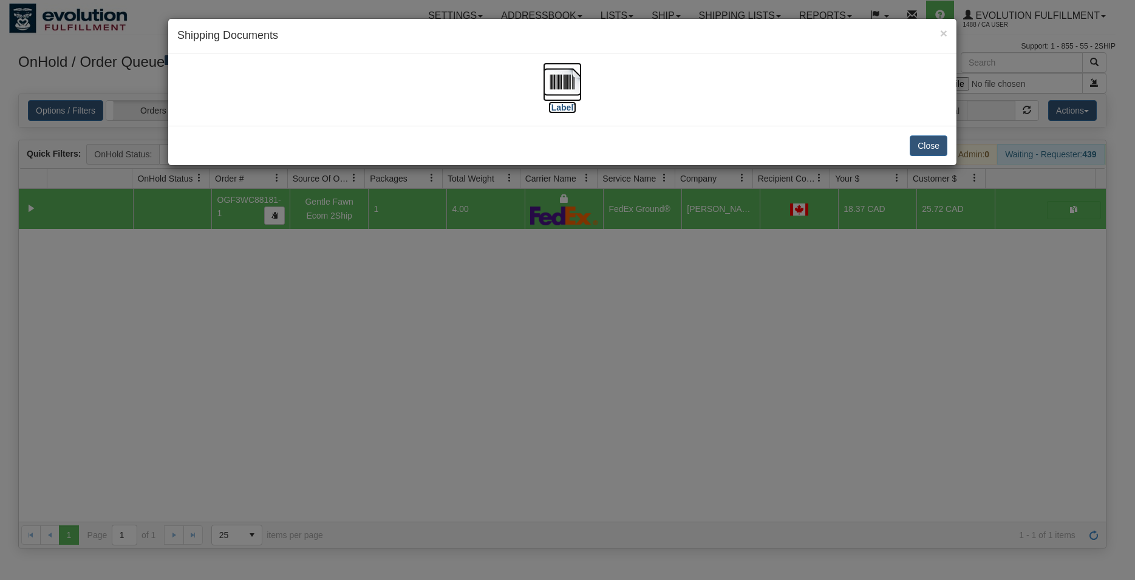
click at [571, 83] on img at bounding box center [562, 82] width 39 height 39
click at [935, 141] on button "Close" at bounding box center [928, 145] width 38 height 21
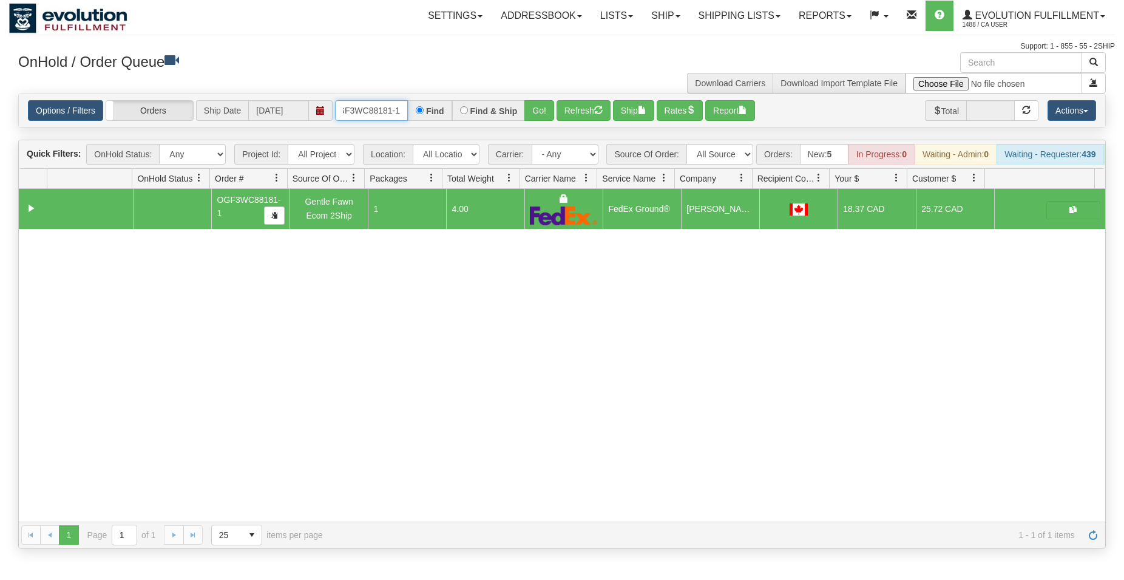
click at [378, 107] on input "OGF3WC88181-1" at bounding box center [371, 110] width 73 height 21
click at [539, 114] on button "Go!" at bounding box center [540, 110] width 30 height 21
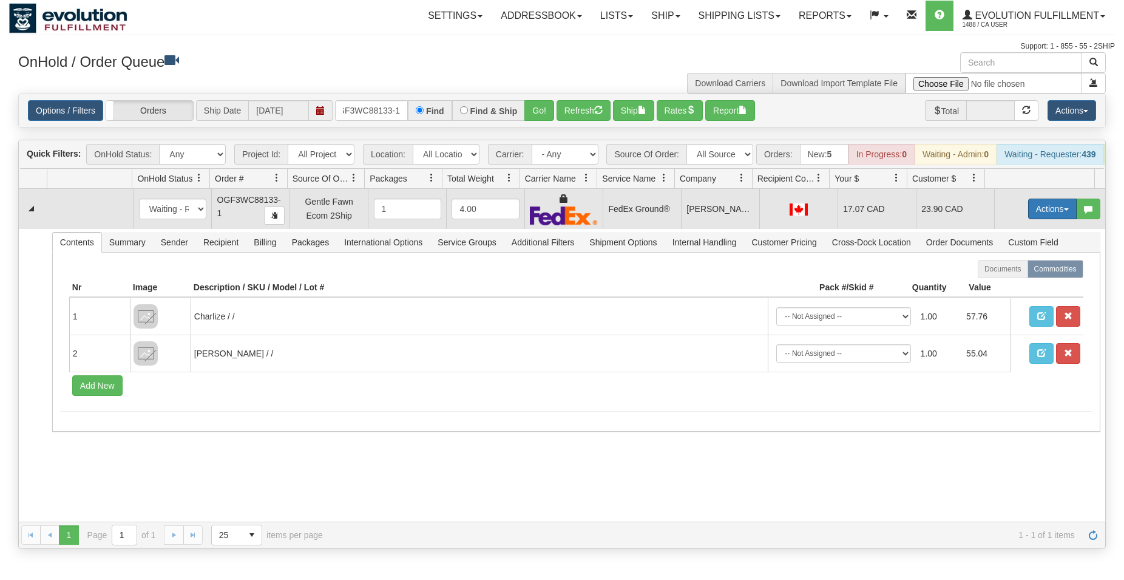
click at [1039, 214] on button "Actions" at bounding box center [1052, 209] width 49 height 21
click at [1003, 284] on span "Ship" at bounding box center [1003, 279] width 25 height 10
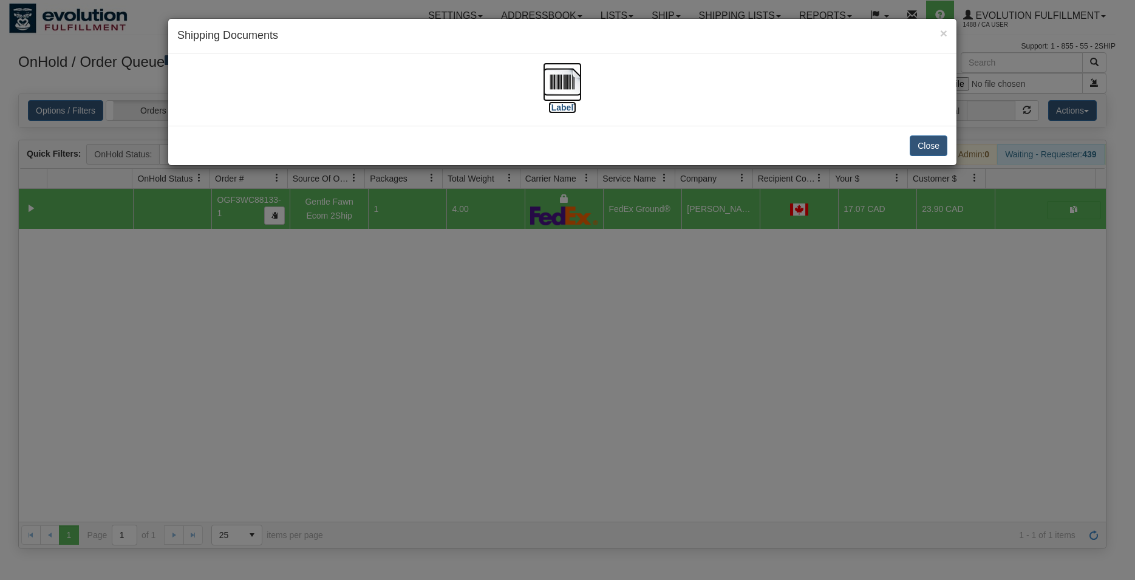
click at [551, 69] on img at bounding box center [562, 82] width 39 height 39
click at [926, 132] on div "Close" at bounding box center [562, 145] width 788 height 39
click at [922, 145] on button "Close" at bounding box center [928, 145] width 38 height 21
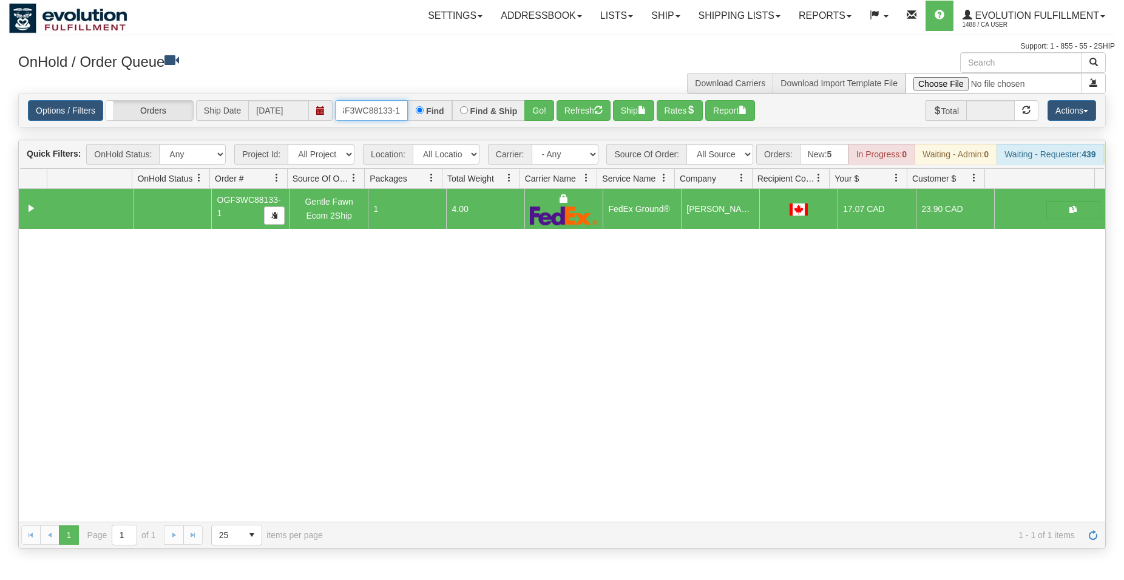
click at [381, 110] on input "OGF3WC88133-1" at bounding box center [371, 110] width 73 height 21
click at [530, 107] on button "Go!" at bounding box center [540, 110] width 30 height 21
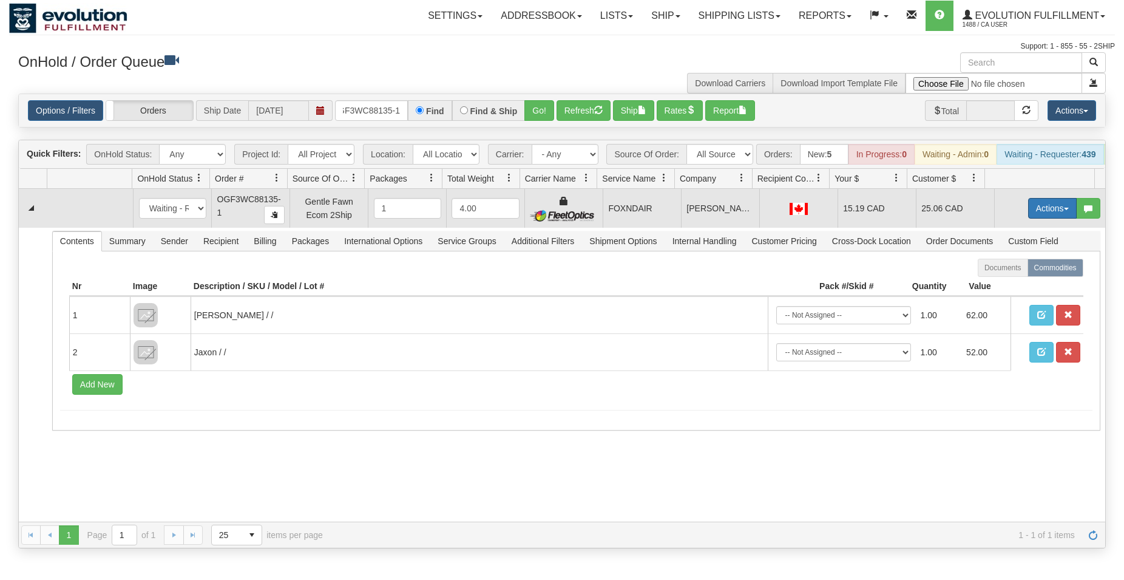
click at [1041, 214] on button "Actions" at bounding box center [1052, 208] width 49 height 21
click at [999, 284] on span "Ship" at bounding box center [1003, 279] width 25 height 10
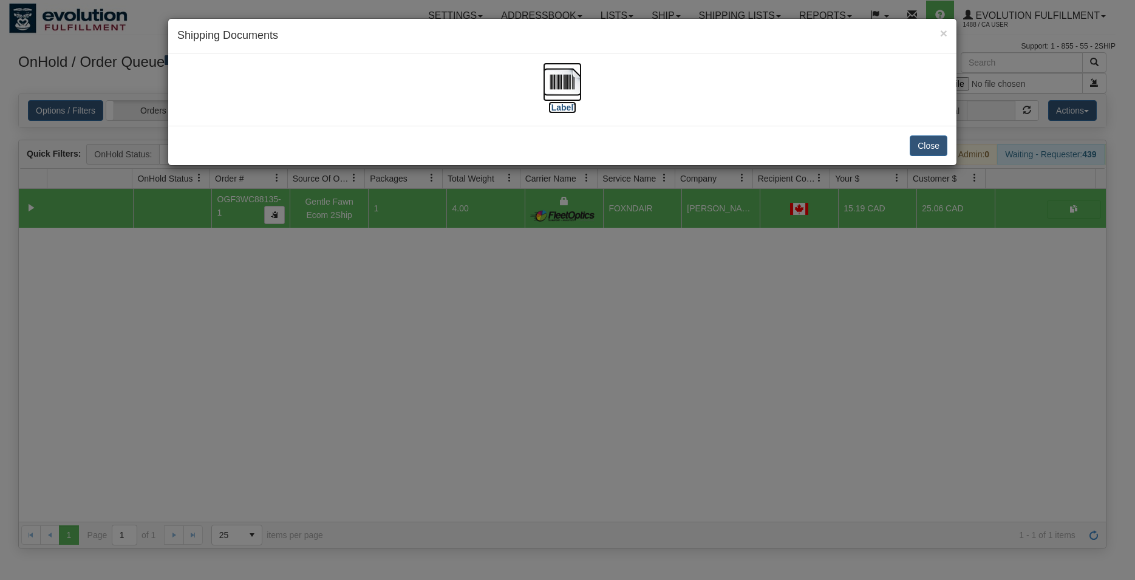
click at [571, 84] on img at bounding box center [562, 82] width 39 height 39
click at [937, 149] on button "Close" at bounding box center [928, 145] width 38 height 21
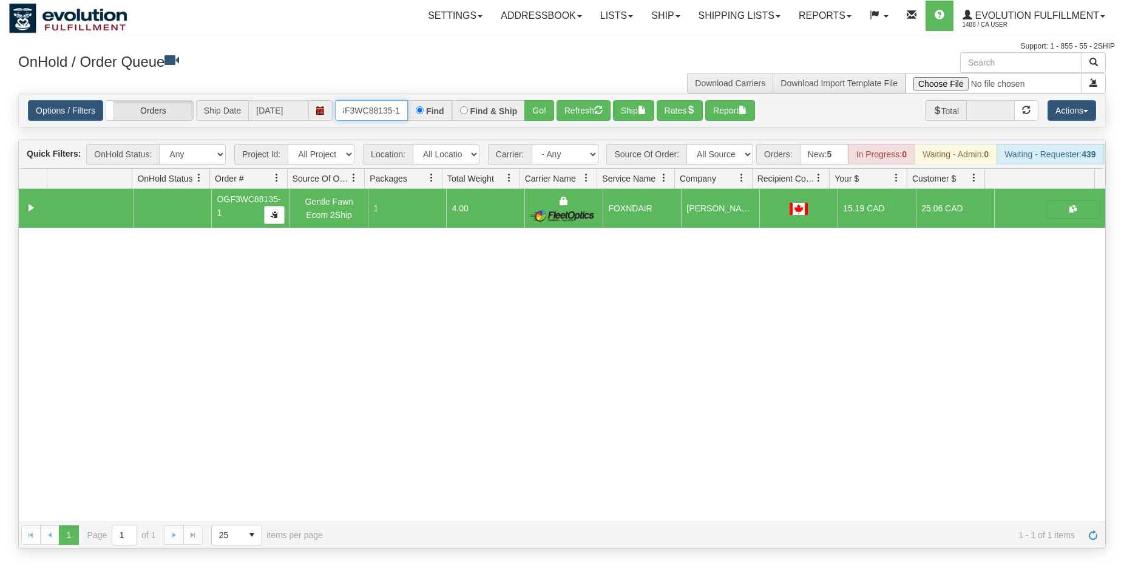
click at [375, 104] on input "OGF3WC88135-1" at bounding box center [371, 110] width 73 height 21
click at [550, 107] on button "Go!" at bounding box center [540, 110] width 30 height 21
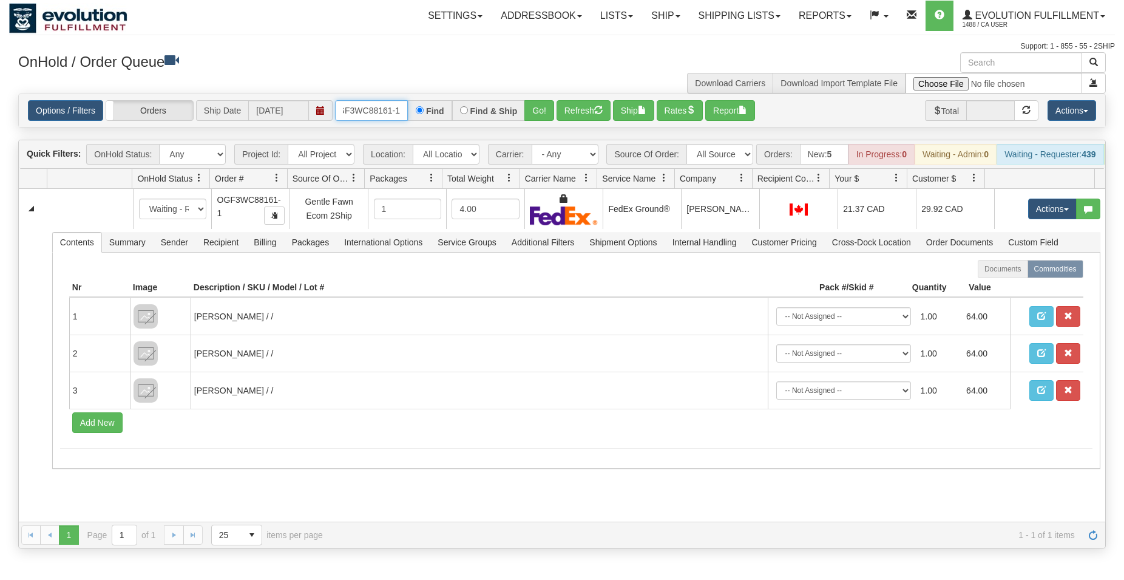
click at [383, 110] on input "OGF3WC88161-1" at bounding box center [371, 110] width 73 height 21
click at [545, 111] on button "Go!" at bounding box center [540, 110] width 30 height 21
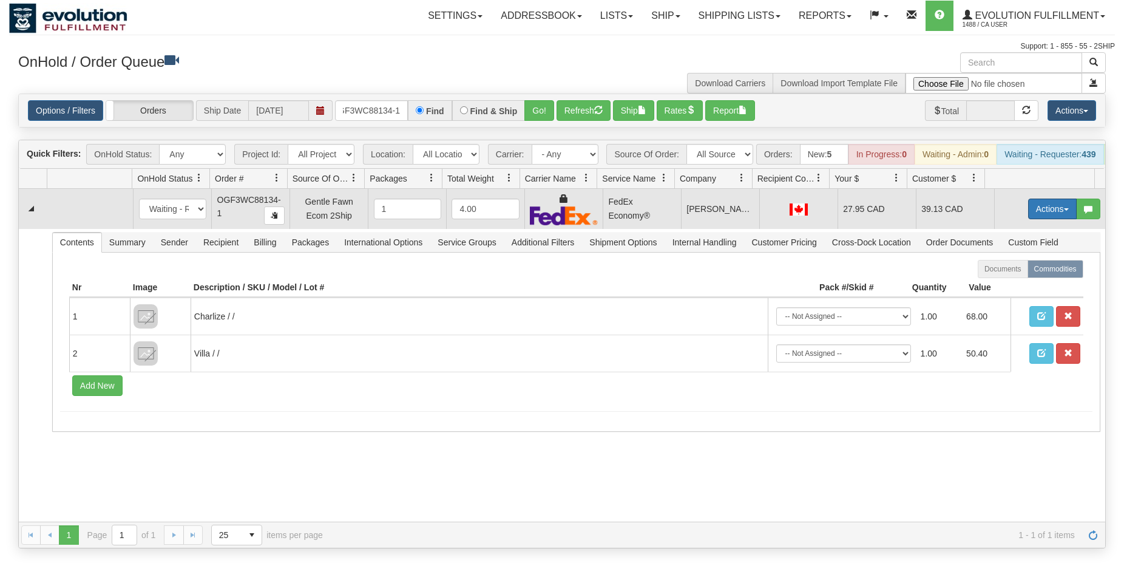
click at [1050, 219] on button "Actions" at bounding box center [1052, 209] width 49 height 21
click at [992, 284] on span "Ship" at bounding box center [1003, 279] width 25 height 10
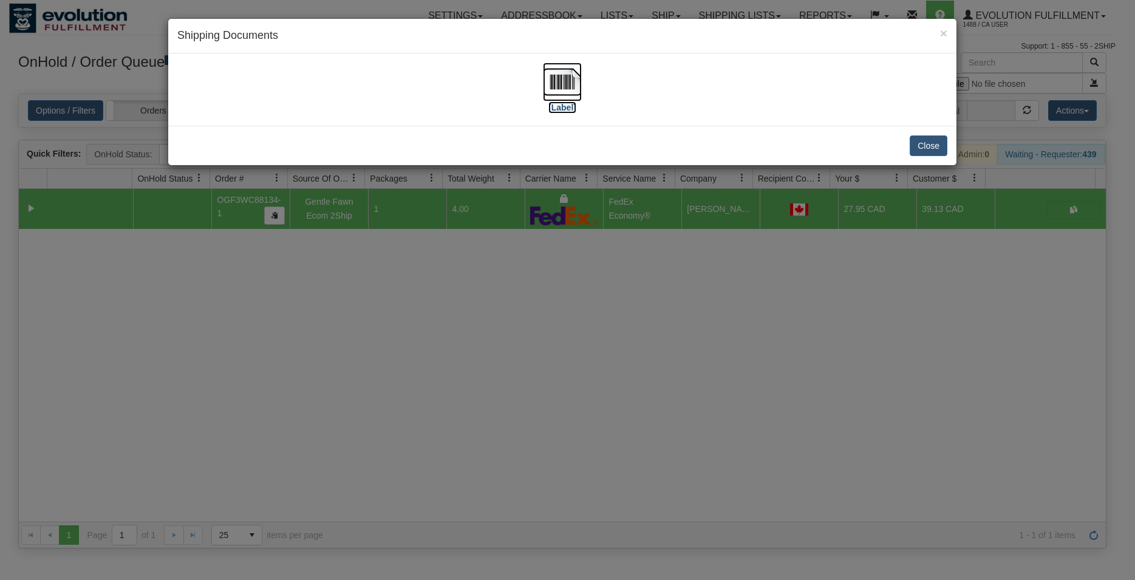
click at [558, 85] on img at bounding box center [562, 82] width 39 height 39
click at [927, 141] on button "Close" at bounding box center [928, 145] width 38 height 21
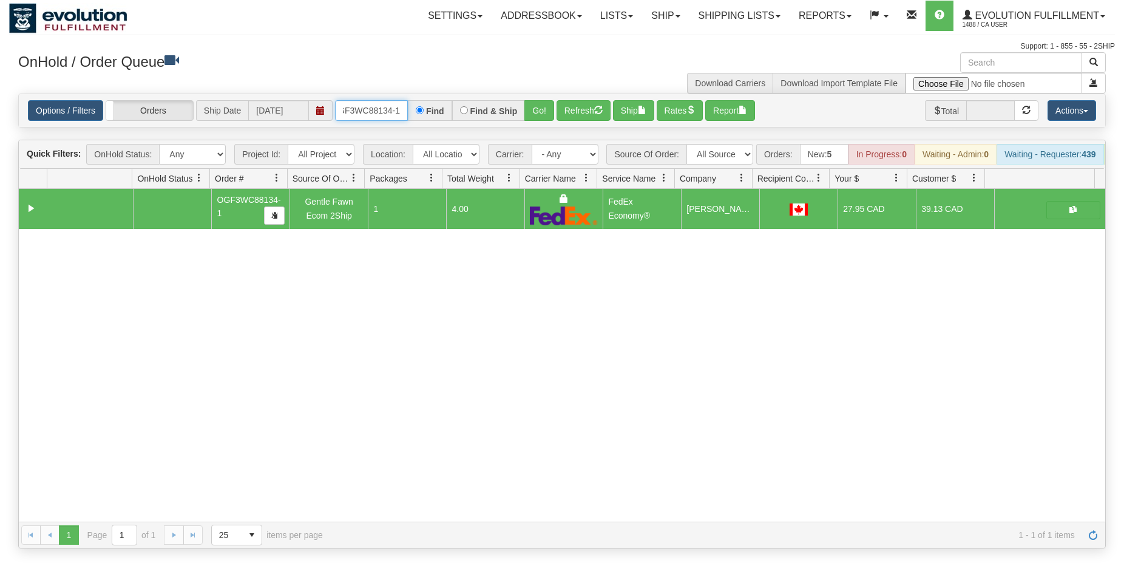
click at [376, 107] on input "OGF3WC88134-1" at bounding box center [371, 110] width 73 height 21
type input "OGF3WC88075-1"
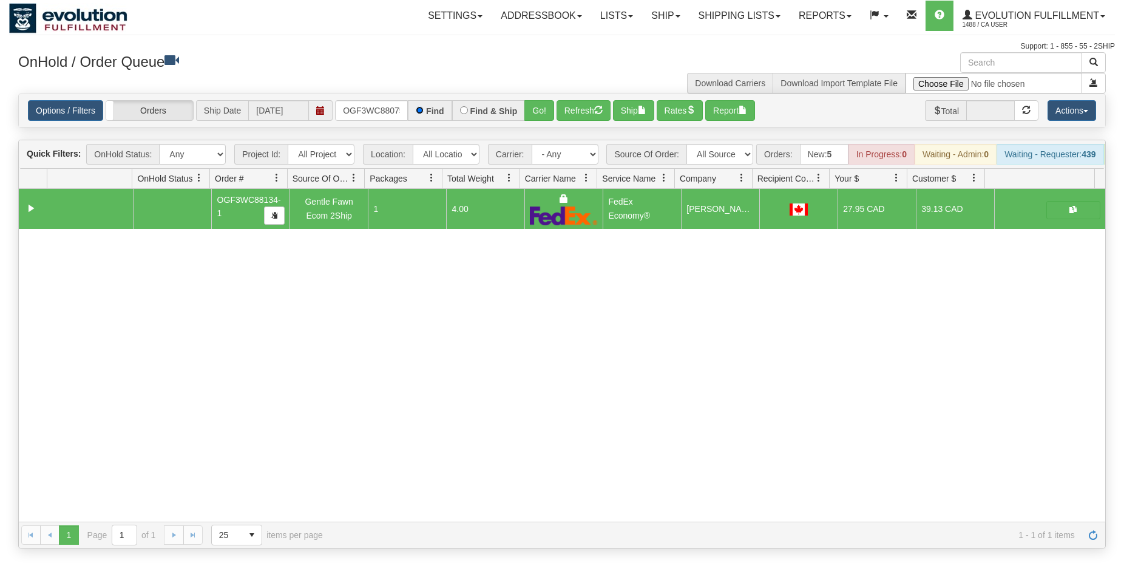
scroll to position [0, 12]
click at [548, 113] on button "Go!" at bounding box center [540, 110] width 30 height 21
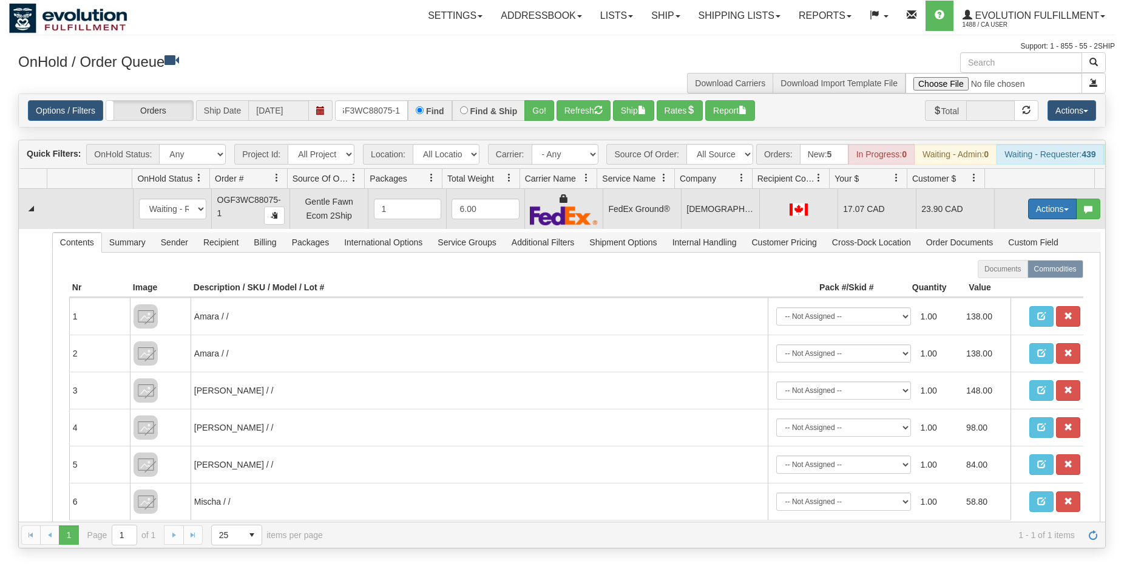
click at [1047, 219] on button "Actions" at bounding box center [1052, 209] width 49 height 21
click at [992, 284] on span "Ship" at bounding box center [1003, 279] width 25 height 10
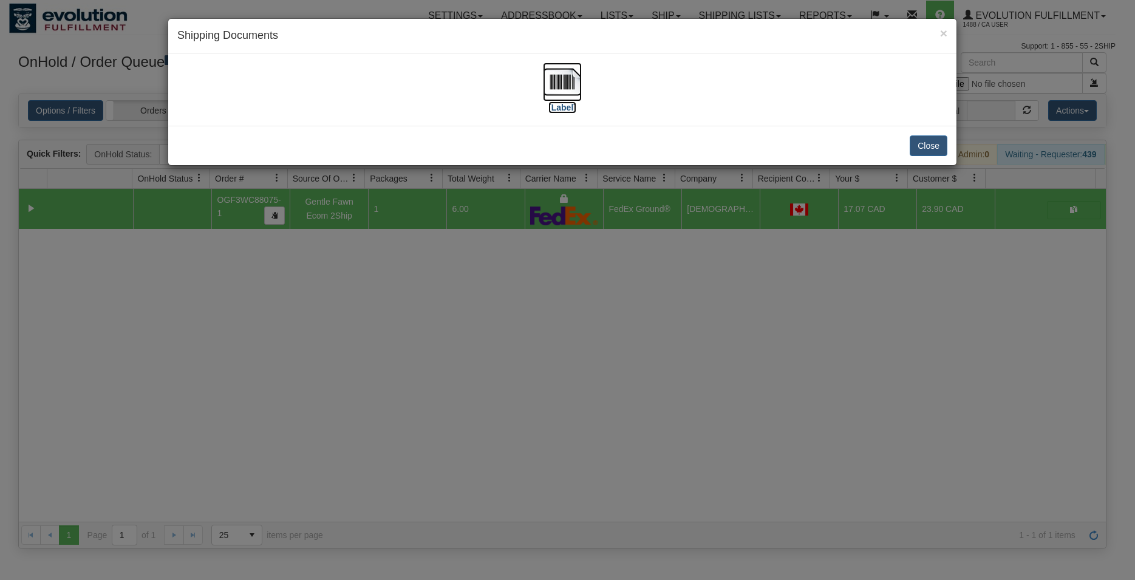
click at [569, 87] on img at bounding box center [562, 82] width 39 height 39
click at [920, 141] on button "Close" at bounding box center [928, 145] width 38 height 21
